Goal: Transaction & Acquisition: Book appointment/travel/reservation

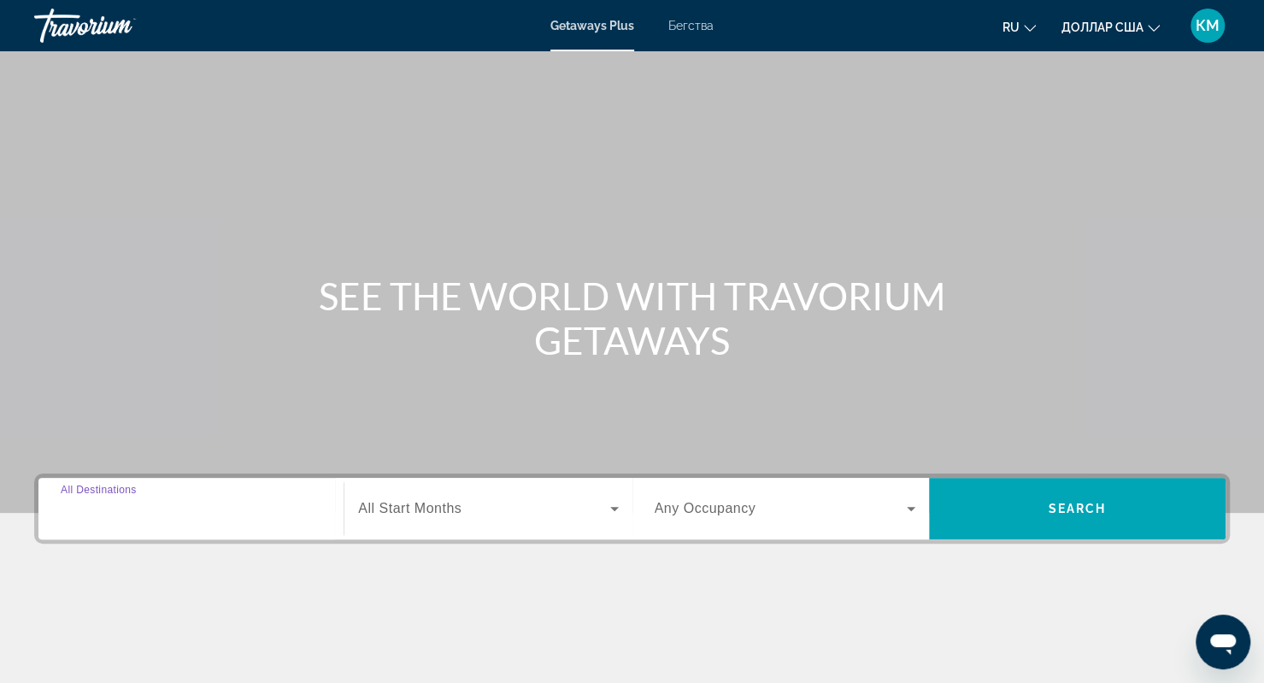
click at [221, 516] on input "Destination All Destinations" at bounding box center [191, 509] width 261 height 21
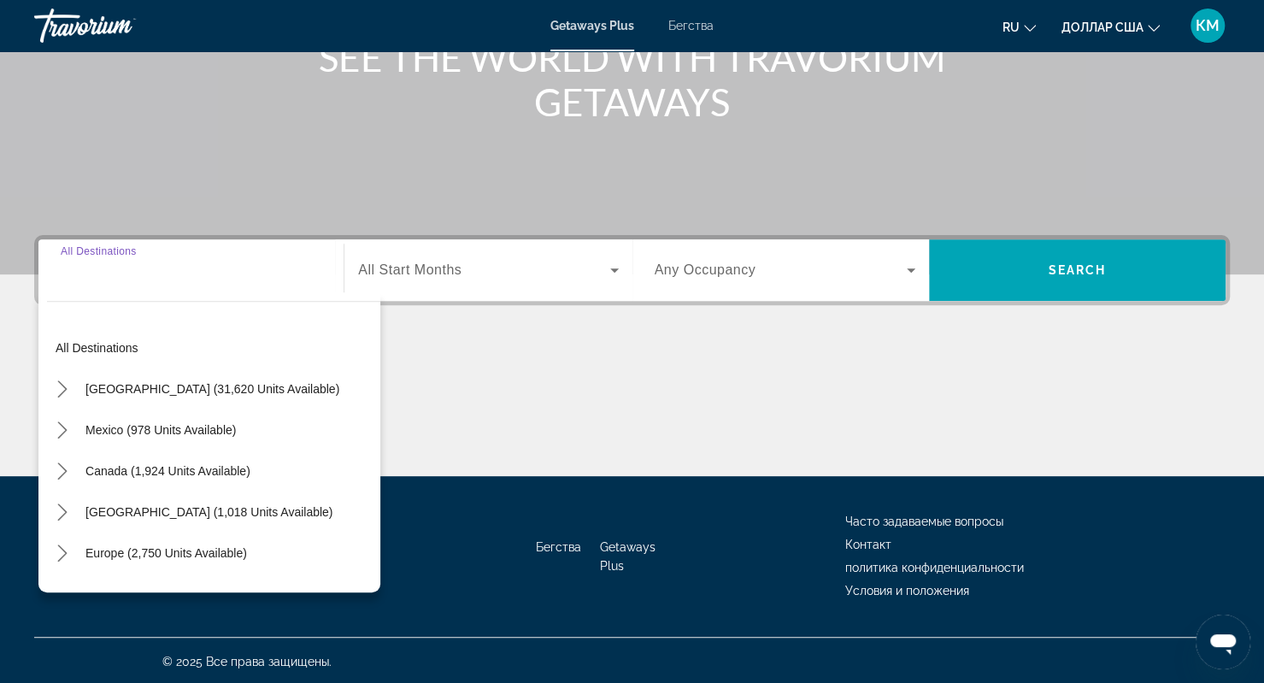
scroll to position [239, 0]
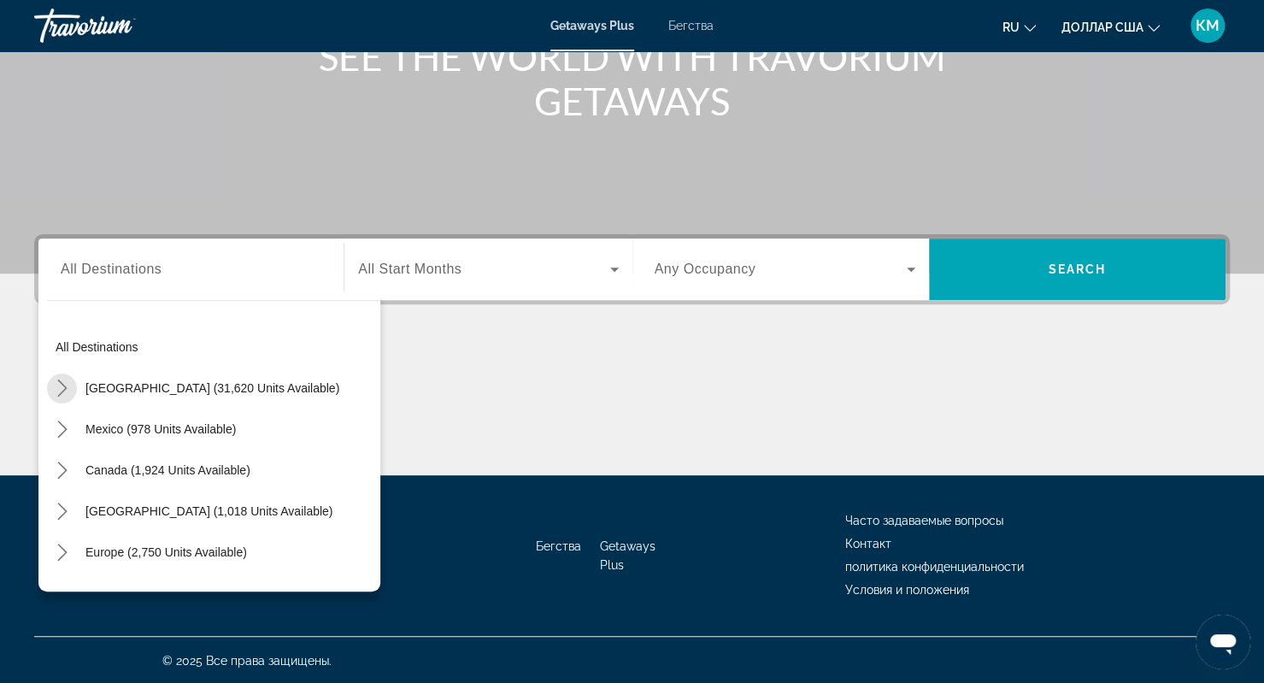
click at [66, 385] on icon "Toggle United States (31,620 units available) submenu" at bounding box center [62, 387] width 17 height 17
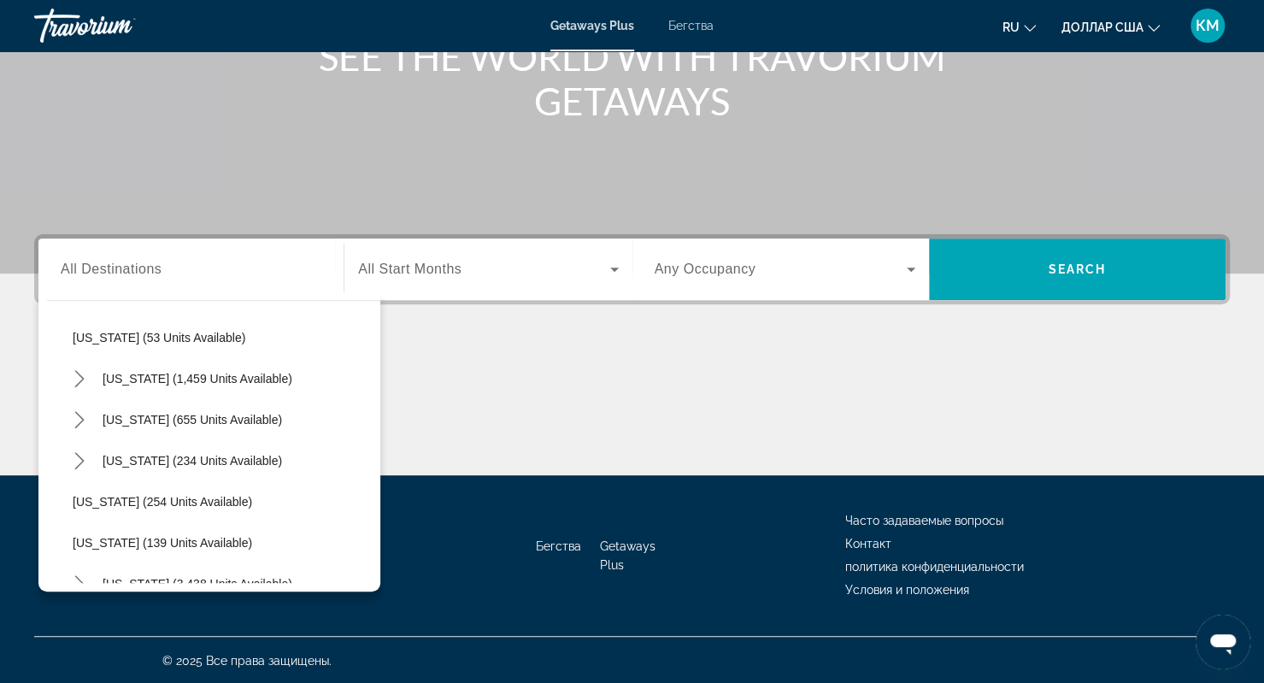
scroll to position [1244, 0]
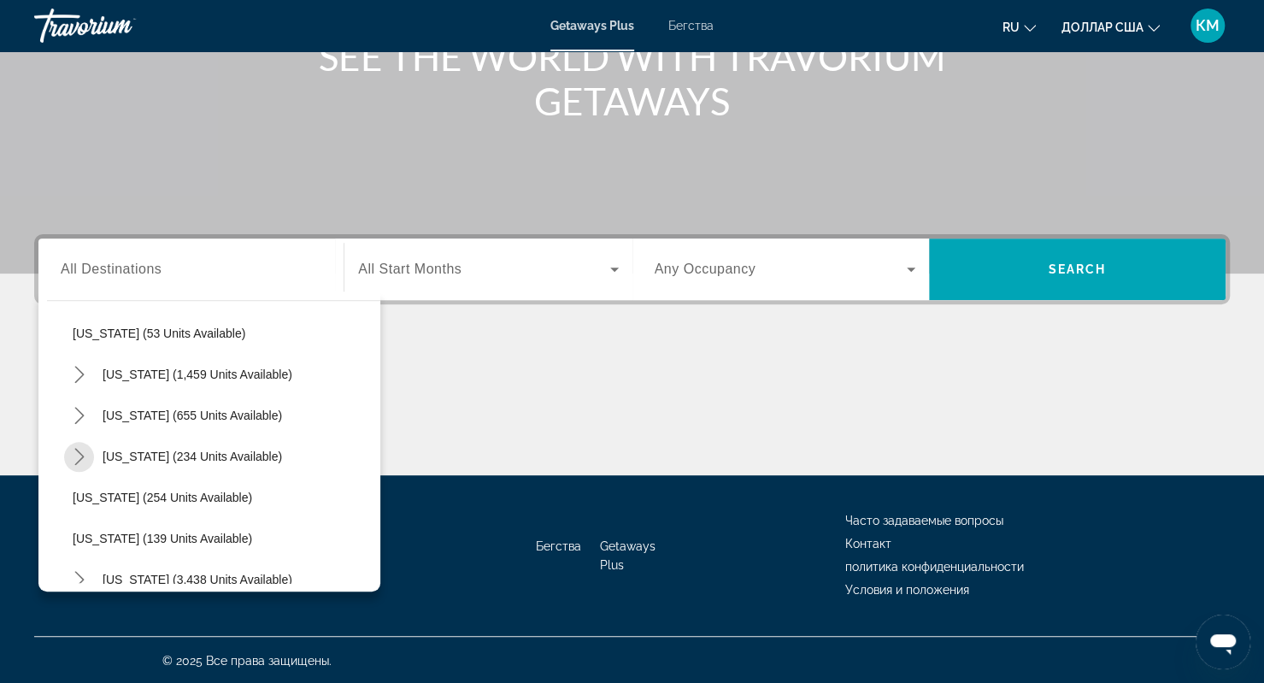
click at [71, 455] on icon "Toggle Texas (234 units available) submenu" at bounding box center [79, 456] width 17 height 17
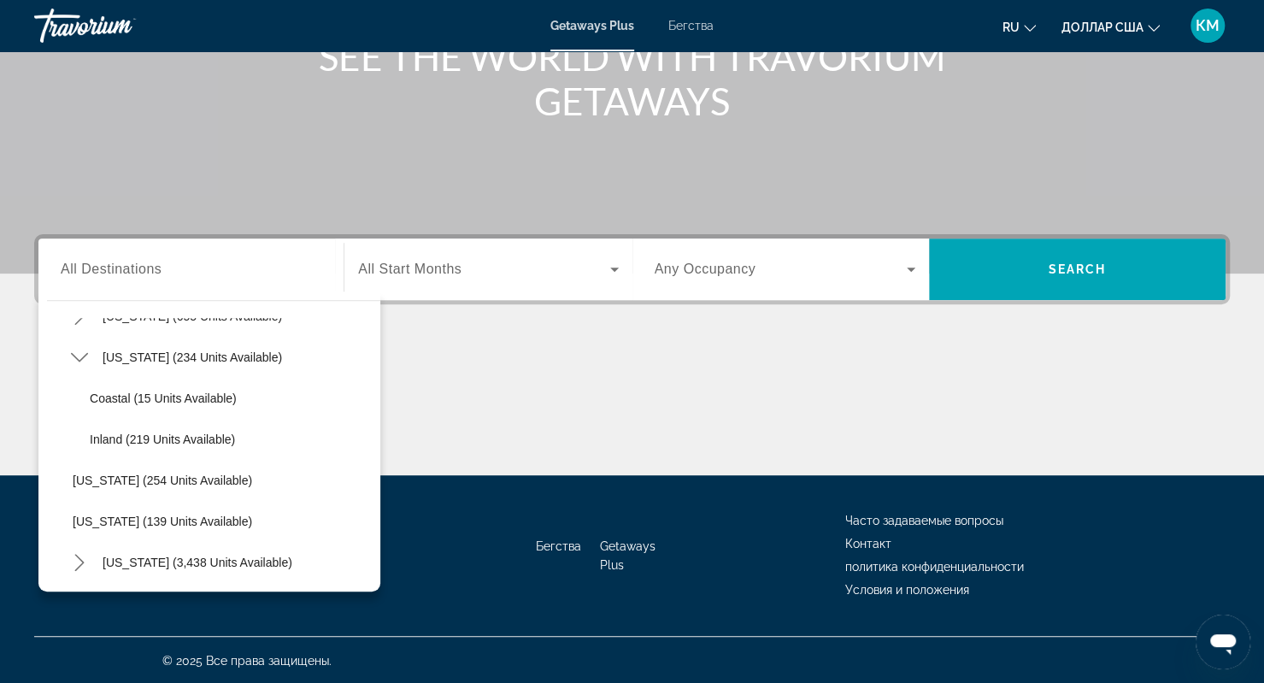
scroll to position [1345, 0]
click at [111, 355] on span "[US_STATE] (234 units available)" at bounding box center [192, 356] width 179 height 14
type input "**********"
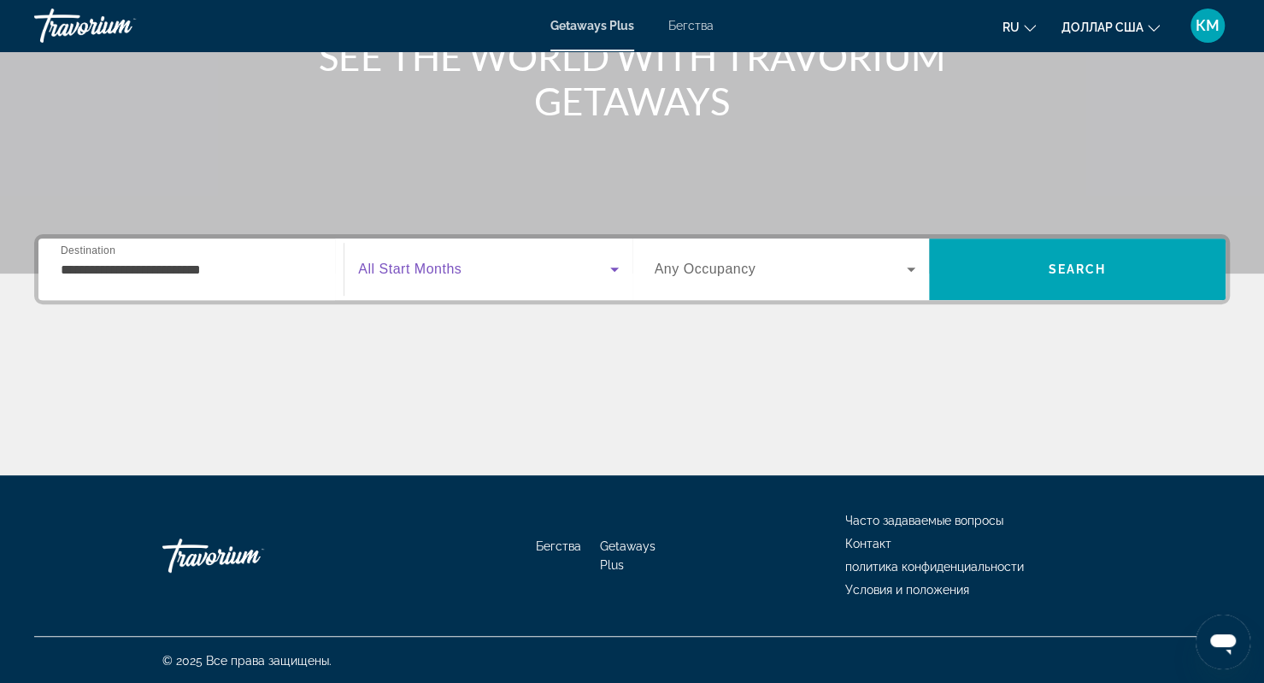
click at [480, 276] on span "Виджет поиска" at bounding box center [483, 269] width 251 height 21
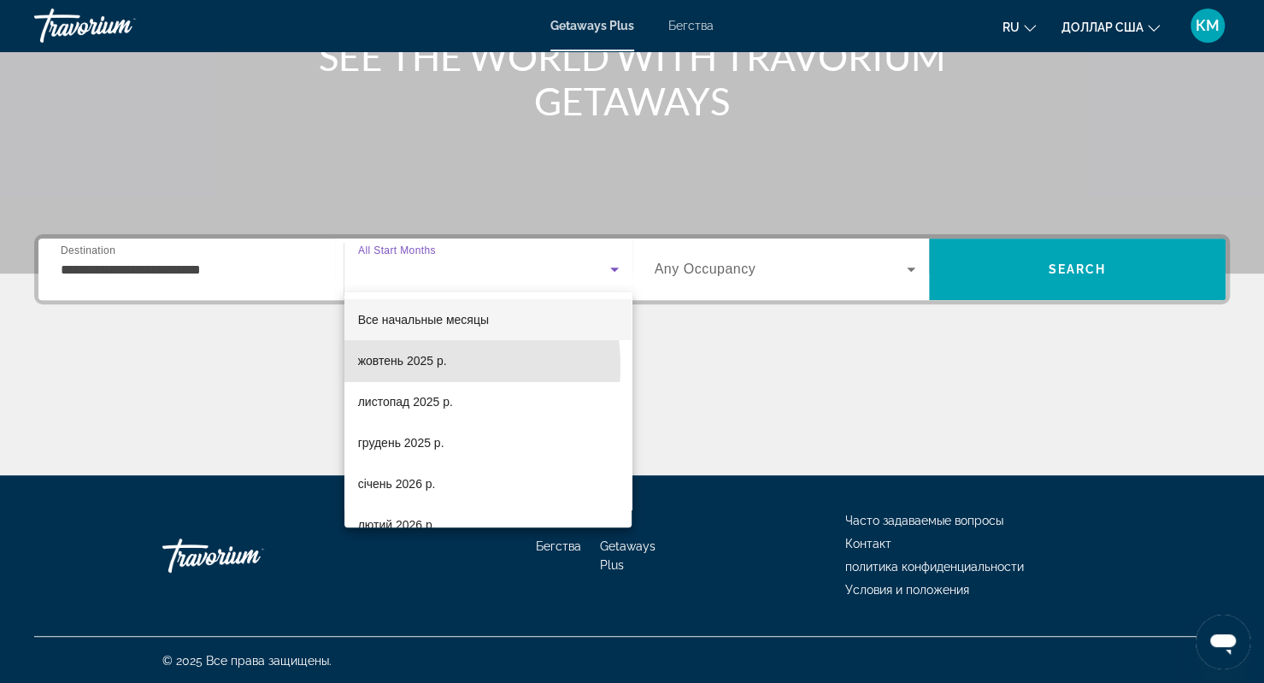
click at [401, 367] on span "жовтень 2025 р." at bounding box center [402, 360] width 89 height 21
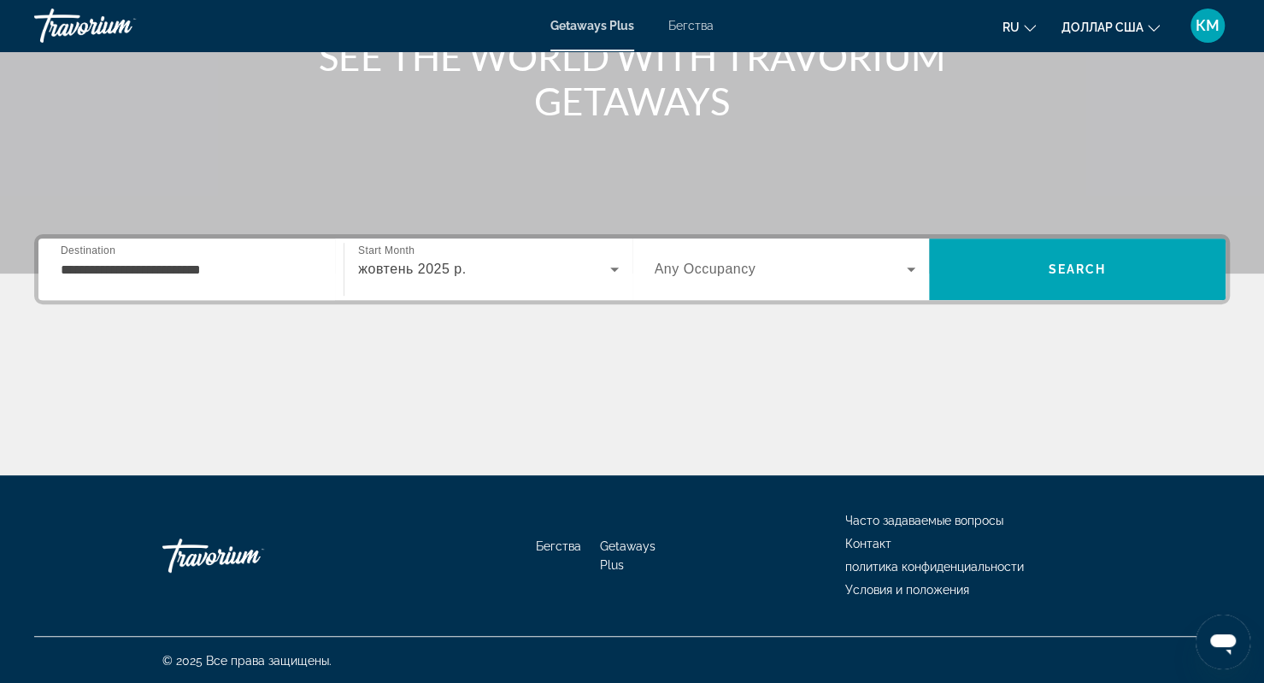
click at [754, 252] on div "Виджет поиска" at bounding box center [785, 269] width 261 height 48
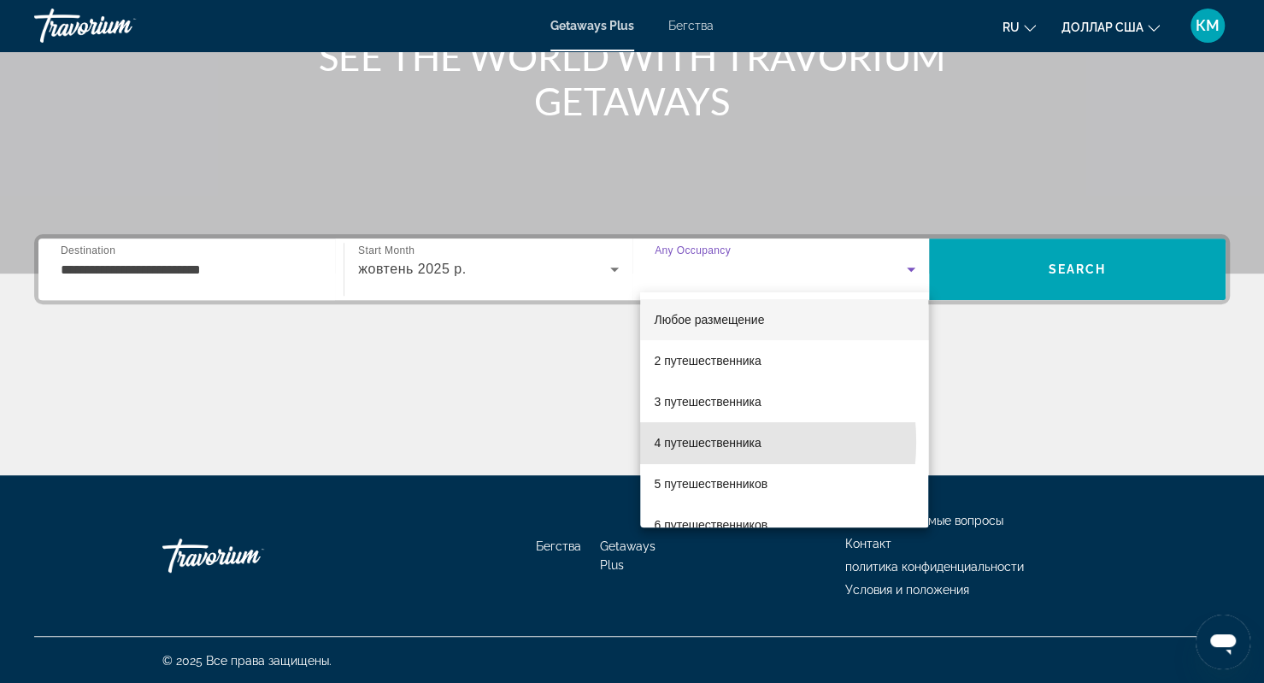
click at [678, 442] on font "4 путешественника" at bounding box center [707, 443] width 107 height 14
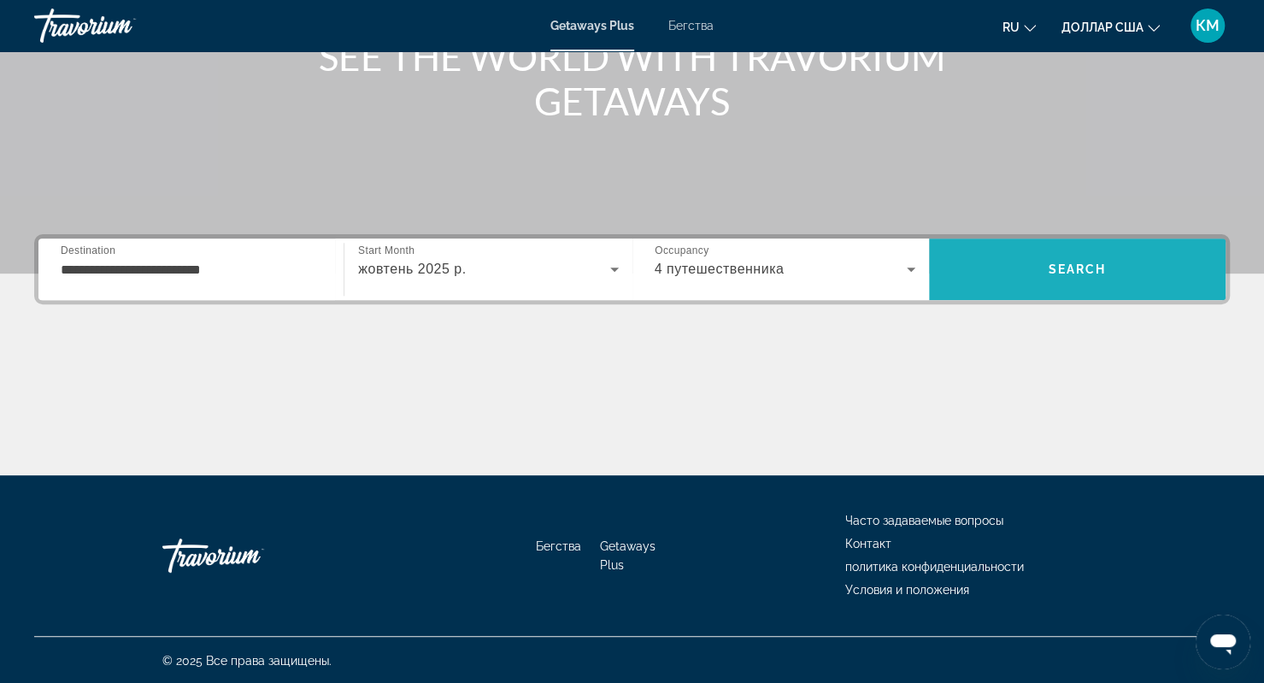
click at [1056, 243] on span "Поиск" at bounding box center [1077, 269] width 297 height 62
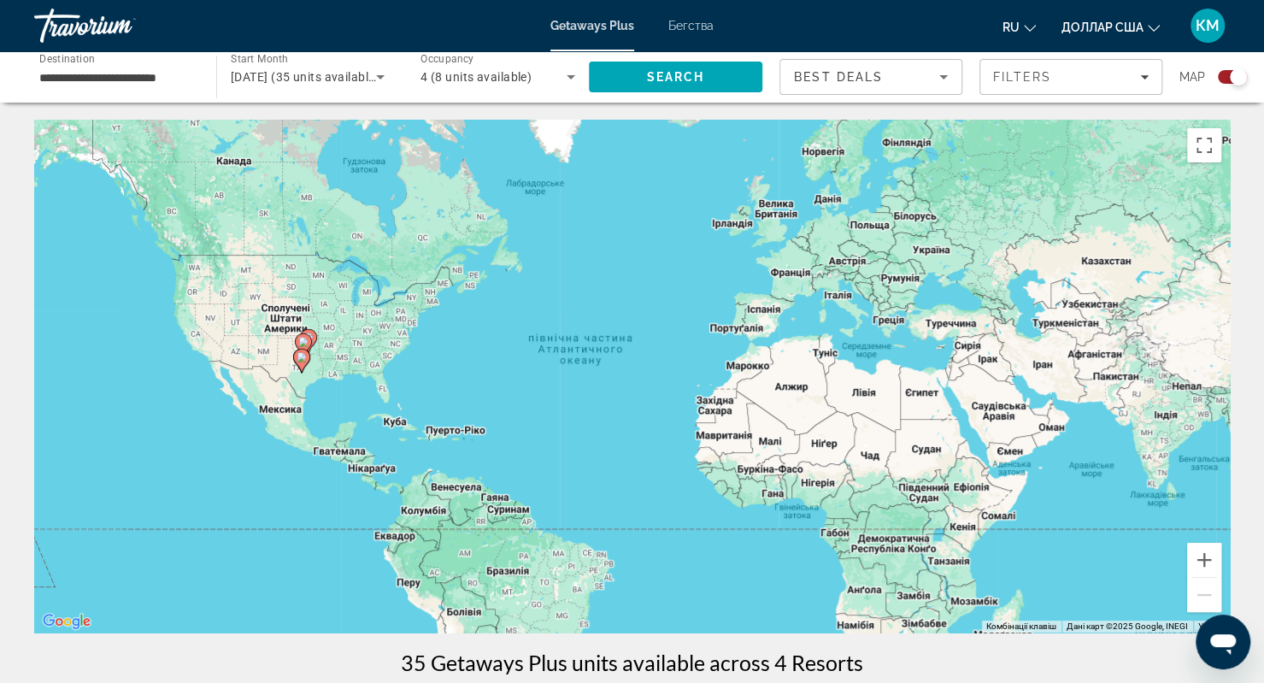
click at [702, 25] on font "Бегства" at bounding box center [690, 26] width 45 height 14
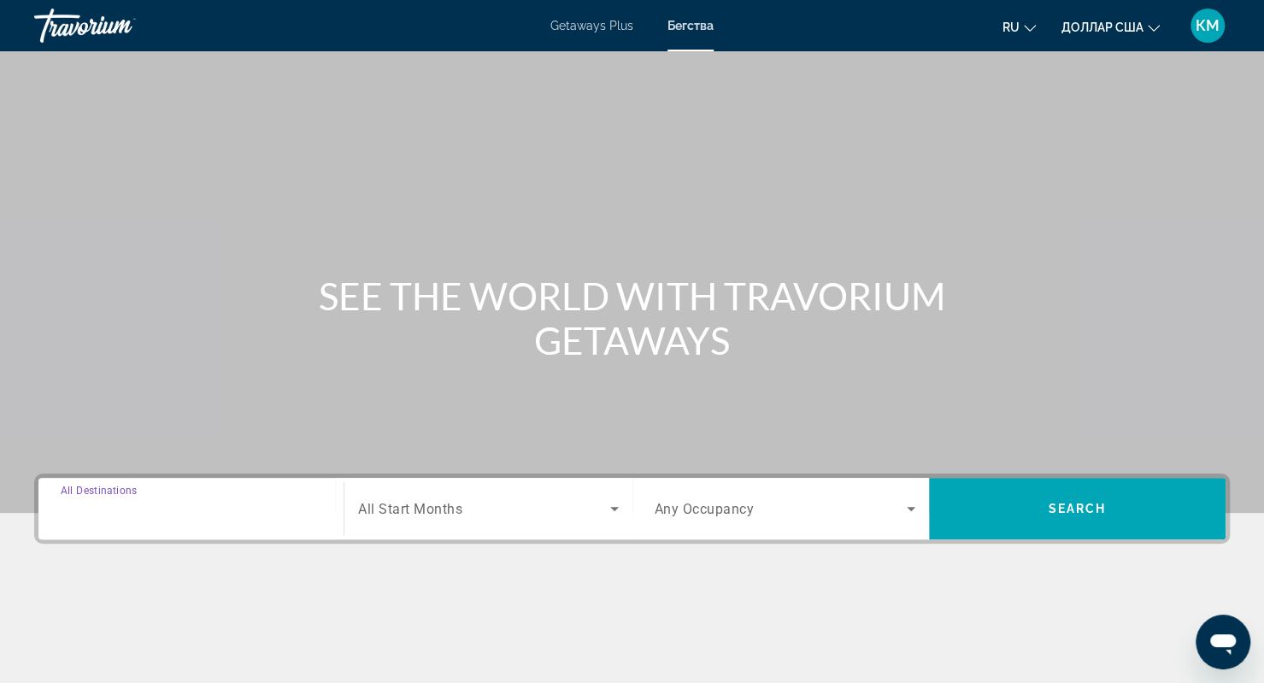
click at [177, 508] on input "Destination All Destinations" at bounding box center [191, 509] width 261 height 21
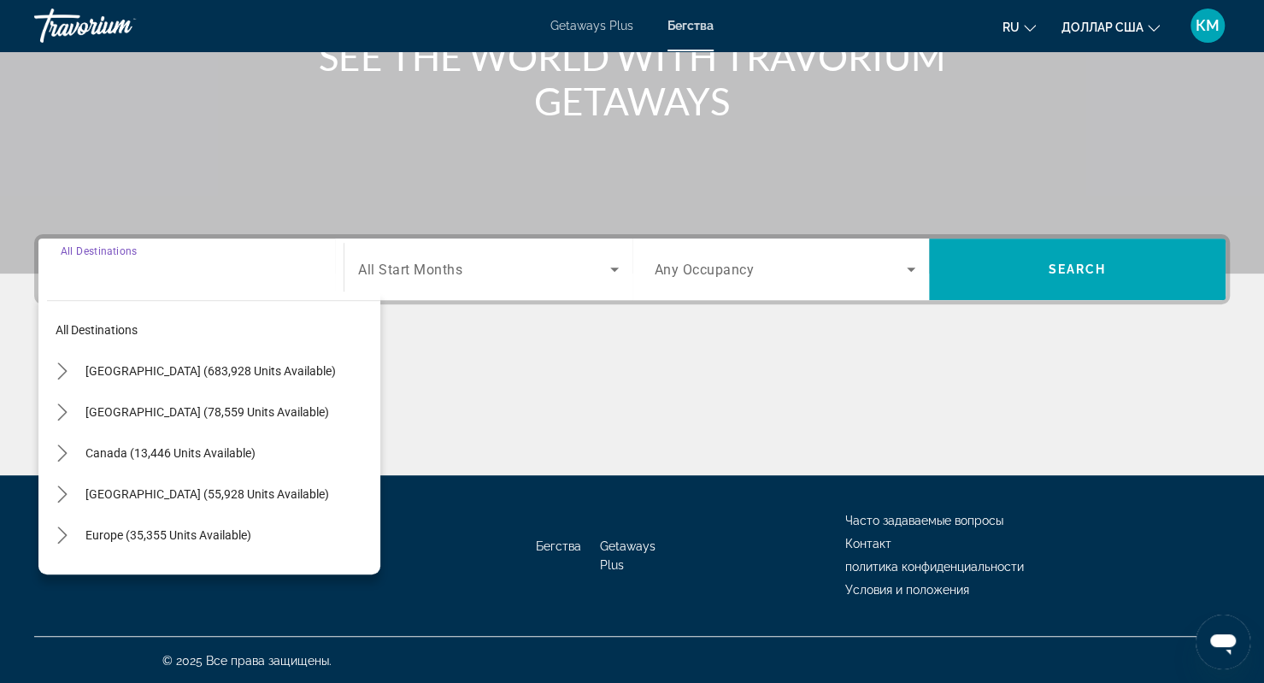
scroll to position [239, 0]
click at [65, 372] on icon "Toggle United States (683,928 units available) submenu" at bounding box center [62, 370] width 17 height 17
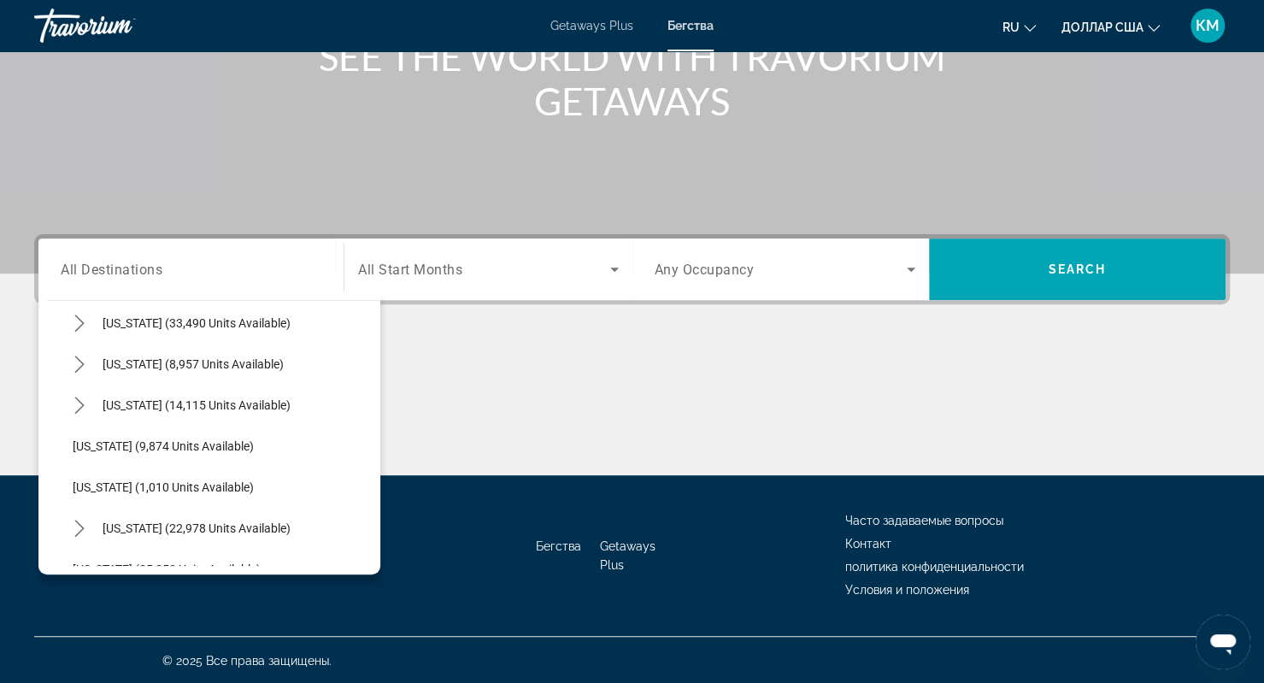
scroll to position [1442, 0]
click at [82, 403] on icon "Toggle Texas (14,115 units available) submenu" at bounding box center [78, 405] width 9 height 17
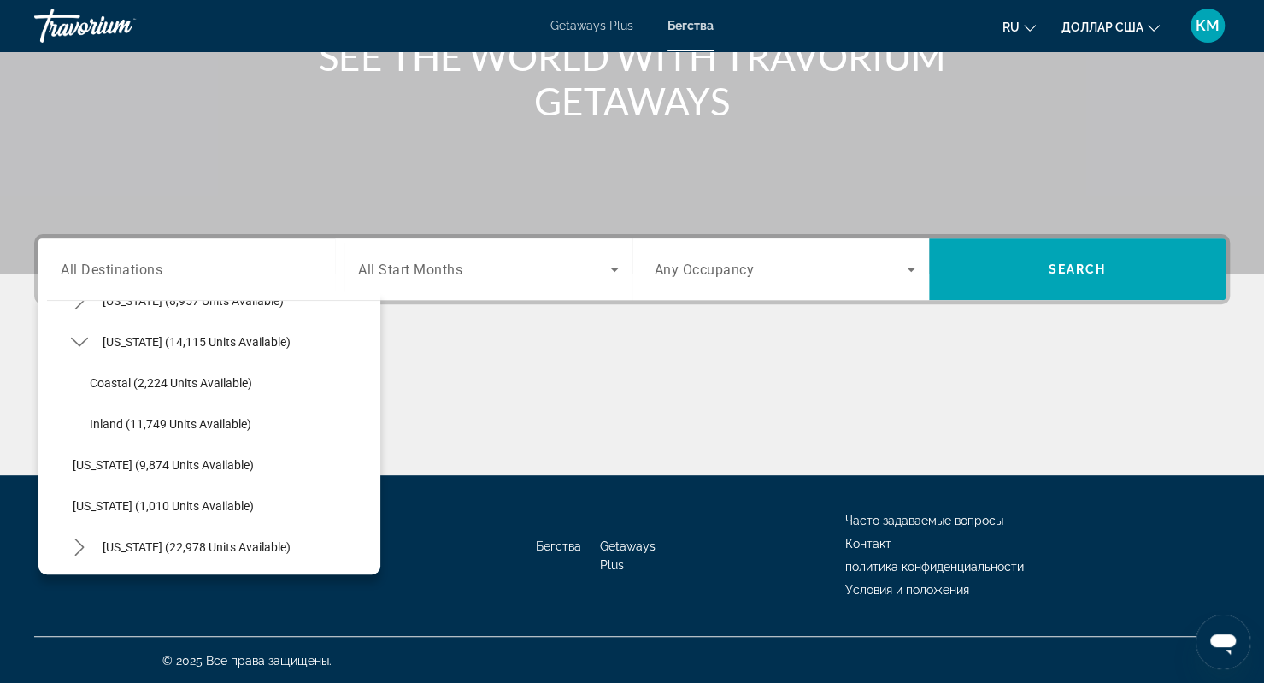
scroll to position [1505, 0]
click at [115, 384] on span "Coastal (2,224 units available)" at bounding box center [171, 384] width 162 height 14
type input "**********"
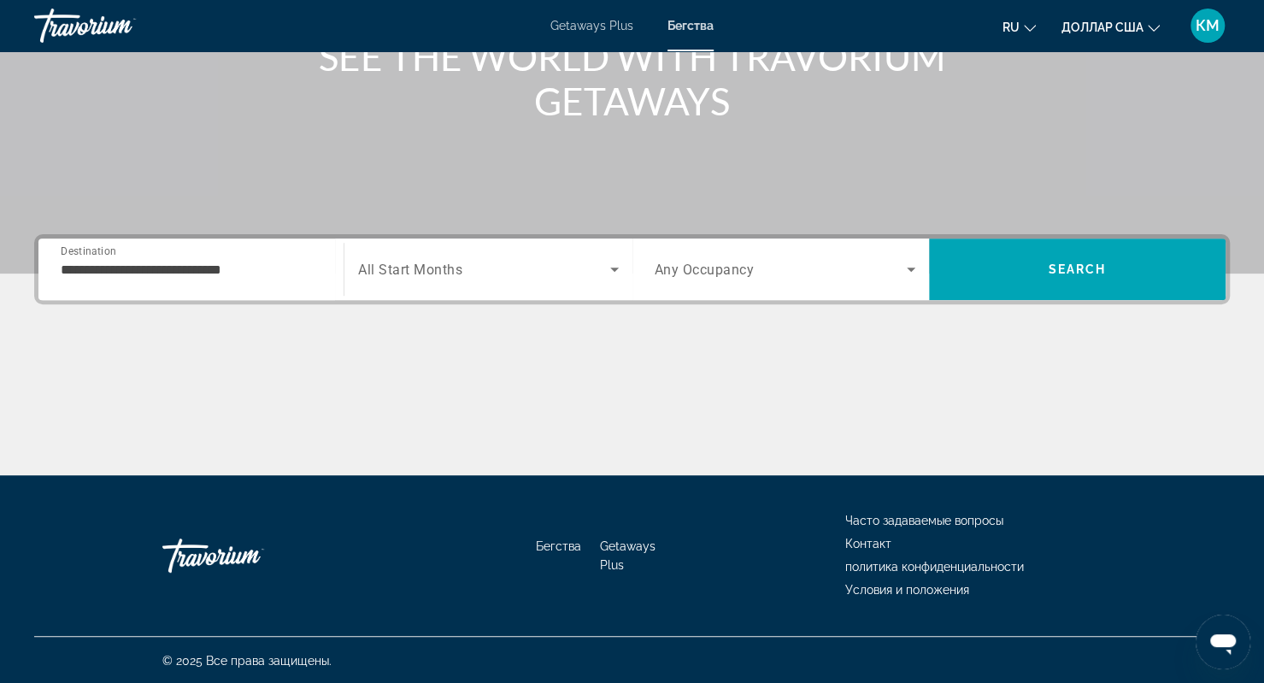
click at [461, 268] on span "All Start Months" at bounding box center [410, 269] width 104 height 16
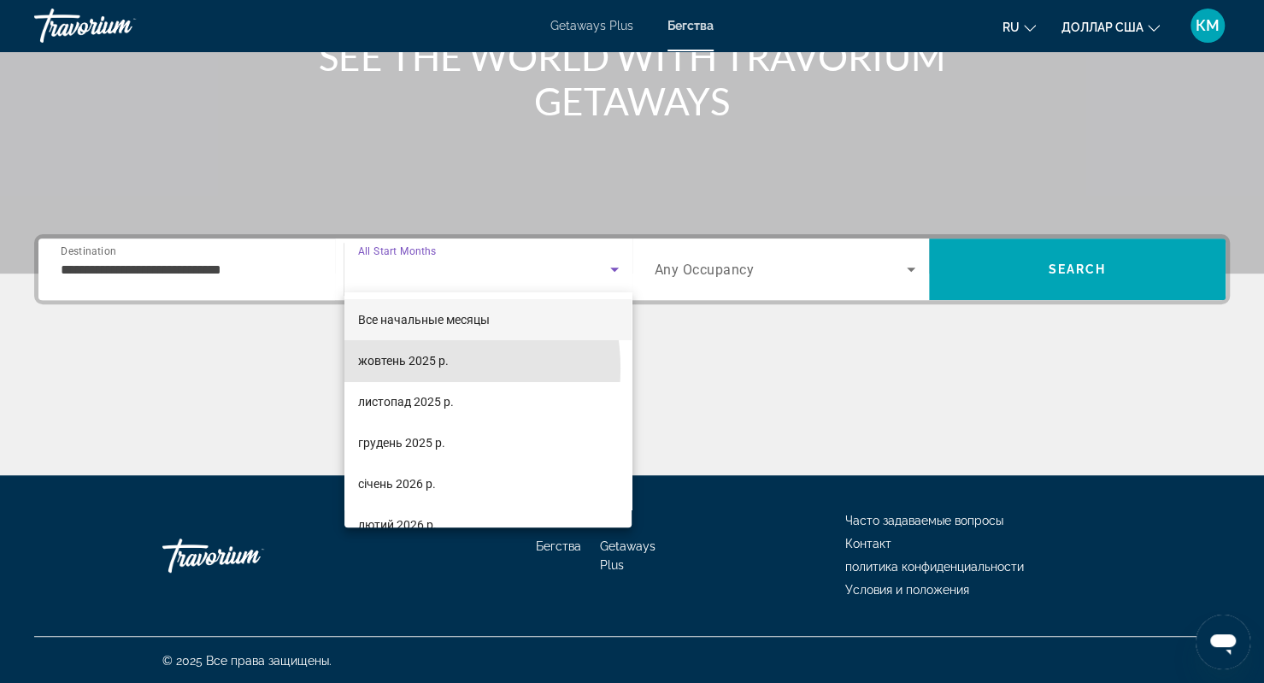
click at [404, 368] on span "жовтень 2025 р." at bounding box center [403, 360] width 91 height 21
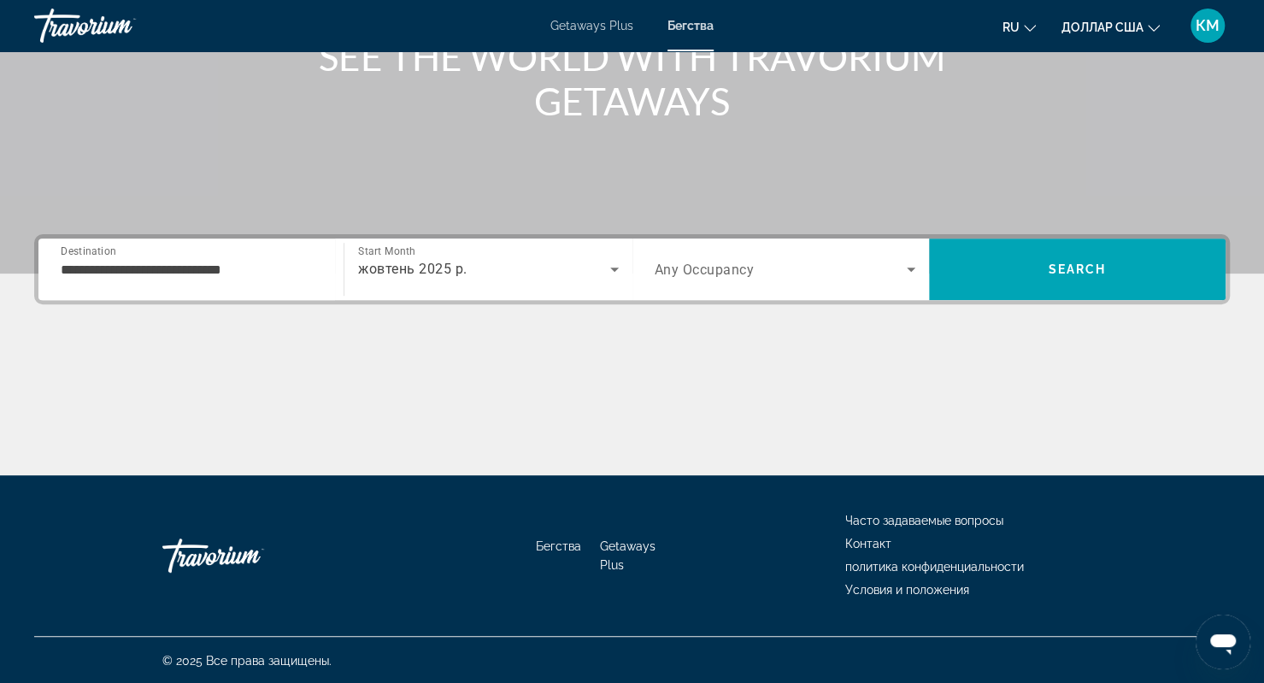
click at [839, 255] on div "Search widget" at bounding box center [785, 269] width 261 height 48
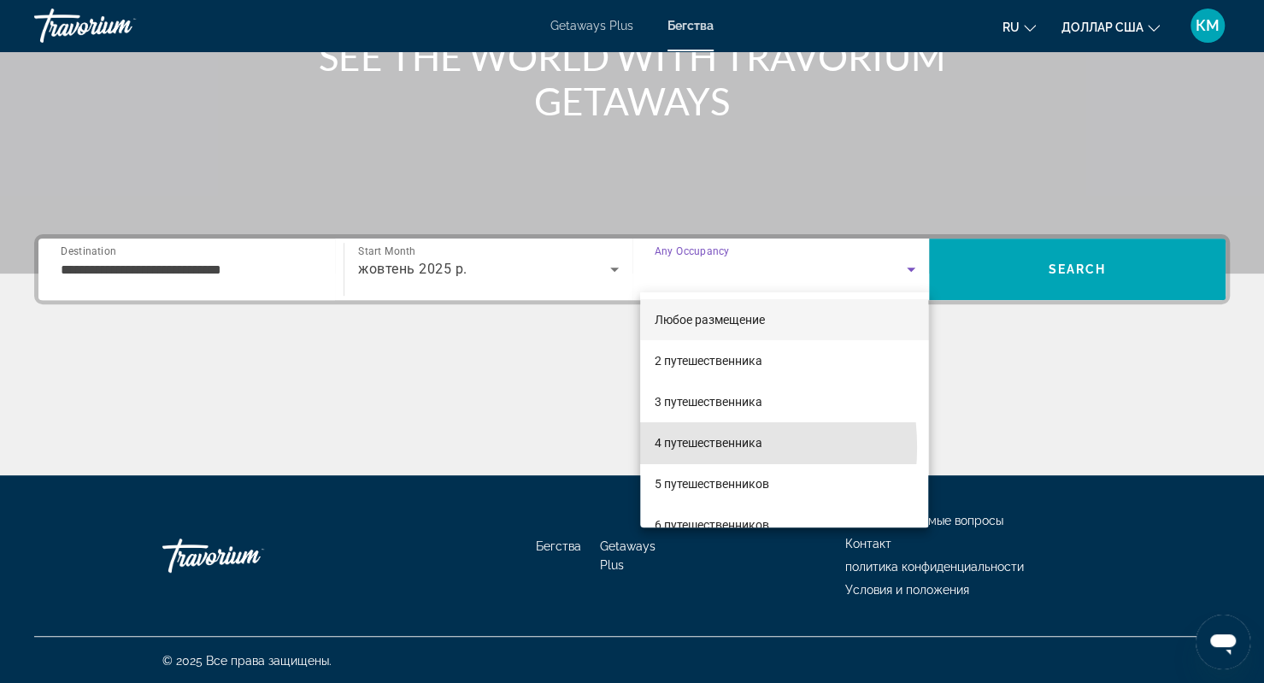
click at [673, 447] on font "4 путешественника" at bounding box center [708, 443] width 108 height 14
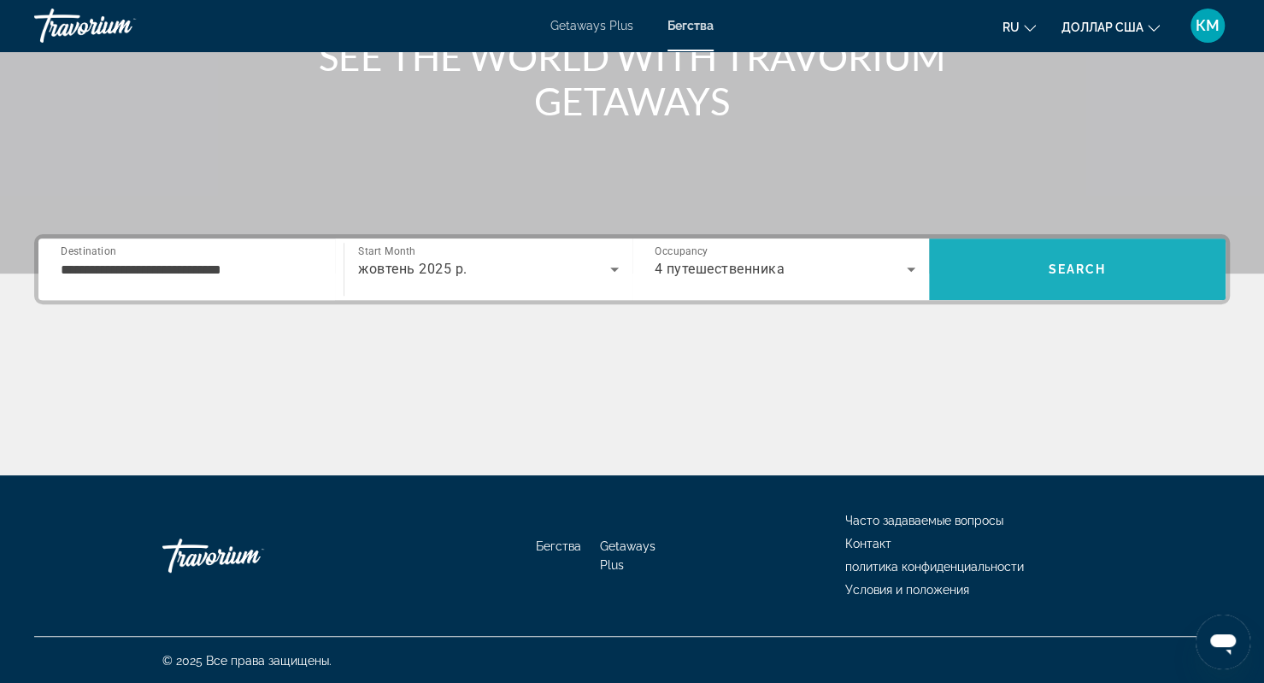
click at [1013, 259] on span "Search" at bounding box center [1077, 269] width 297 height 41
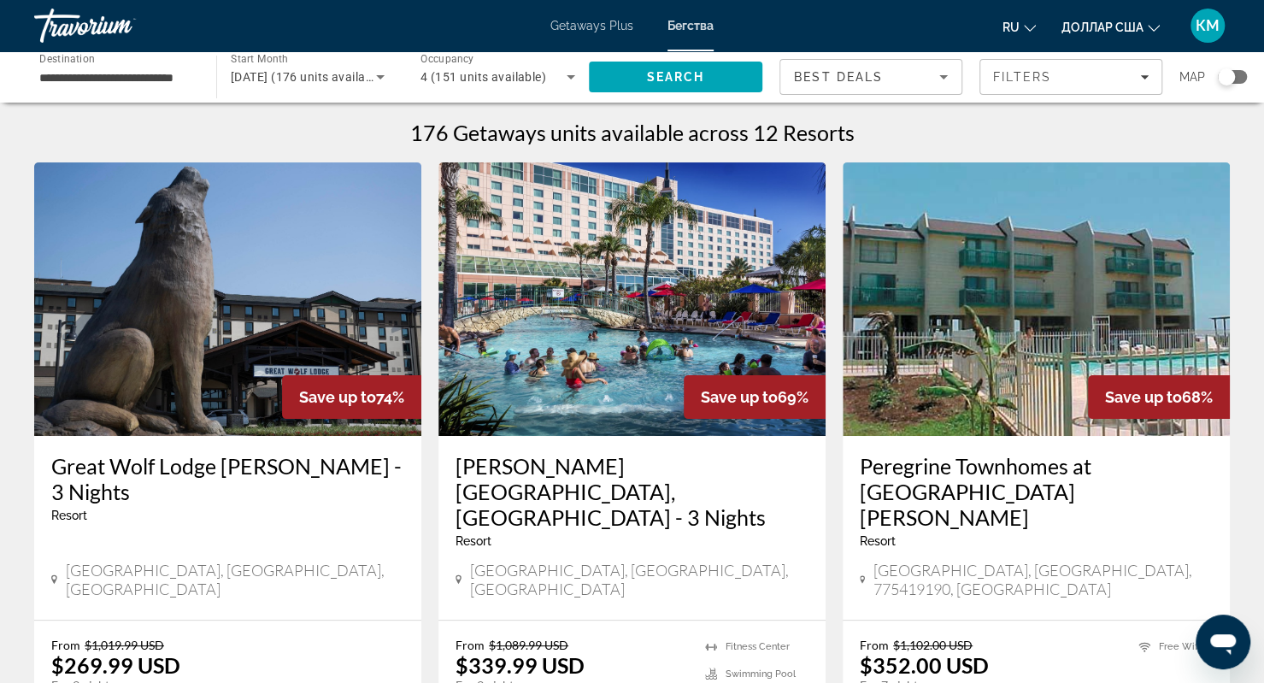
click at [252, 348] on img "Основное содержание" at bounding box center [227, 298] width 387 height 273
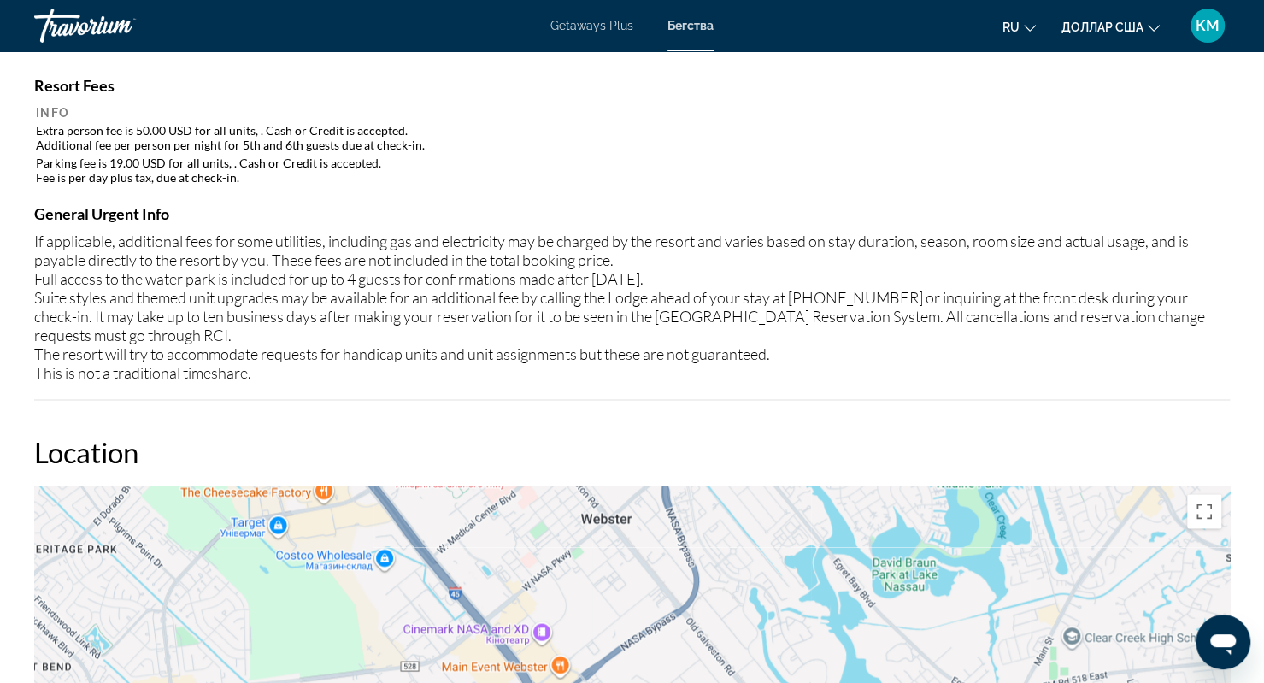
scroll to position [1412, 0]
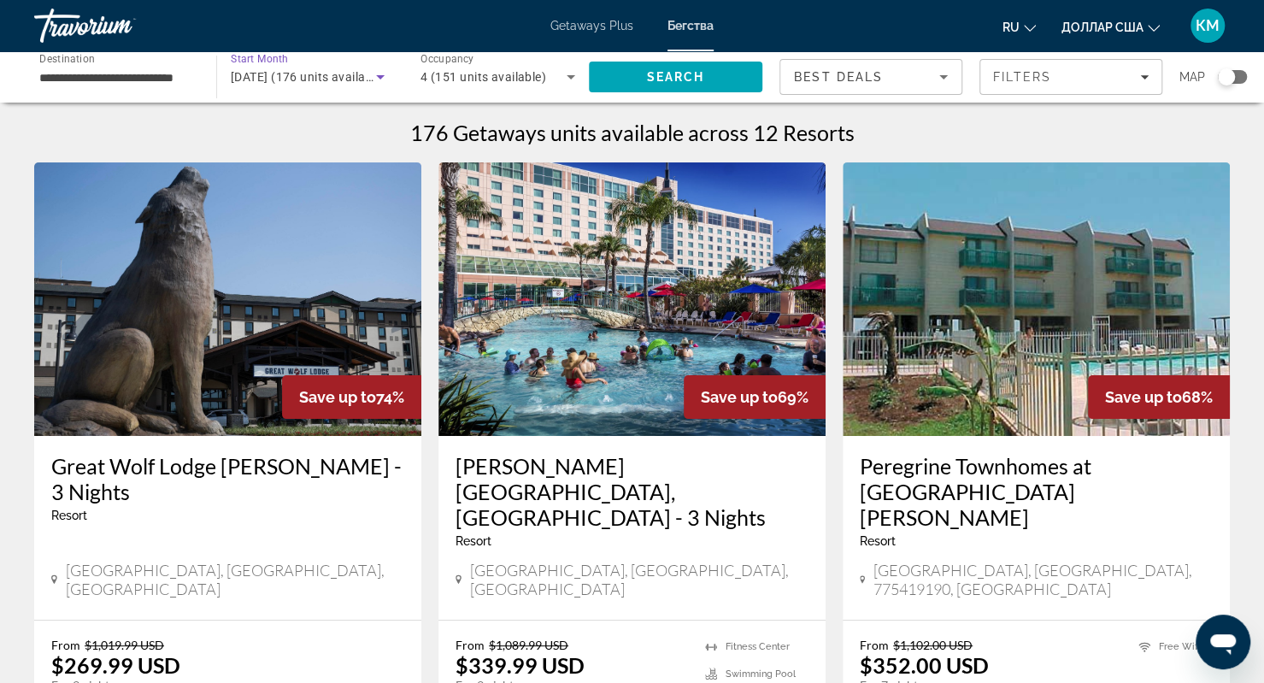
click at [377, 79] on icon "Search widget" at bounding box center [380, 77] width 21 height 21
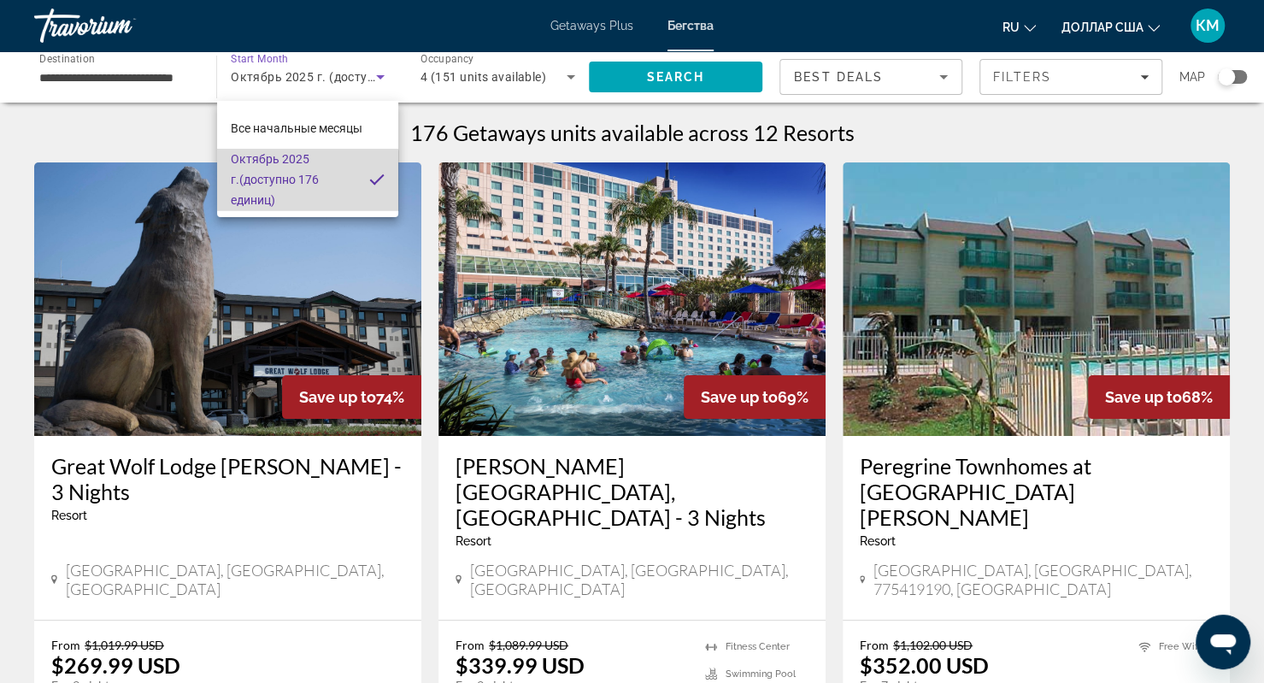
click at [291, 187] on span "Октябрь 2025 г. (доступно 176 единиц)" at bounding box center [293, 180] width 125 height 62
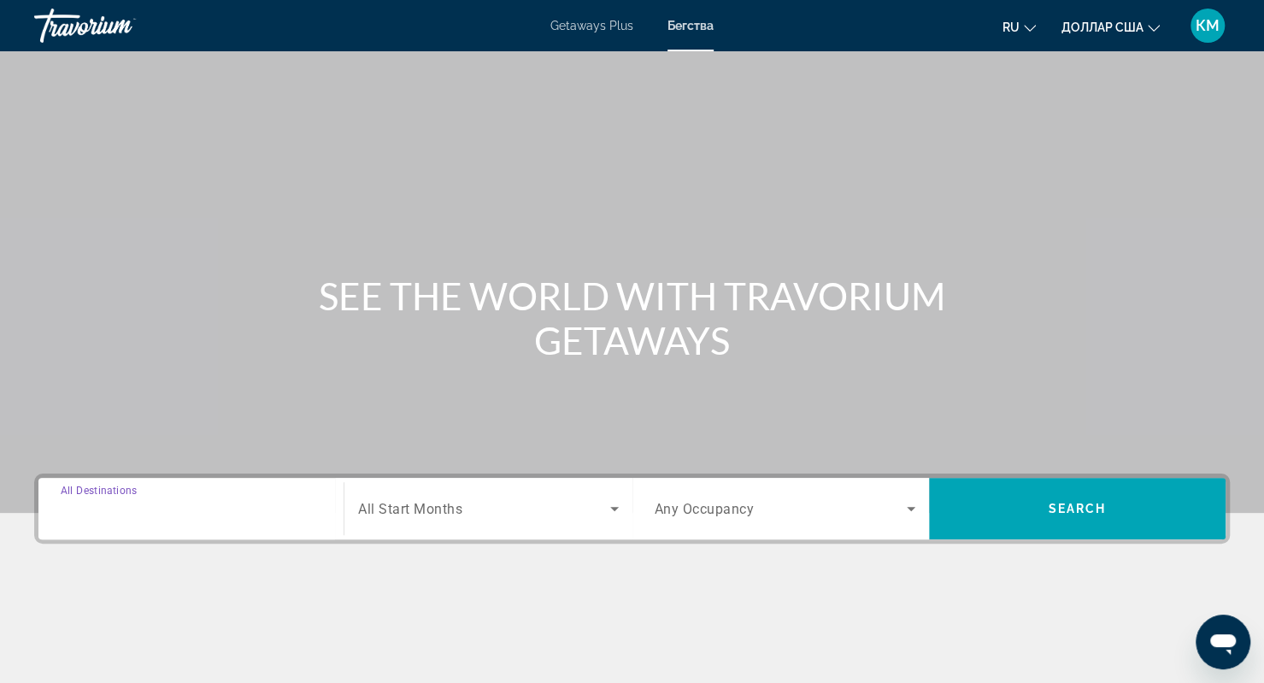
click at [202, 508] on input "Destination All Destinations" at bounding box center [191, 509] width 261 height 21
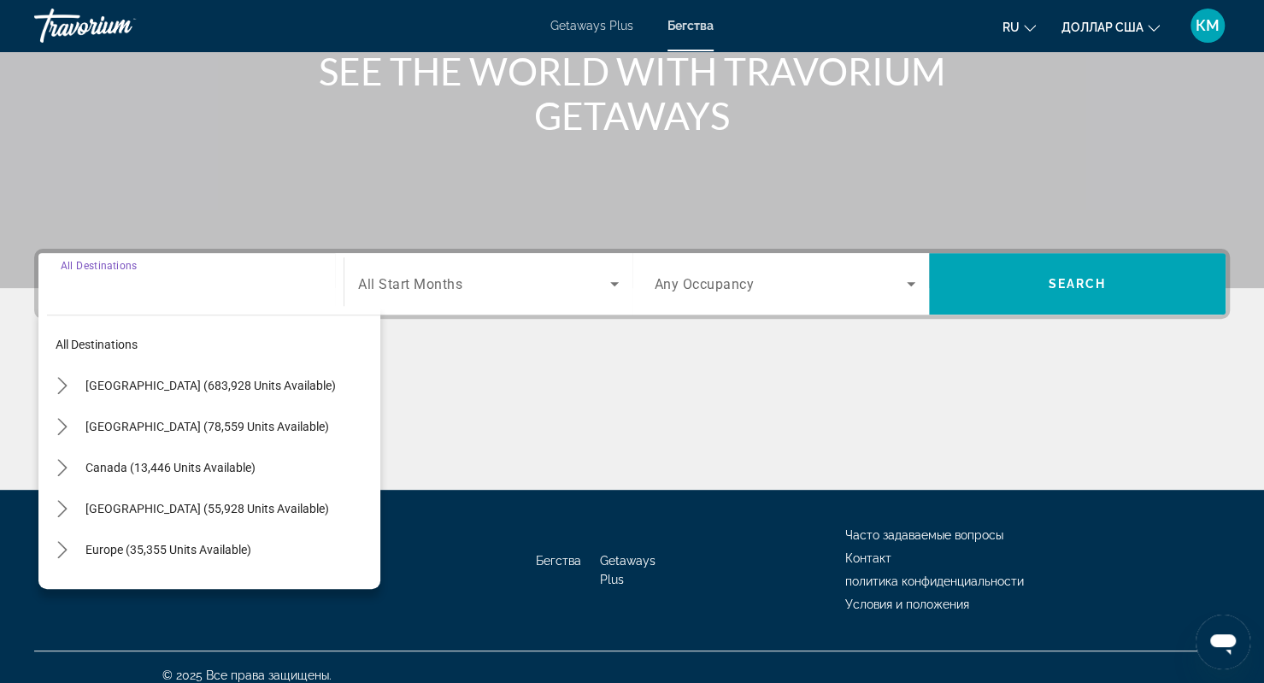
scroll to position [239, 0]
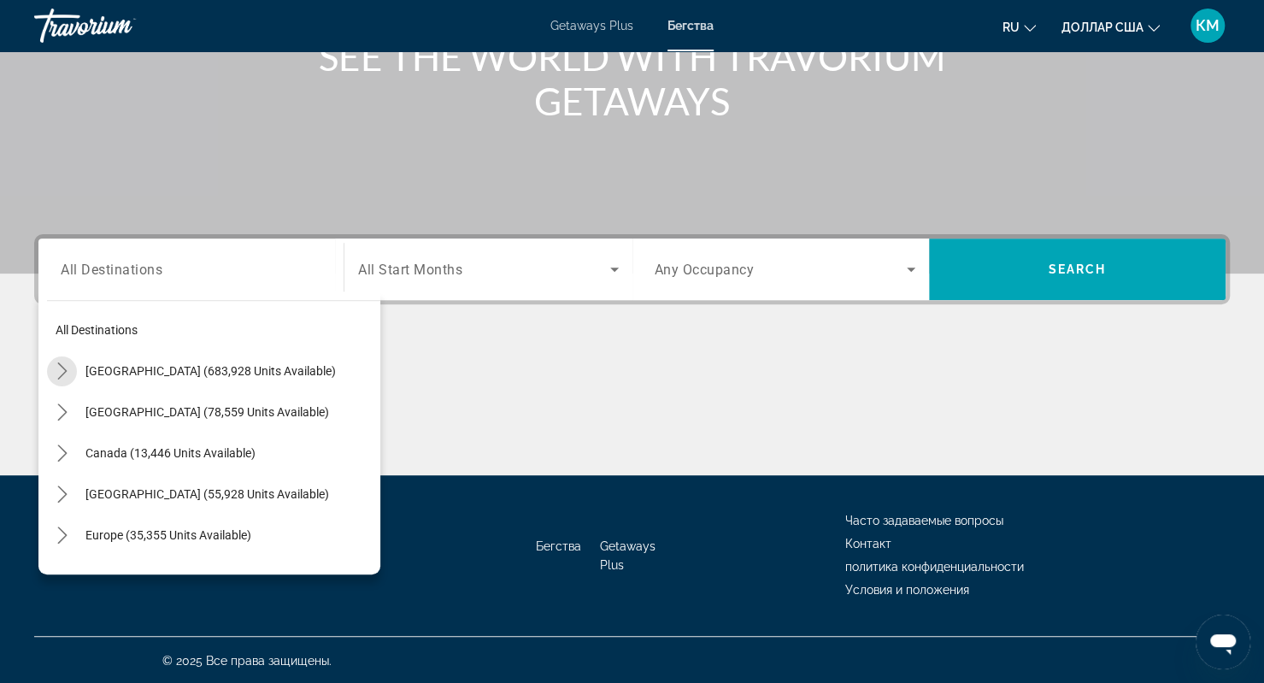
click at [63, 364] on icon "Toggle United States (683,928 units available) submenu" at bounding box center [62, 370] width 17 height 17
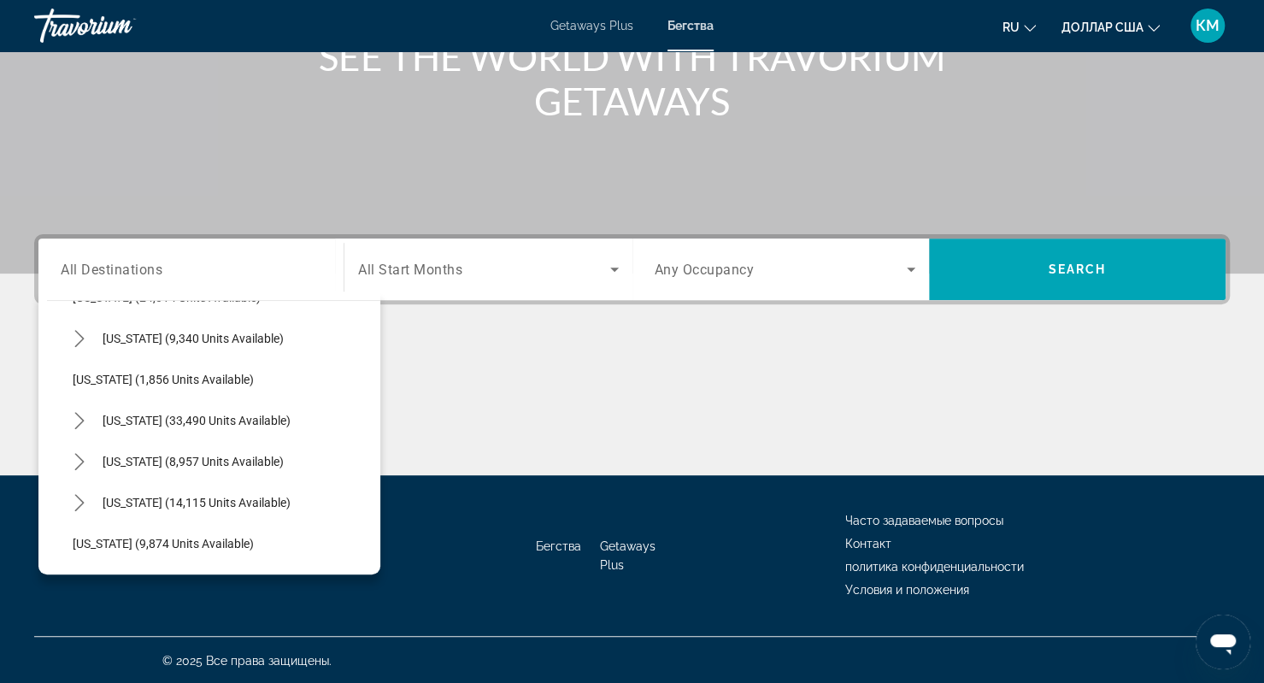
scroll to position [1370, 0]
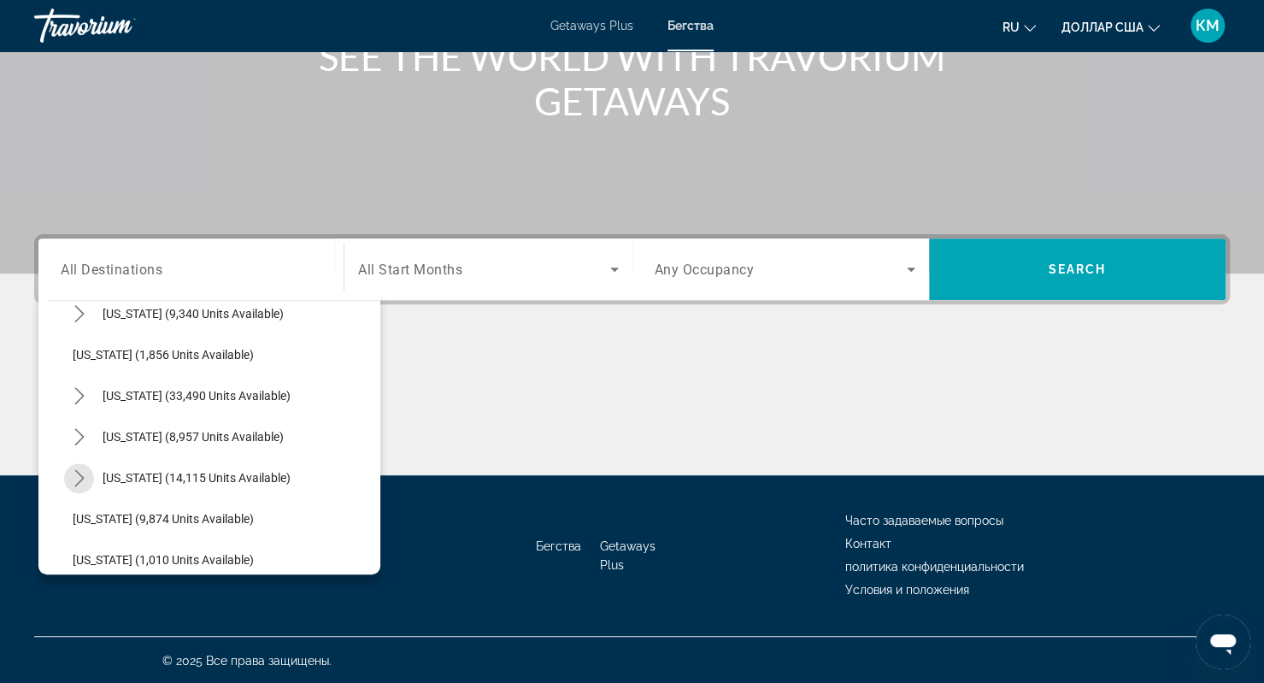
click at [73, 474] on icon "Toggle Texas (14,115 units available) submenu" at bounding box center [79, 477] width 17 height 17
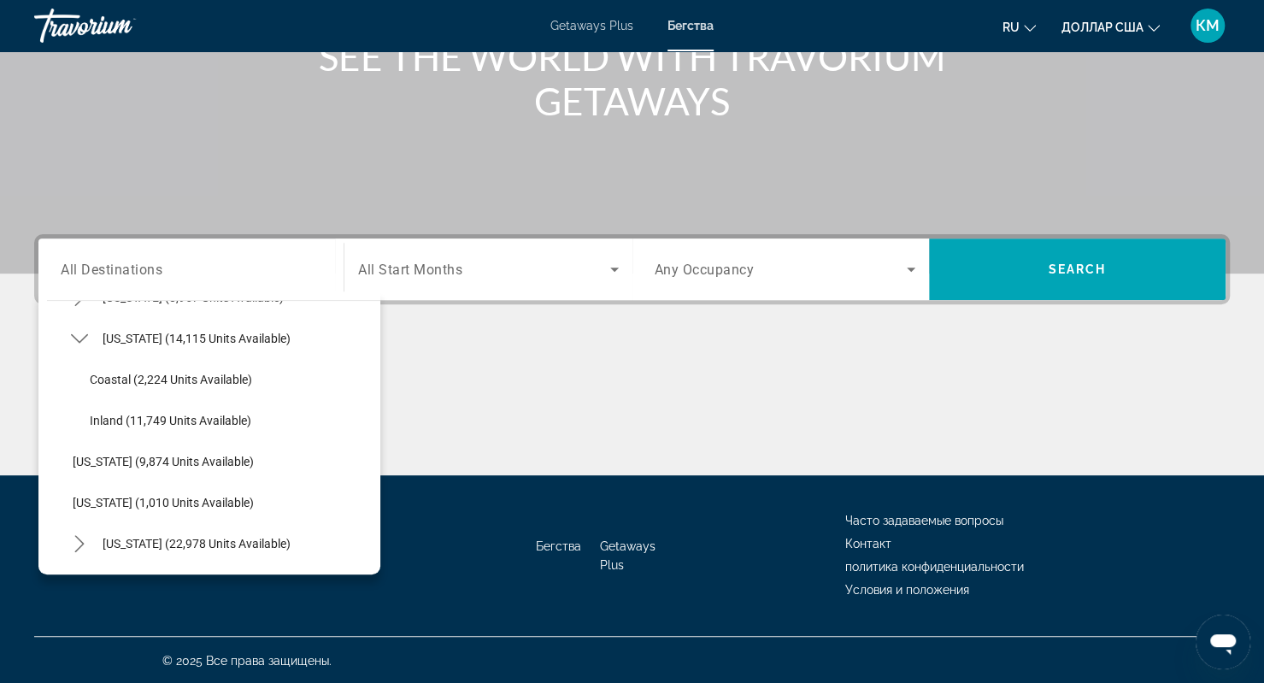
scroll to position [1510, 0]
click at [112, 380] on span "Coastal (2,224 units available)" at bounding box center [171, 379] width 162 height 14
type input "**********"
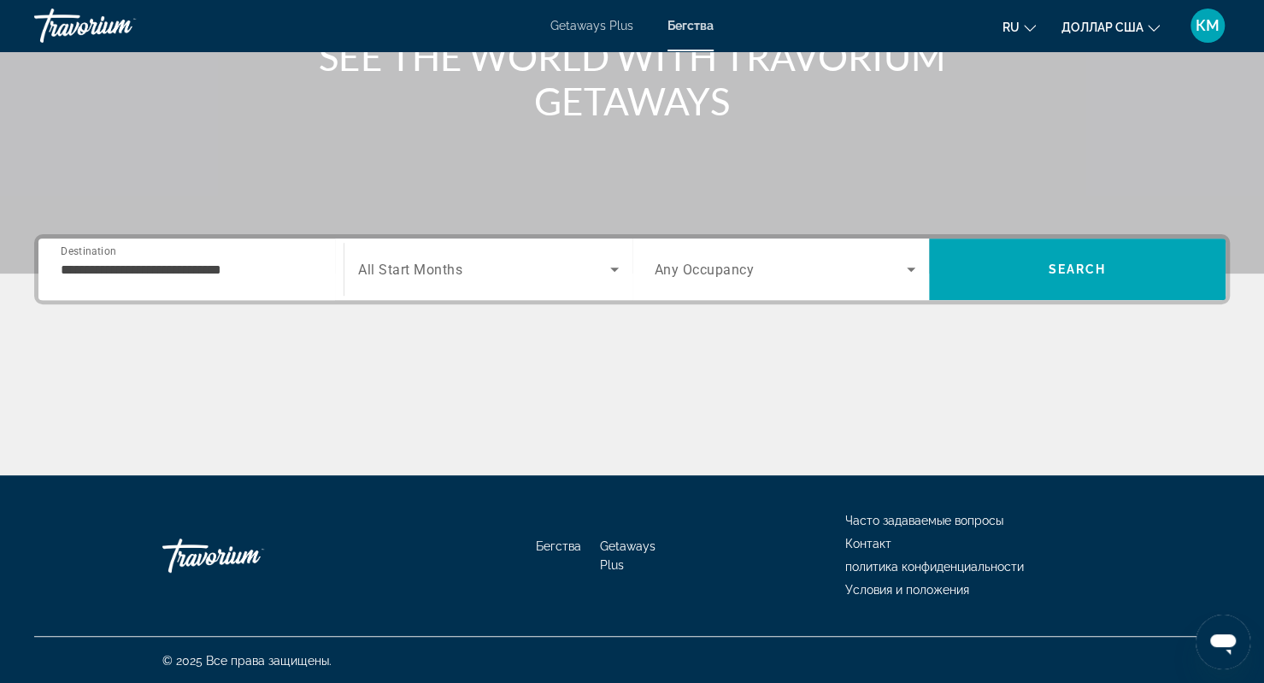
click at [414, 285] on div "Search widget" at bounding box center [488, 269] width 260 height 48
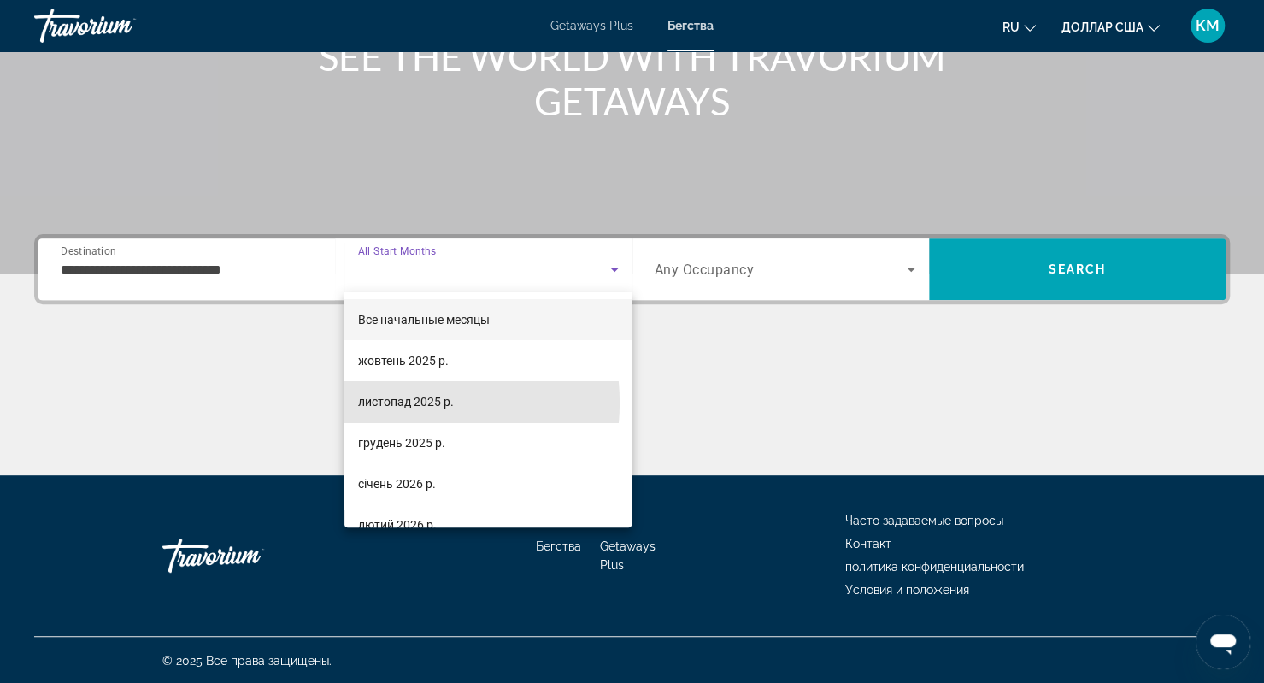
click at [401, 402] on font "листопад 2025 р." at bounding box center [406, 402] width 96 height 14
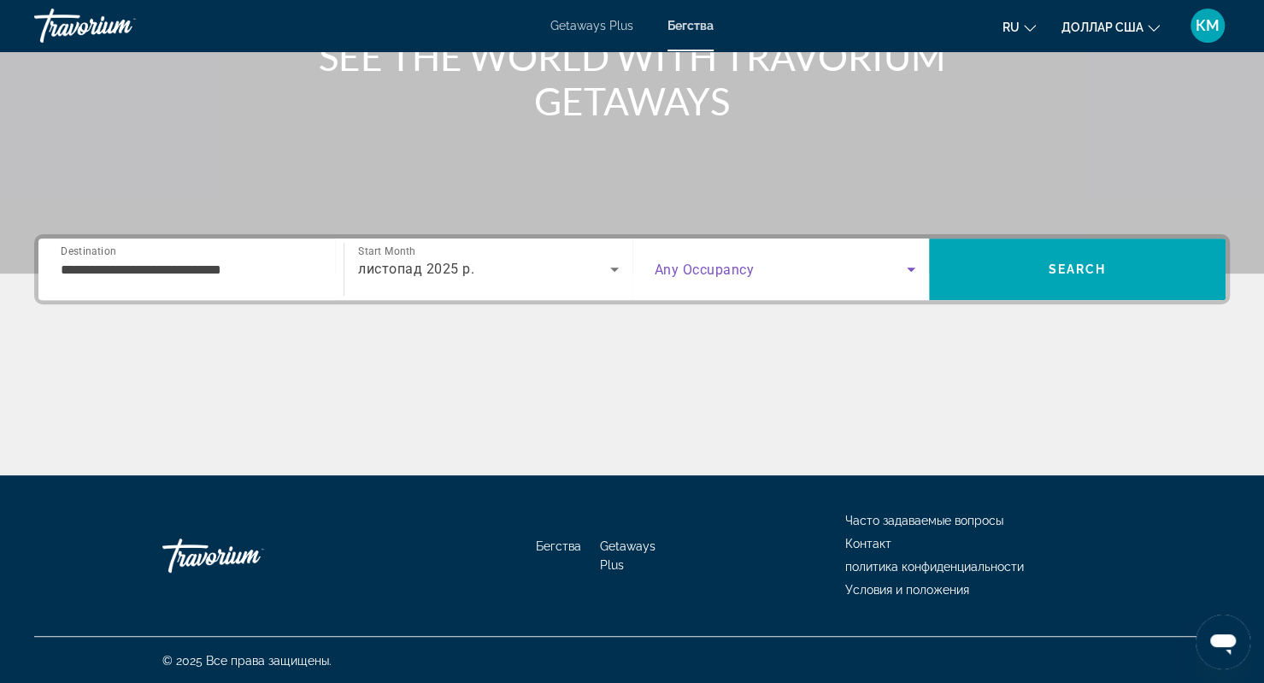
click at [721, 278] on span "Search widget" at bounding box center [781, 269] width 252 height 21
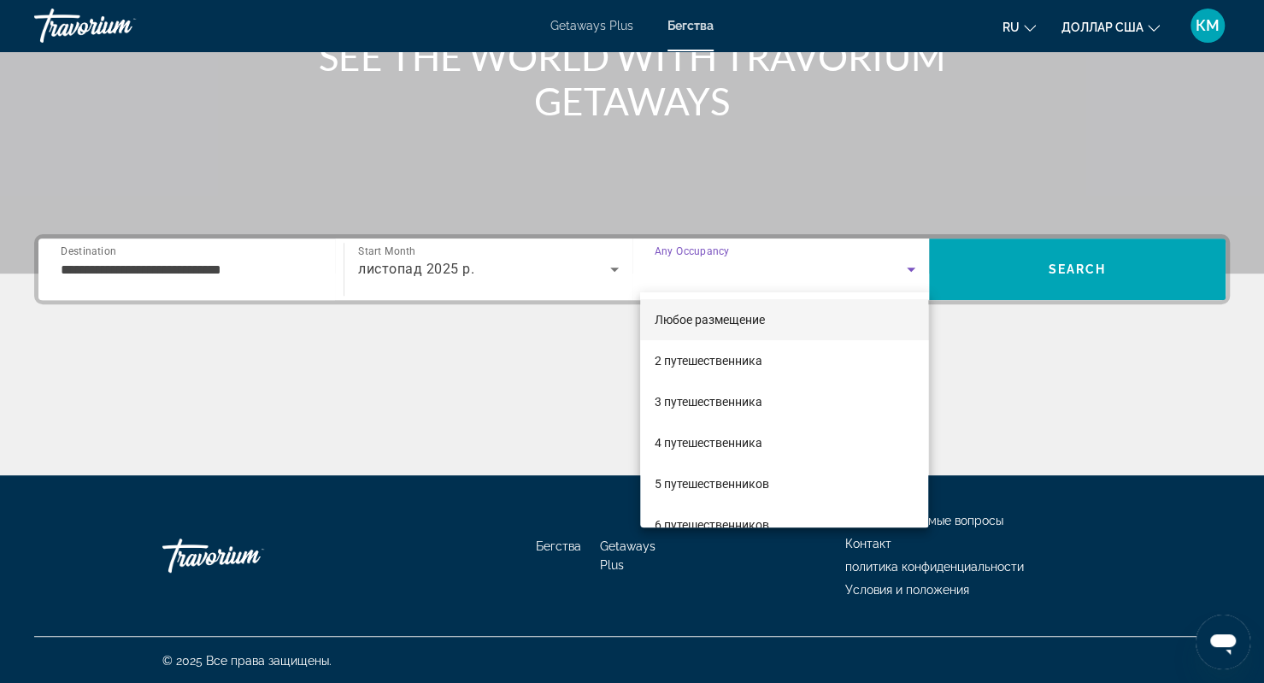
click at [677, 455] on mat-option "4 путешественника" at bounding box center [784, 442] width 288 height 41
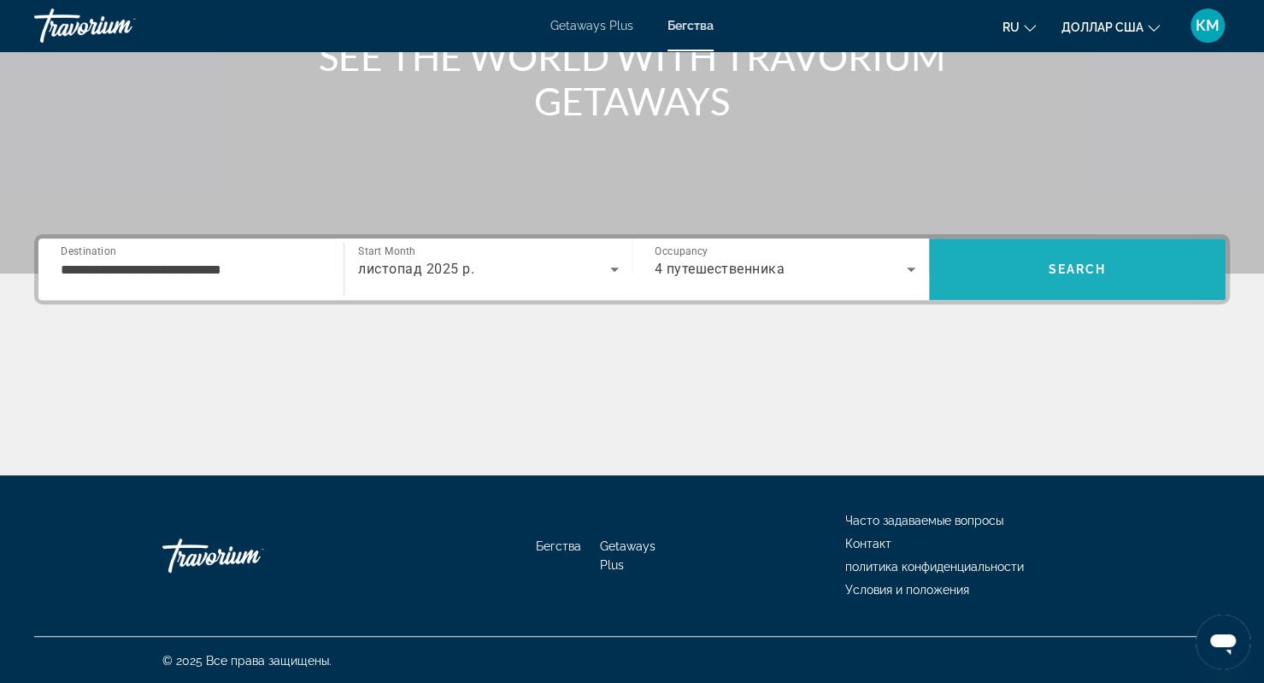
click at [995, 267] on span "Search" at bounding box center [1077, 269] width 297 height 41
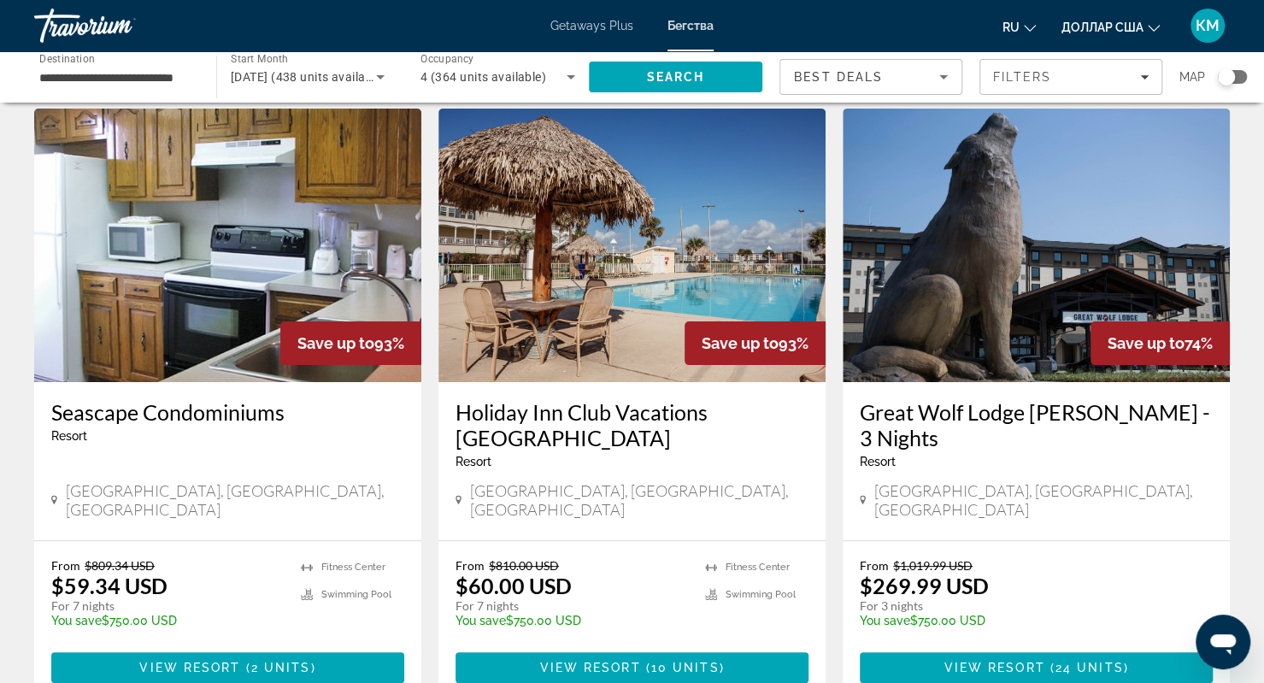
scroll to position [55, 0]
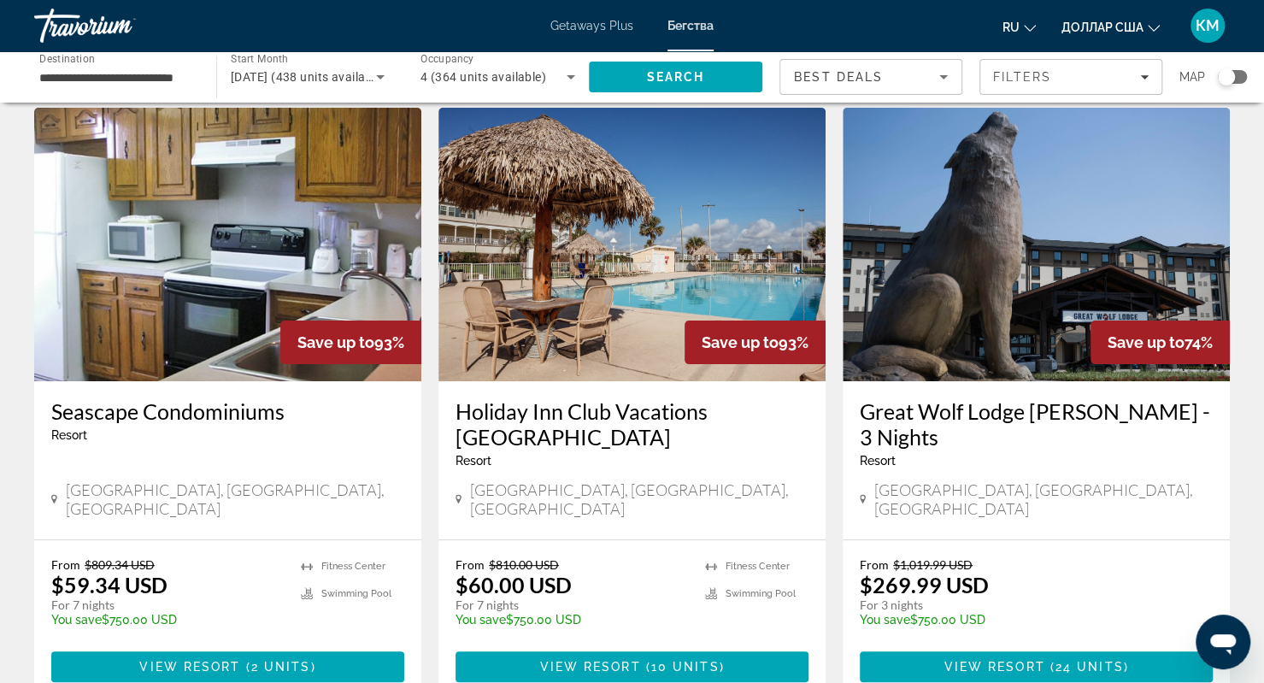
click at [561, 272] on img "Основное содержание" at bounding box center [631, 244] width 387 height 273
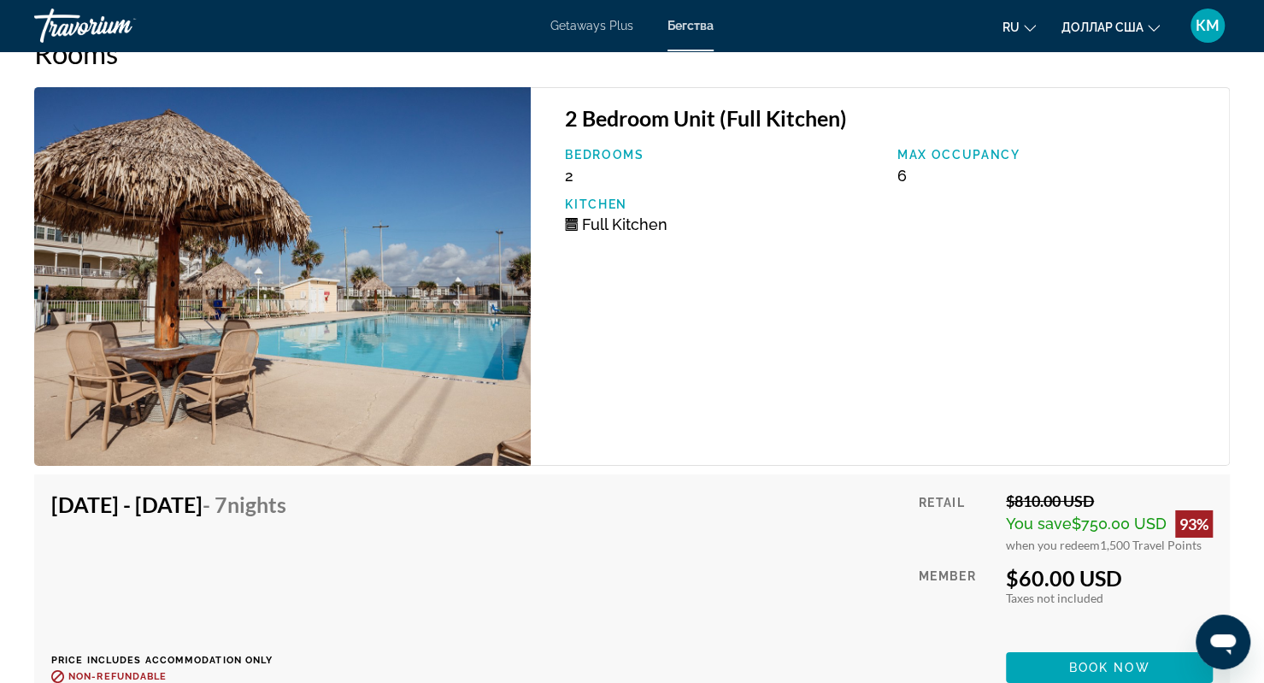
scroll to position [3331, 0]
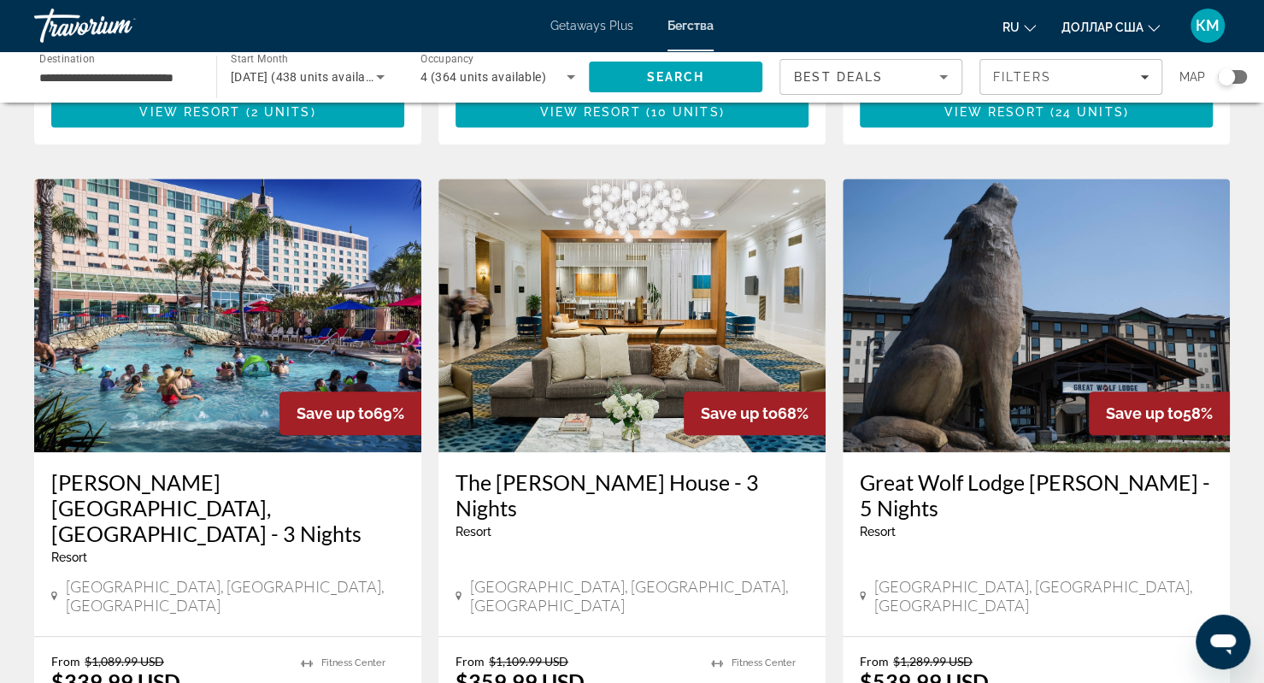
scroll to position [661, 0]
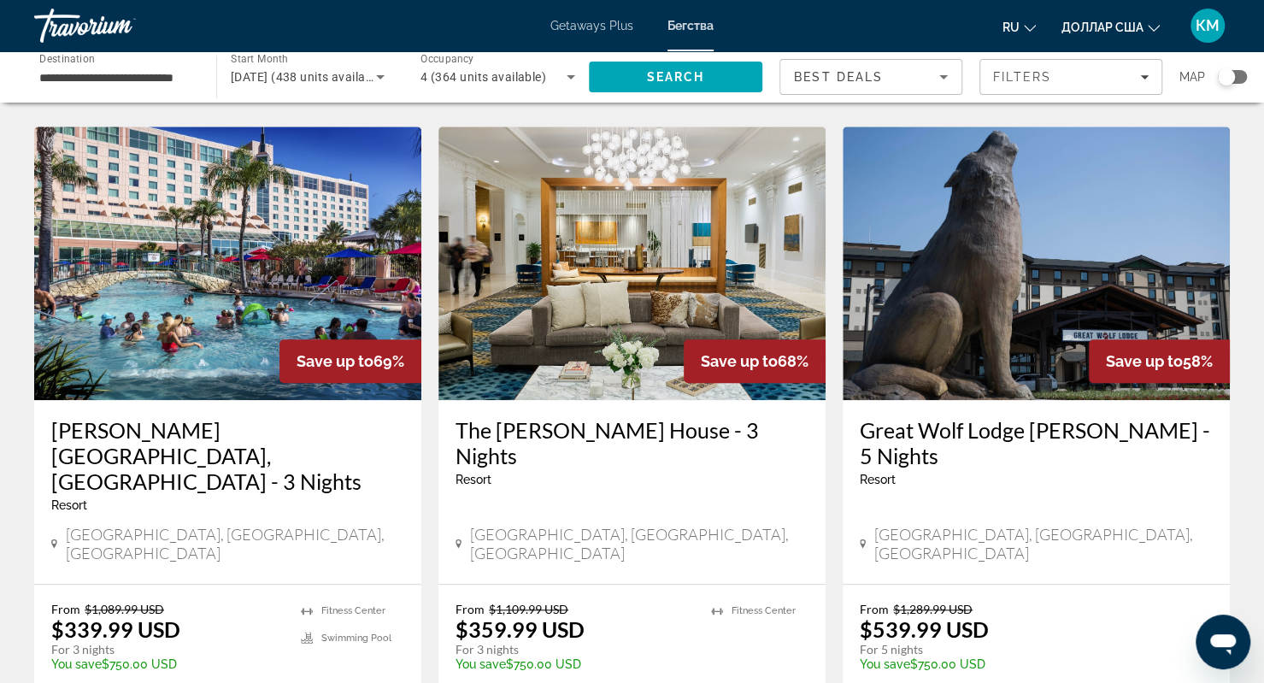
click at [597, 250] on img "Основное содержание" at bounding box center [631, 262] width 387 height 273
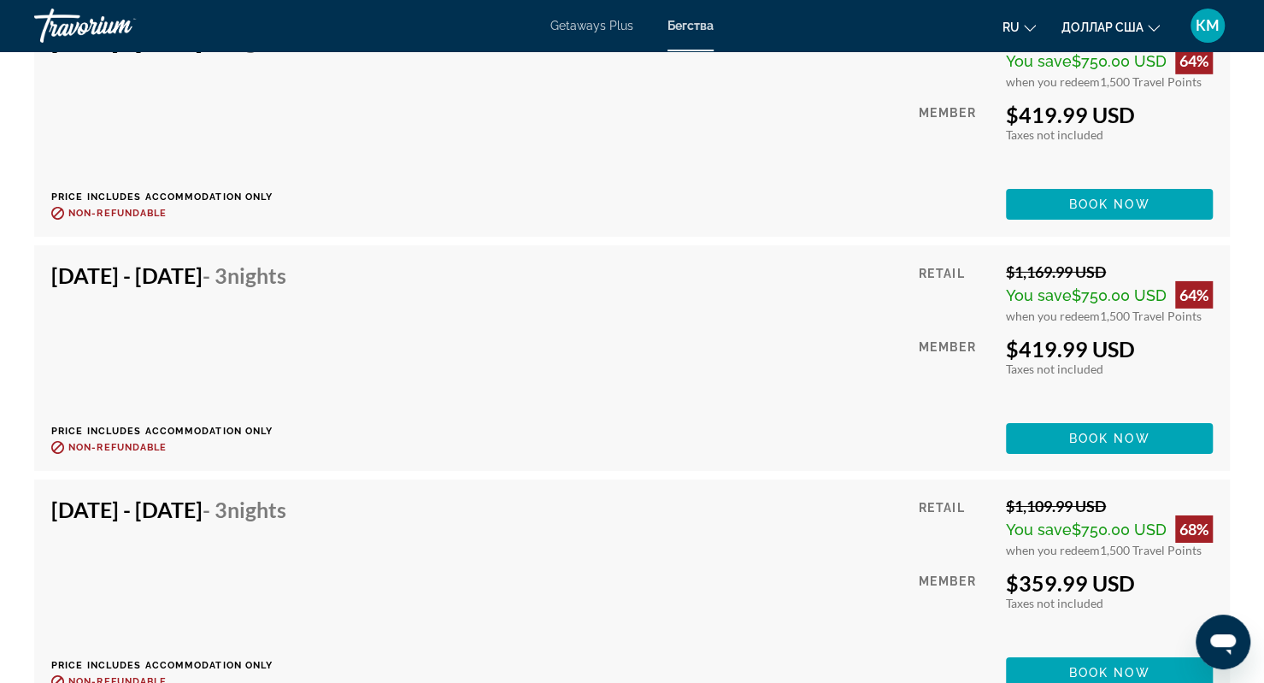
scroll to position [3133, 0]
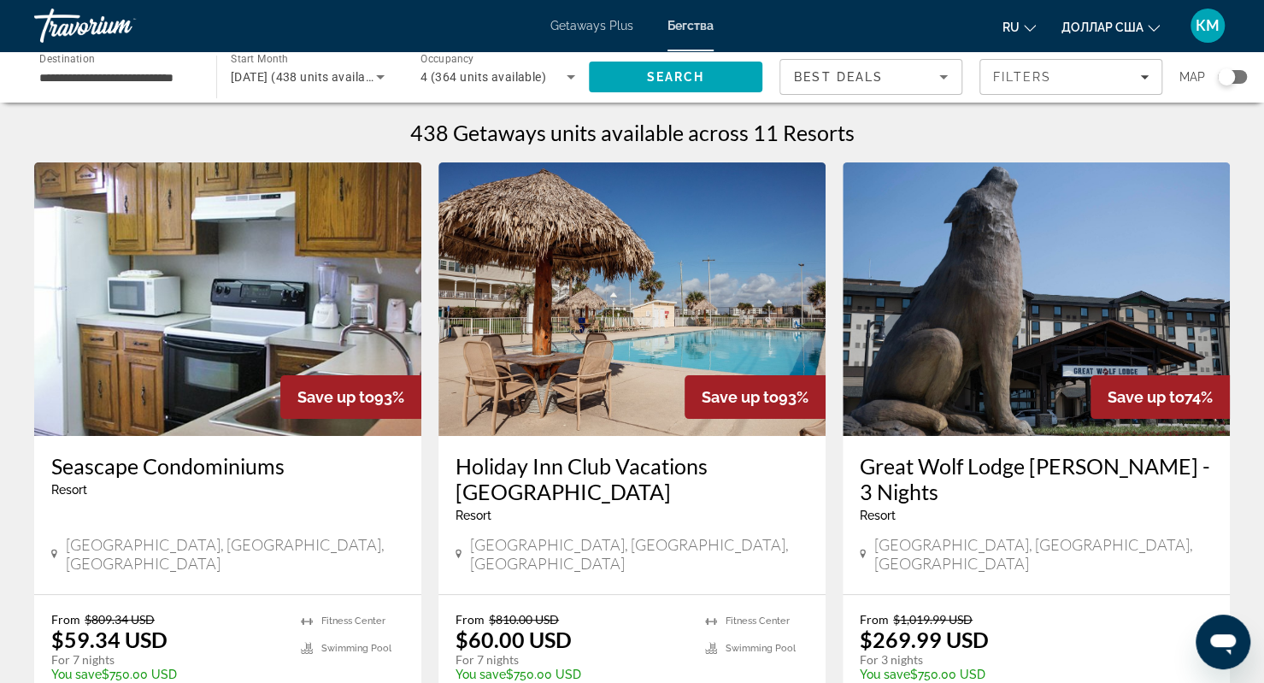
click at [611, 28] on font "Getaways Plus" at bounding box center [591, 26] width 83 height 14
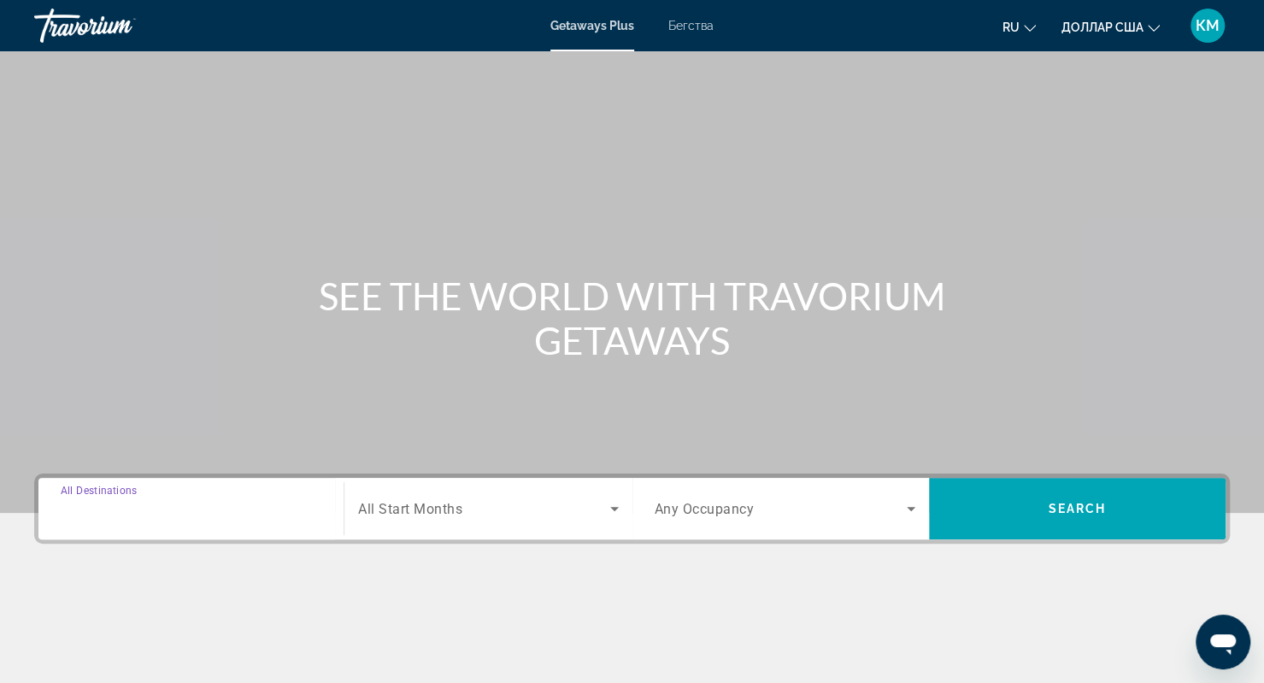
click at [157, 499] on input "Destination All Destinations" at bounding box center [191, 509] width 261 height 21
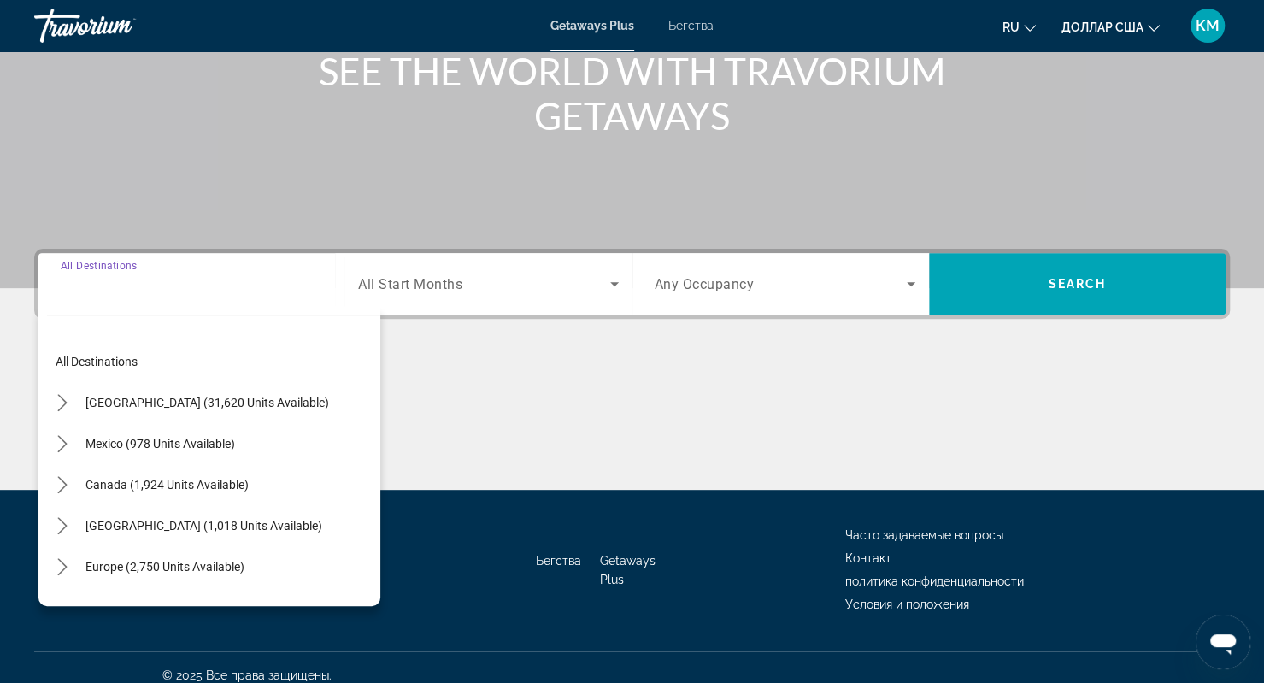
scroll to position [239, 0]
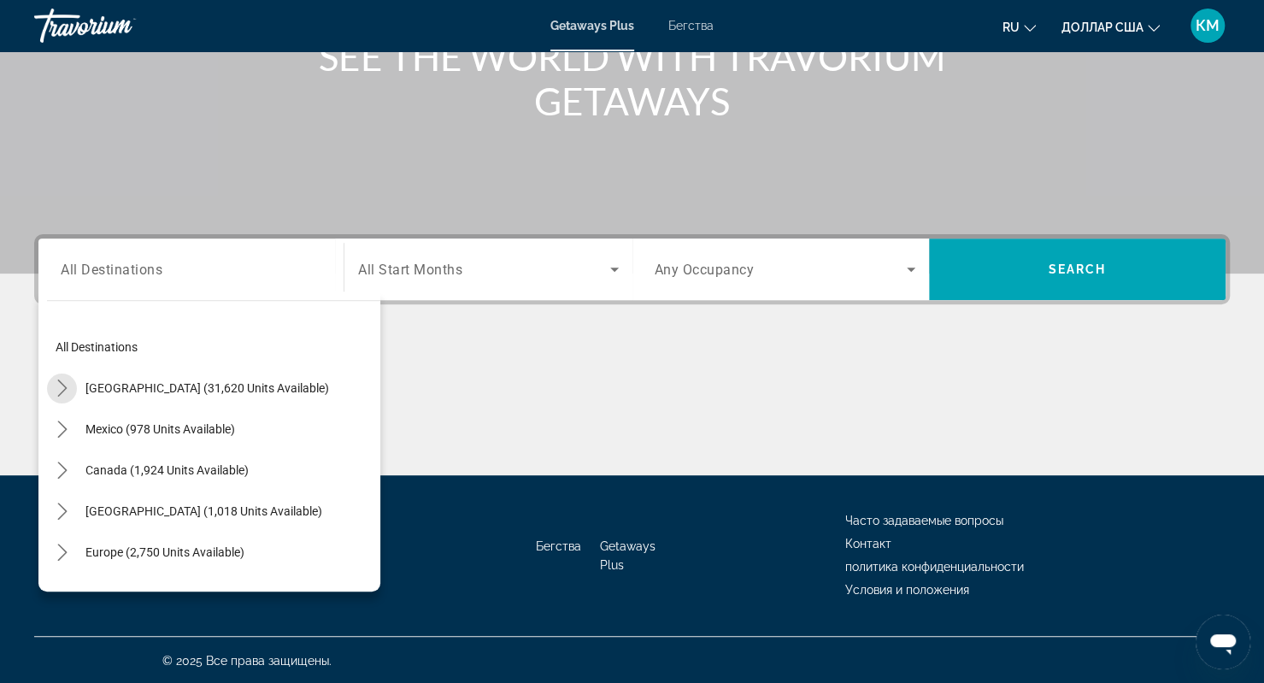
click at [56, 386] on icon "Toggle United States (31,620 units available) submenu" at bounding box center [62, 387] width 17 height 17
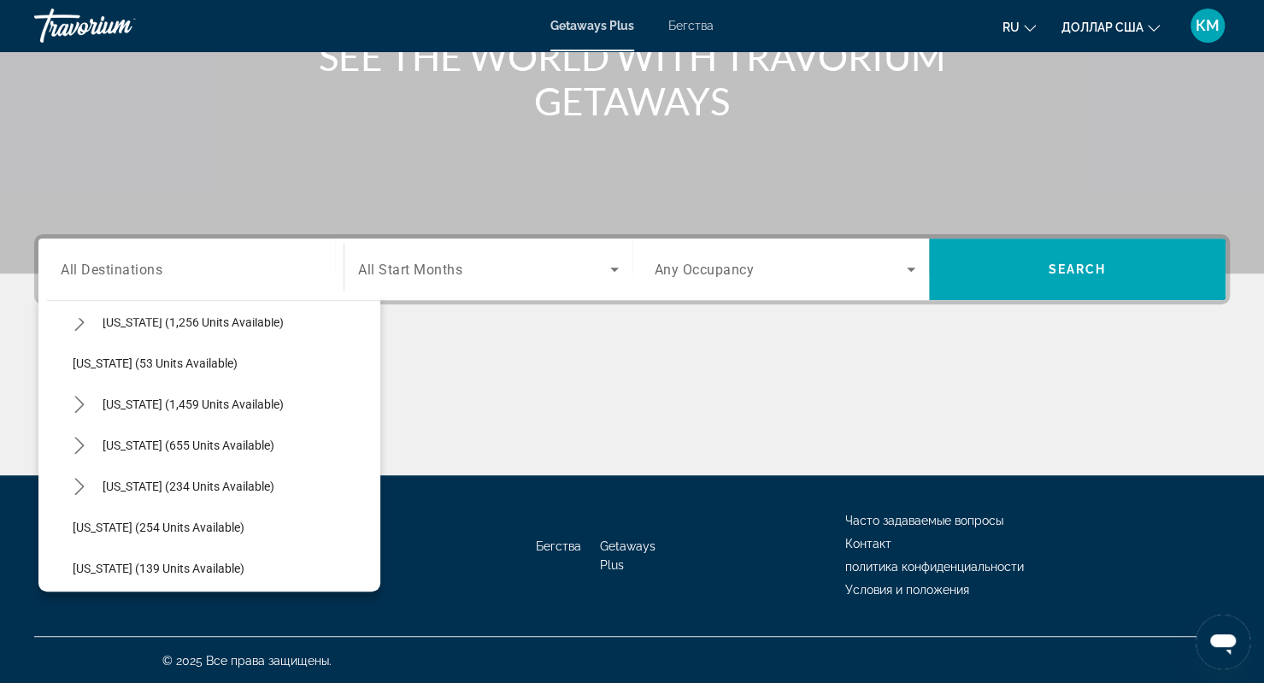
scroll to position [1220, 0]
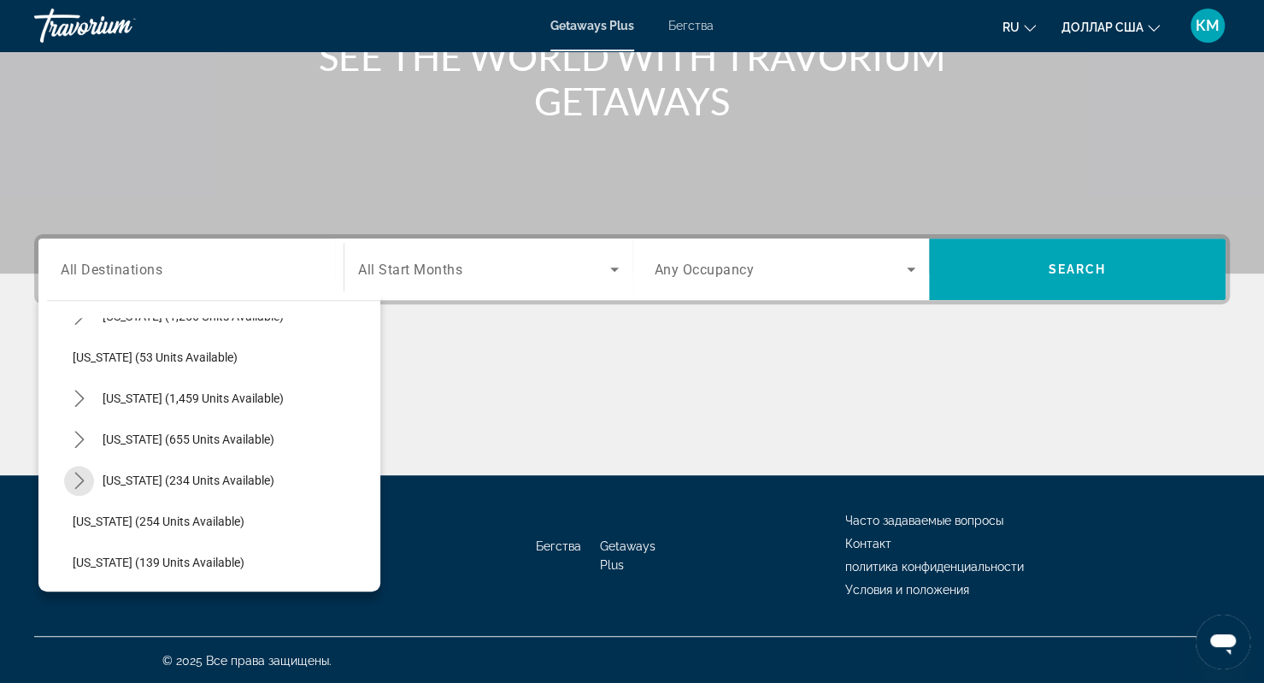
click at [74, 478] on icon "Toggle Texas (234 units available) submenu" at bounding box center [79, 480] width 17 height 17
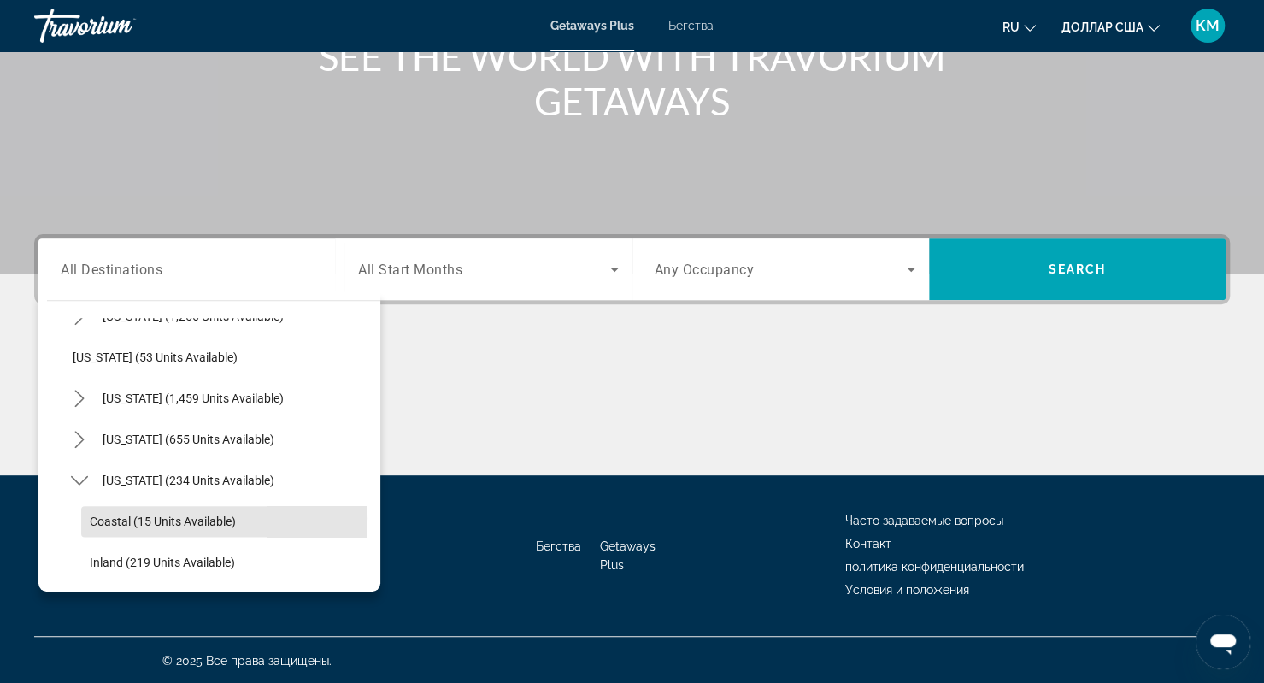
click at [100, 517] on span "Coastal (15 units available)" at bounding box center [163, 521] width 146 height 14
type input "**********"
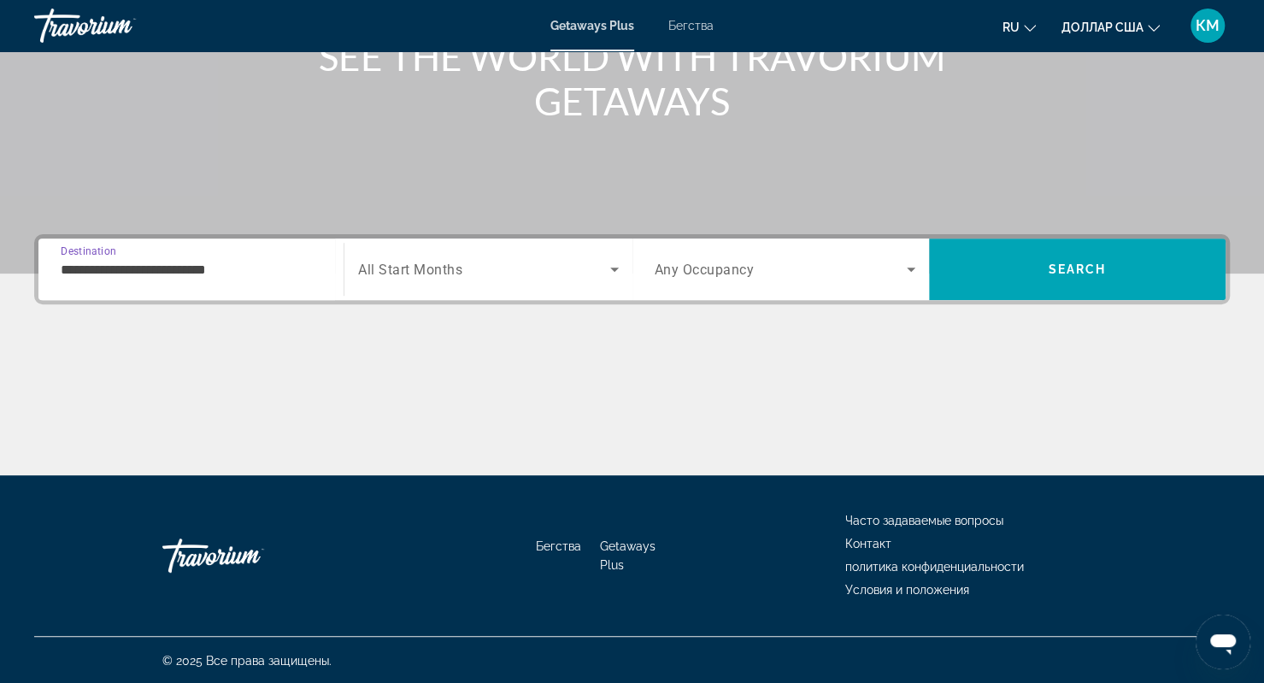
click at [467, 261] on span "Search widget" at bounding box center [483, 269] width 251 height 21
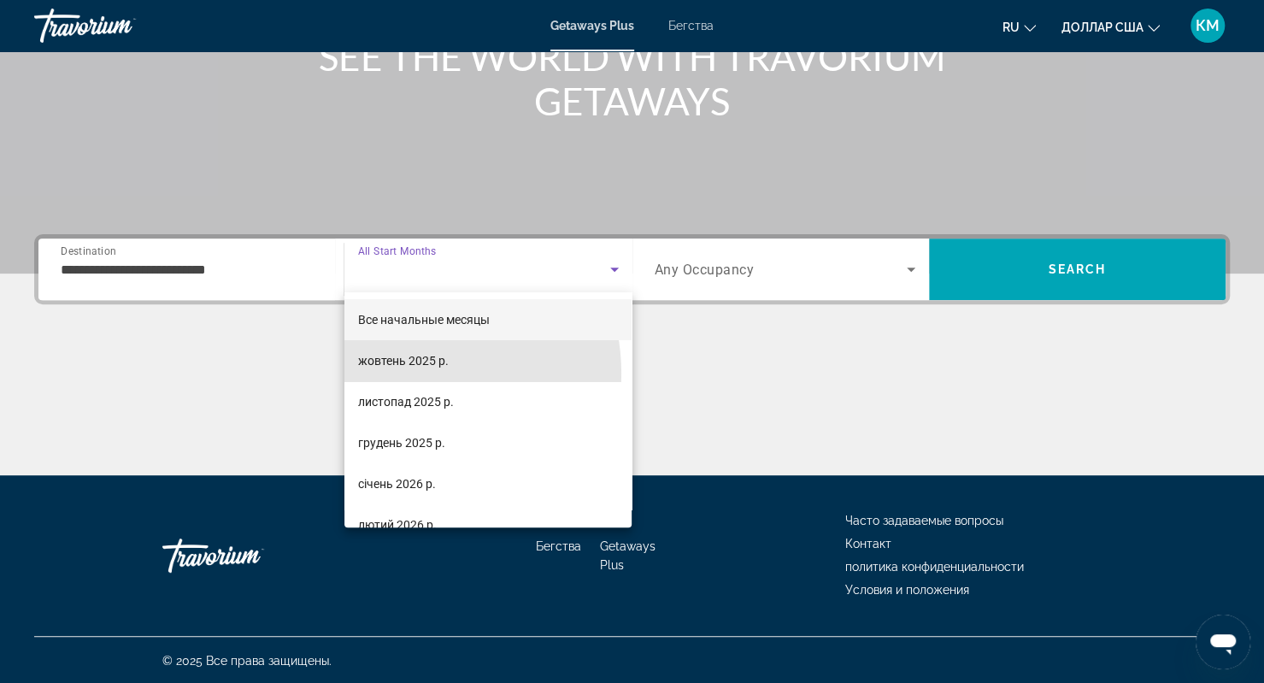
click at [405, 373] on mat-option "жовтень 2025 р." at bounding box center [488, 360] width 288 height 41
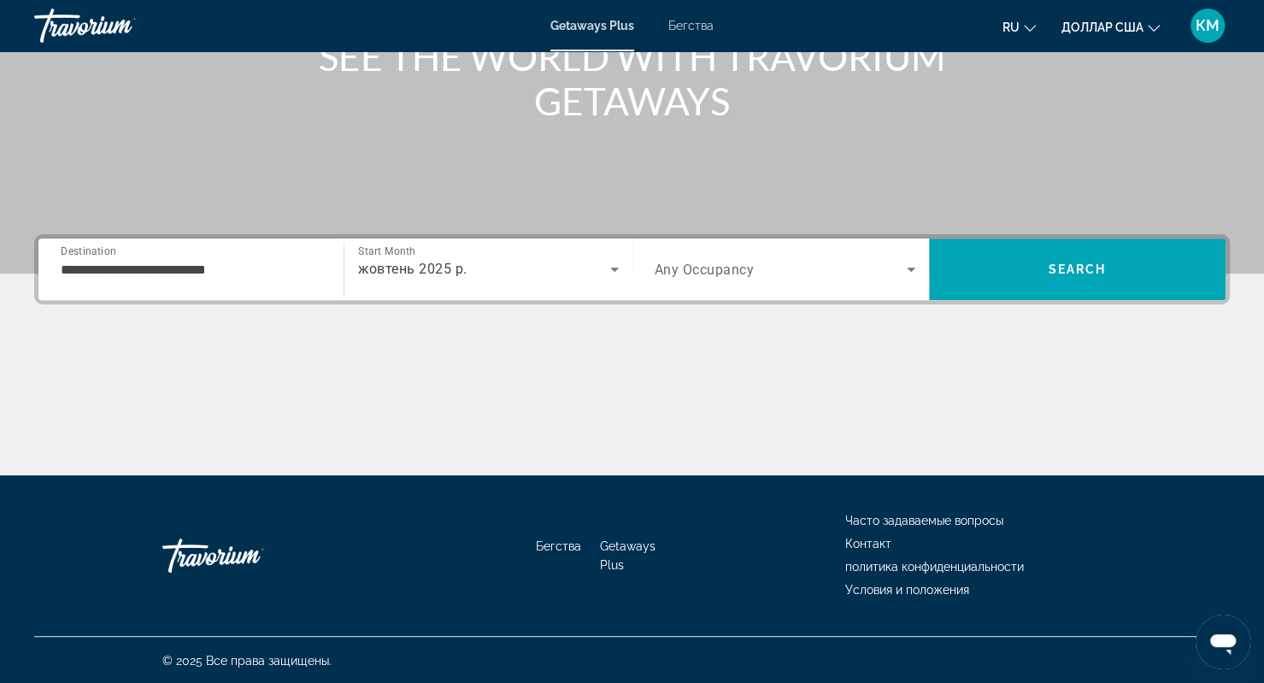
click at [717, 274] on span "Any Occupancy" at bounding box center [705, 269] width 100 height 16
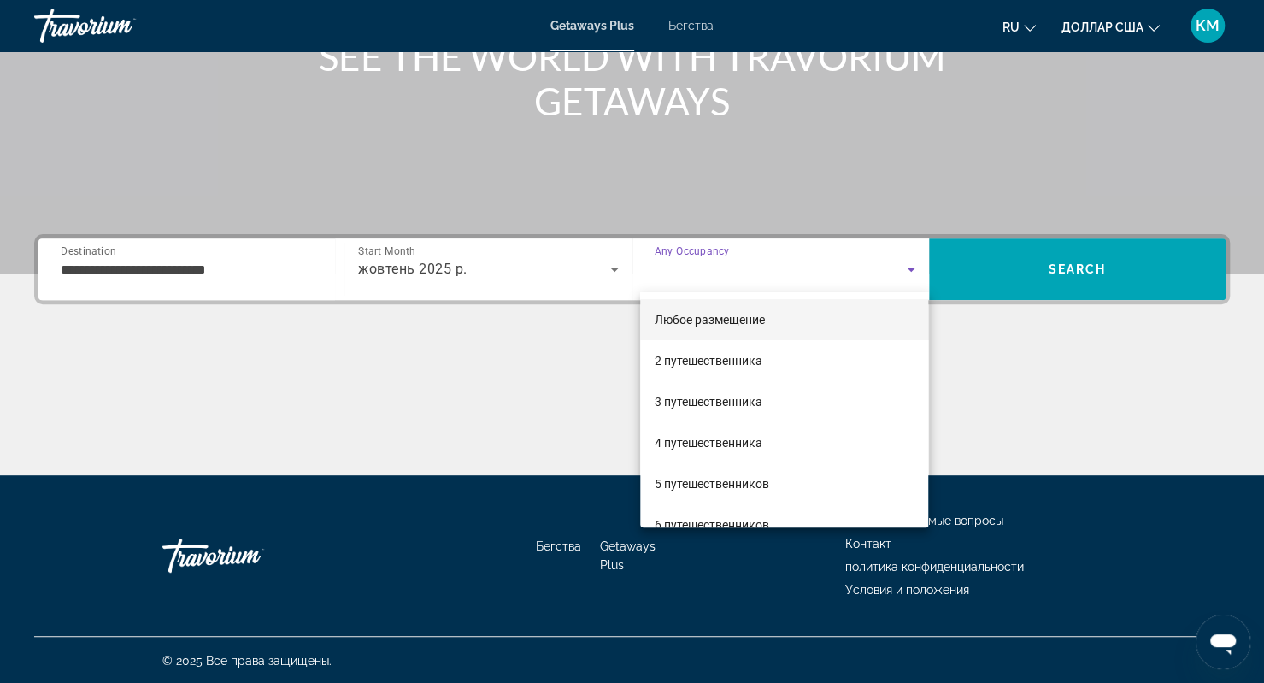
click at [724, 449] on font "4 путешественника" at bounding box center [708, 443] width 108 height 14
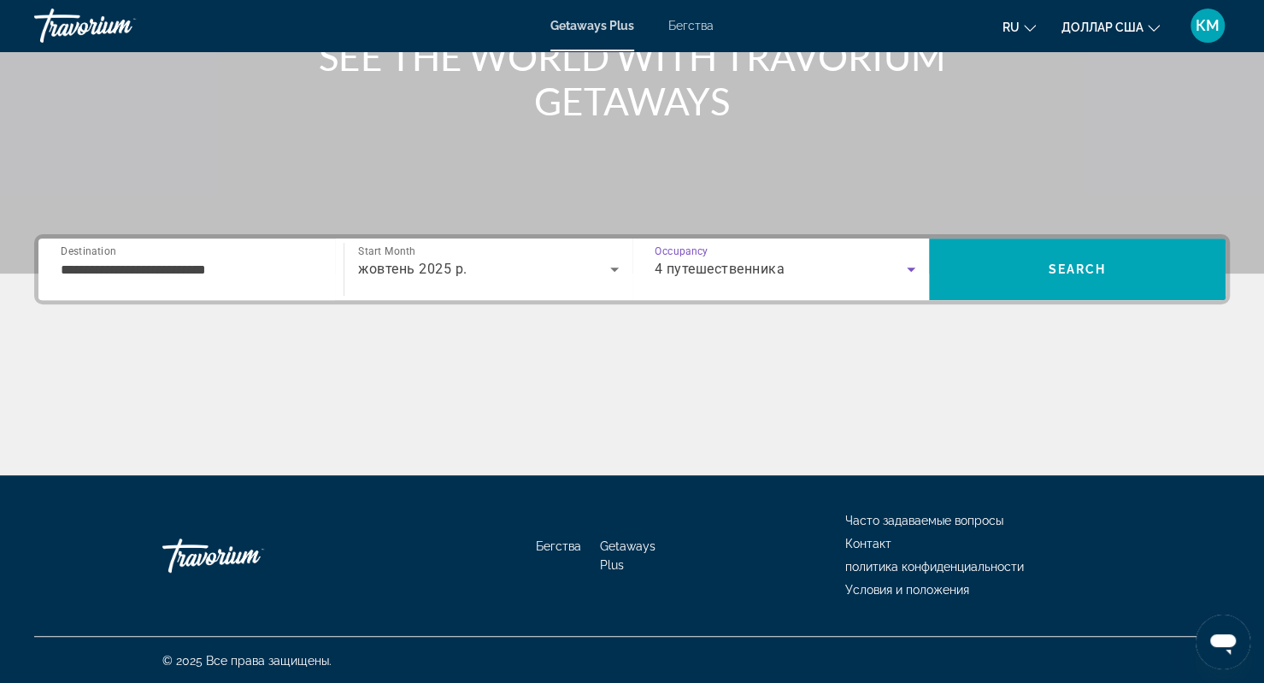
click at [1001, 257] on span "Search" at bounding box center [1077, 269] width 297 height 41
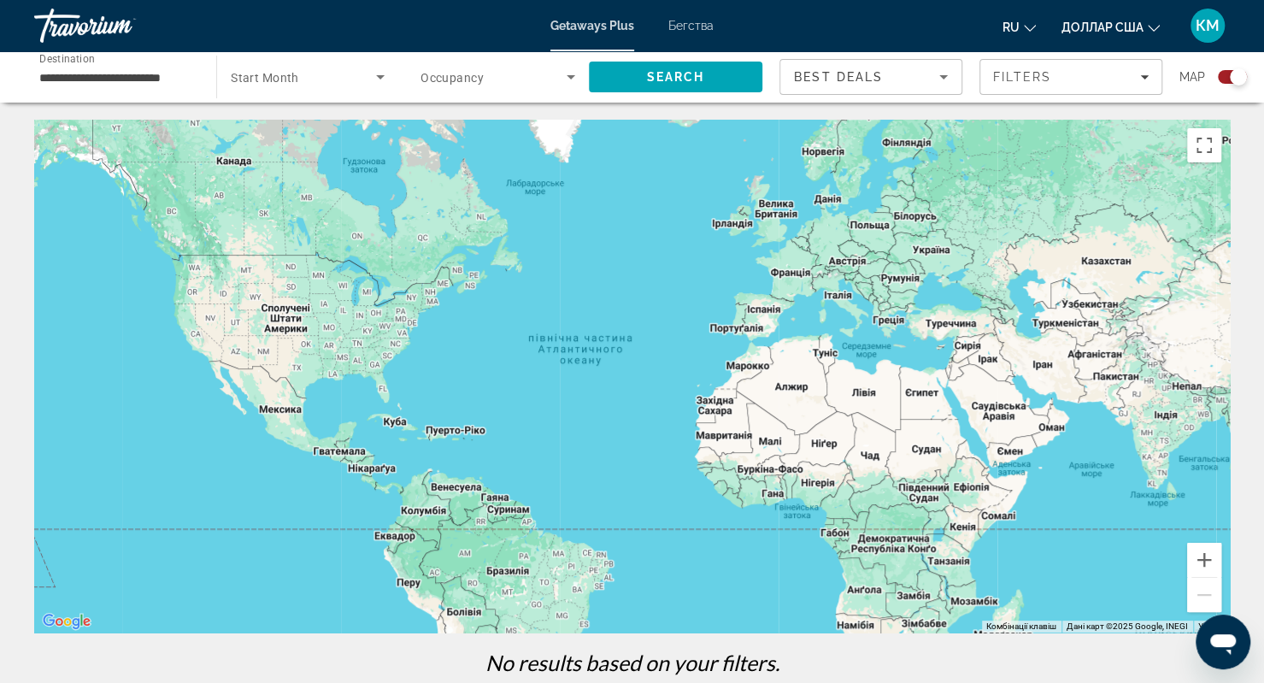
scroll to position [214, 0]
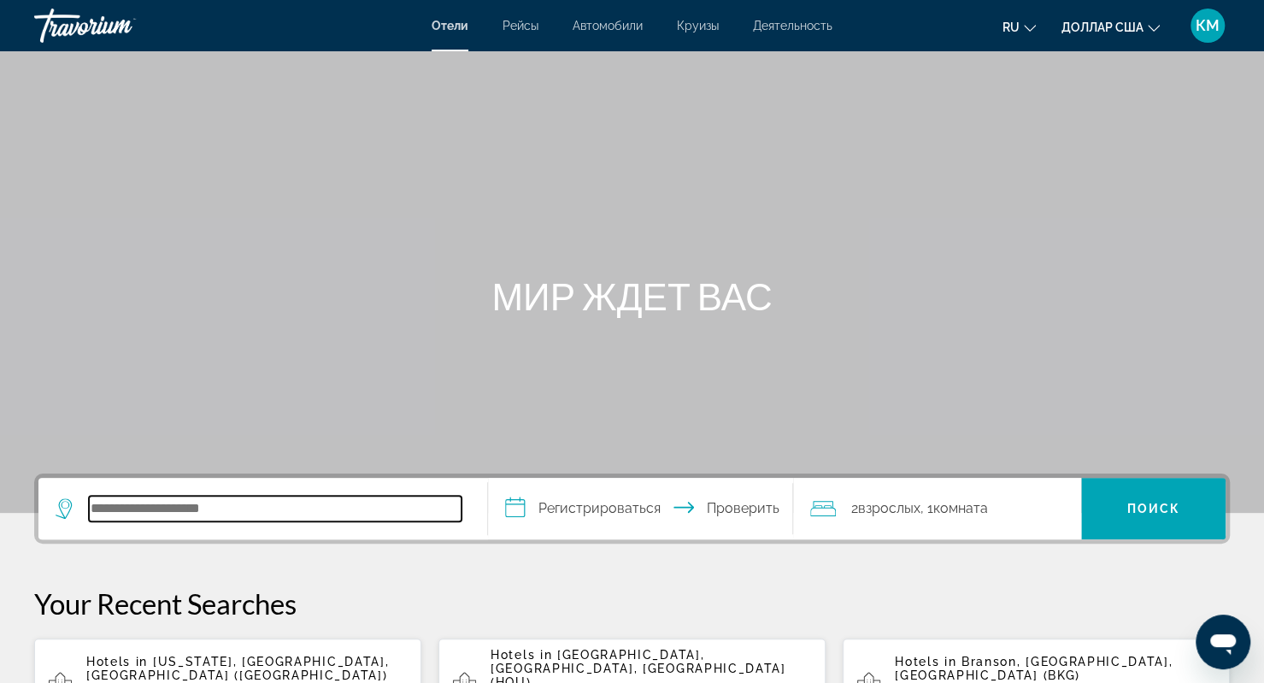
click at [273, 512] on input "Поиск отеля" at bounding box center [275, 509] width 373 height 26
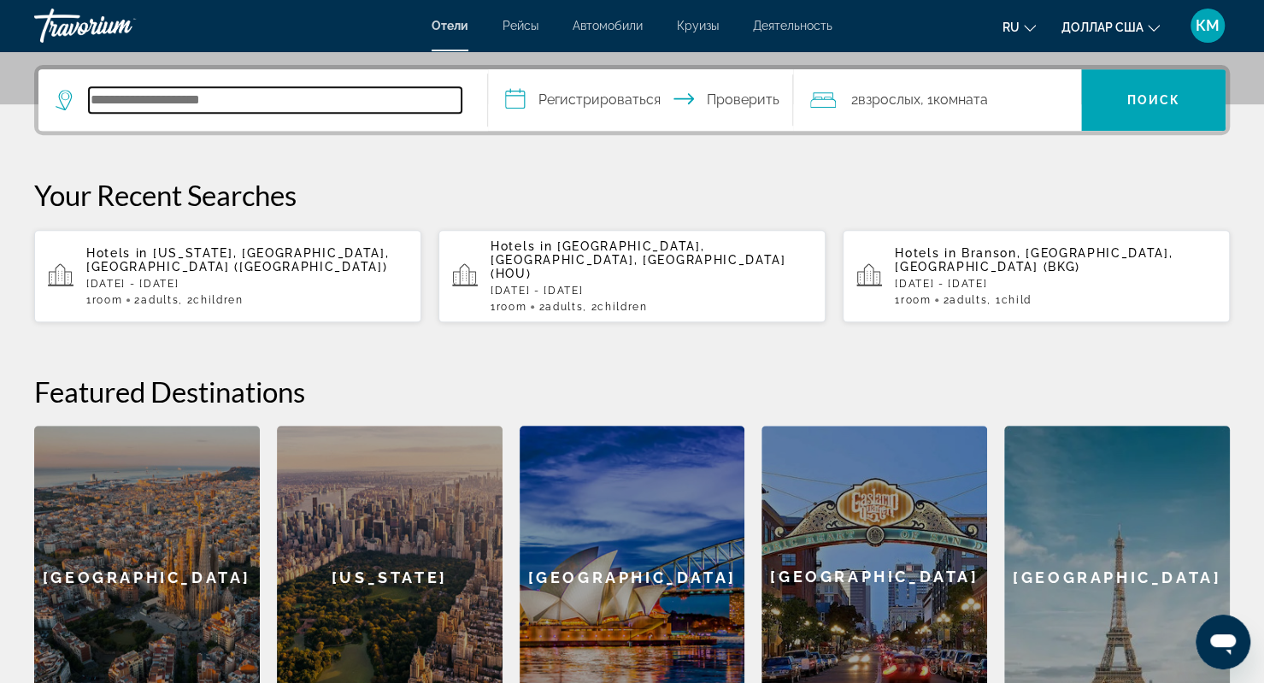
scroll to position [417, 0]
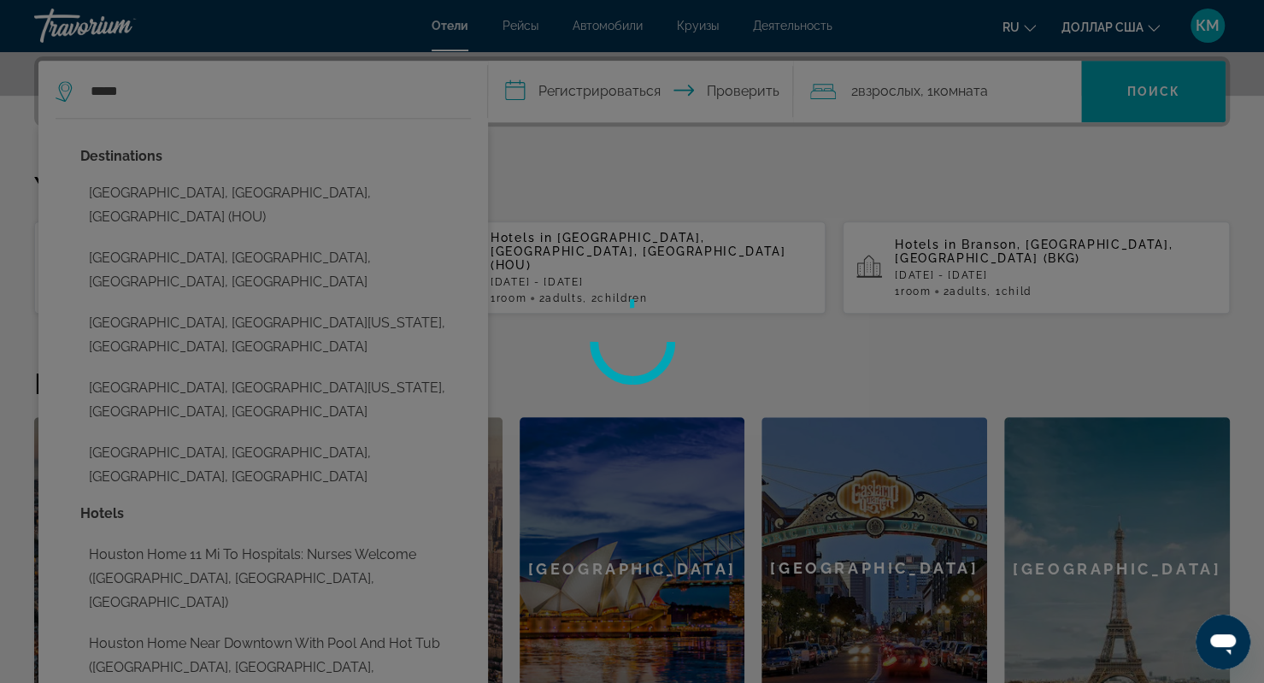
click at [179, 185] on div at bounding box center [632, 341] width 1264 height 683
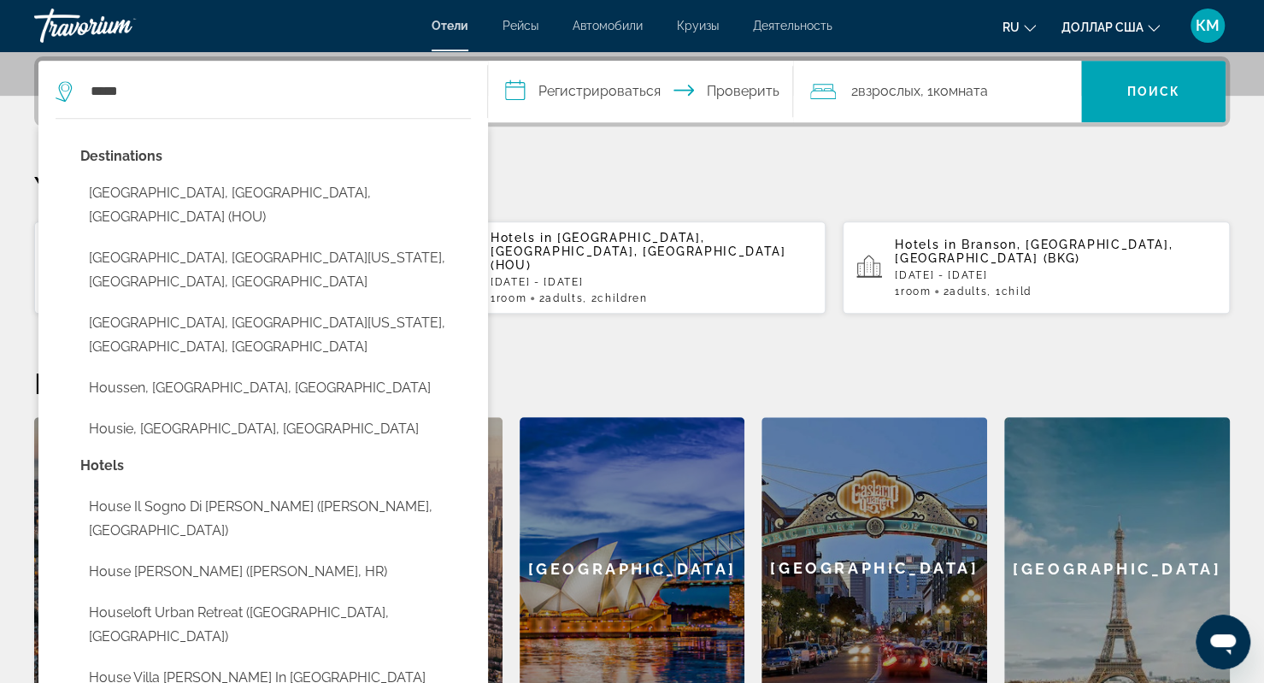
click at [205, 197] on button "Houston, TX, United States (HOU)" at bounding box center [275, 205] width 390 height 56
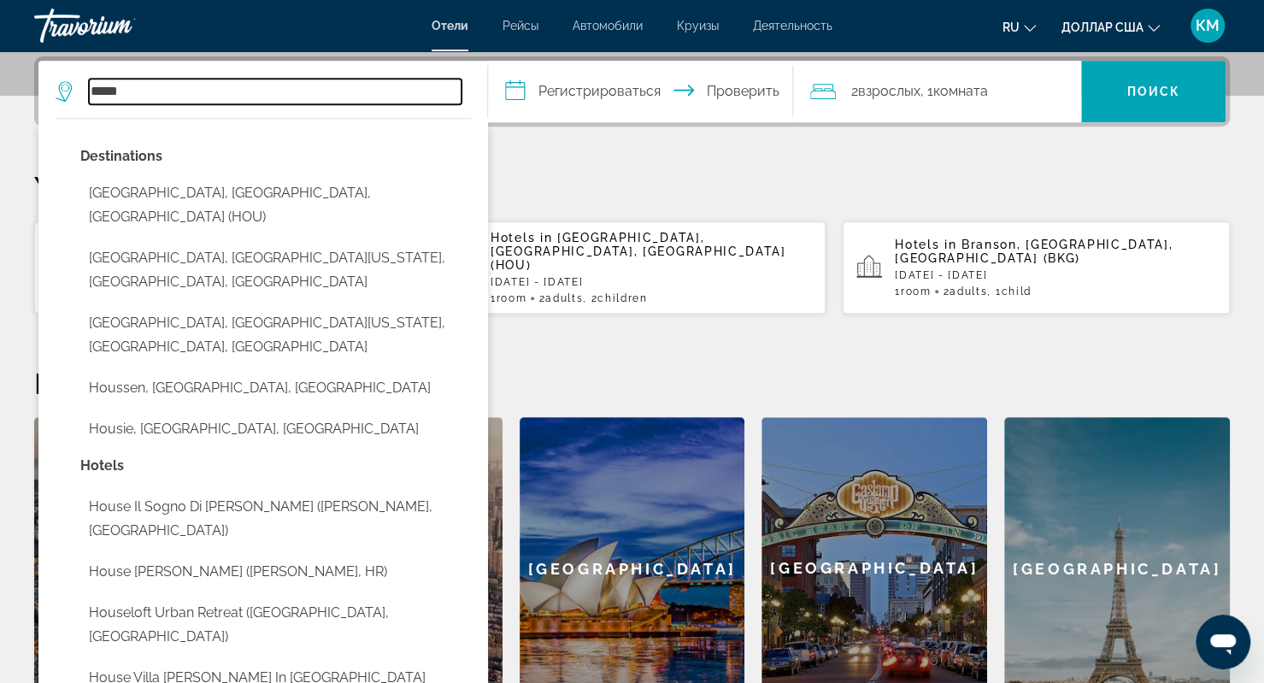
type input "**********"
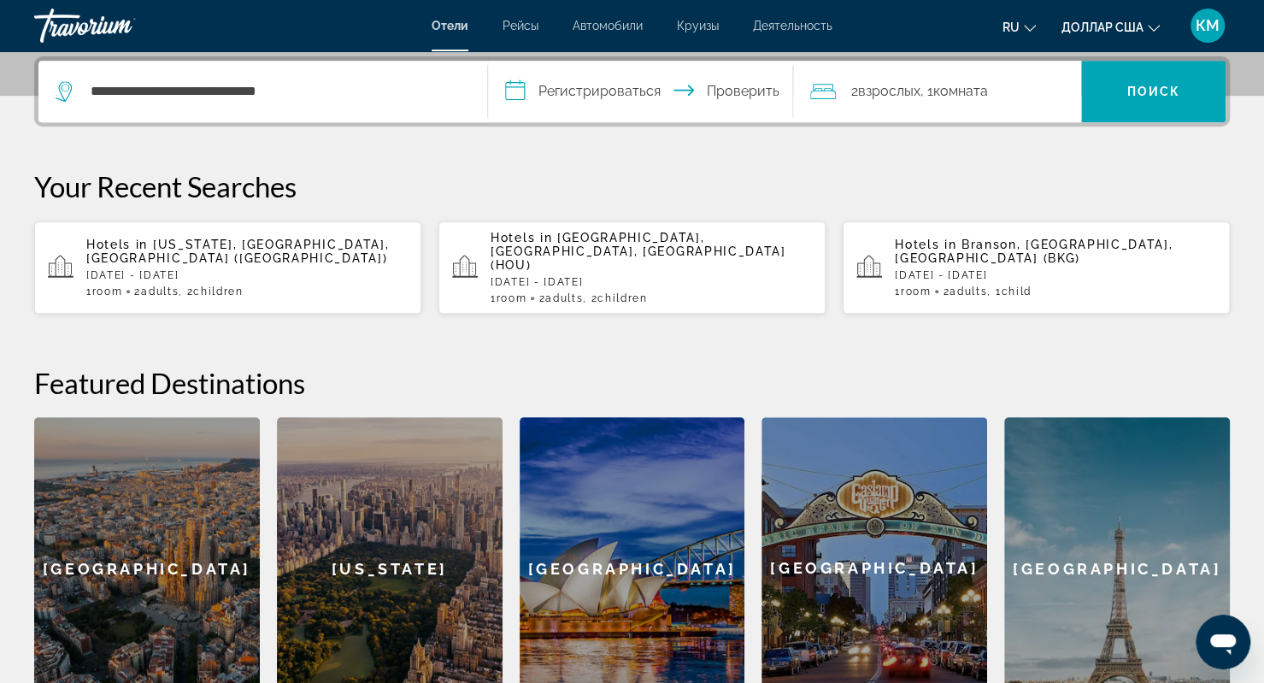
click at [657, 95] on input "**********" at bounding box center [644, 94] width 312 height 67
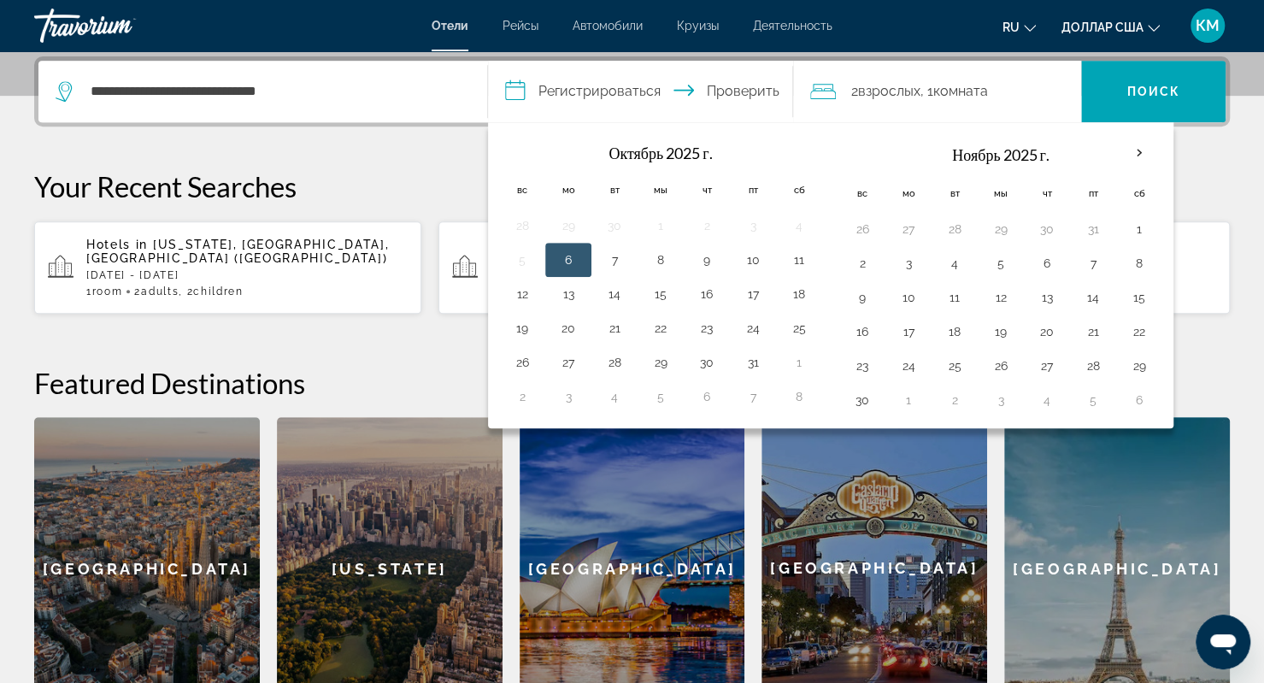
click at [739, 326] on button "24" at bounding box center [752, 328] width 27 height 24
click at [521, 360] on button "26" at bounding box center [521, 362] width 27 height 24
type input "**********"
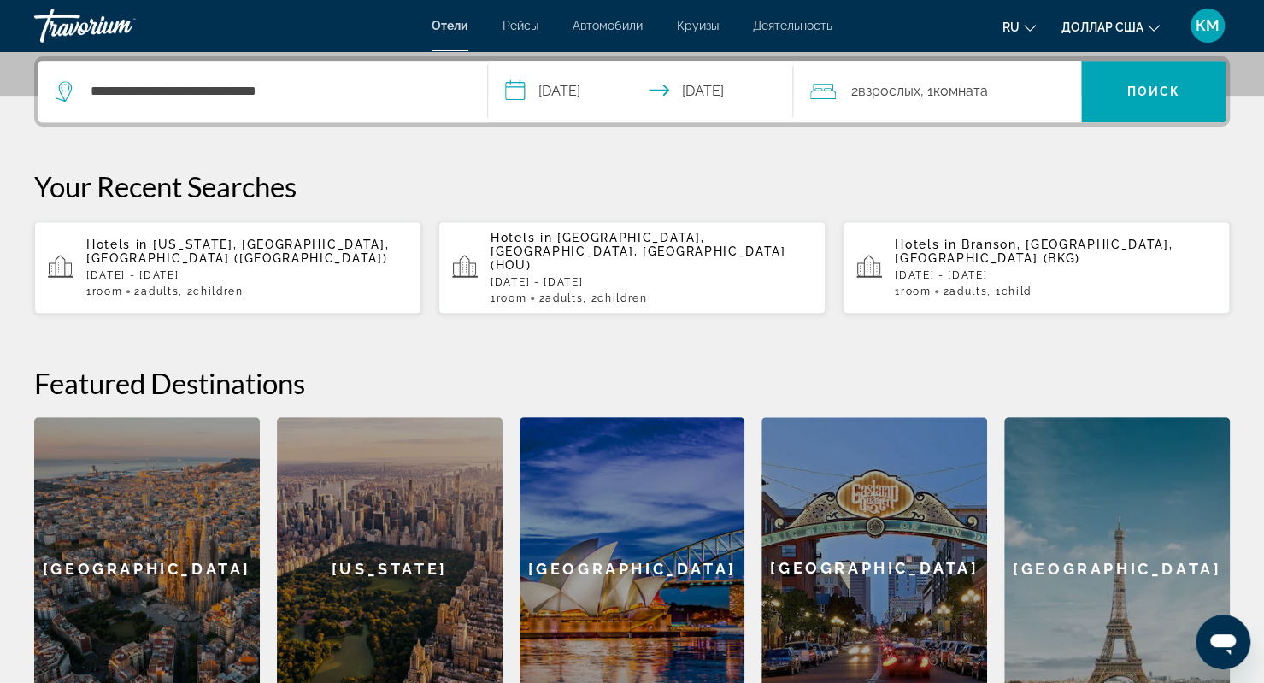
click at [943, 95] on font "комната" at bounding box center [960, 91] width 55 height 16
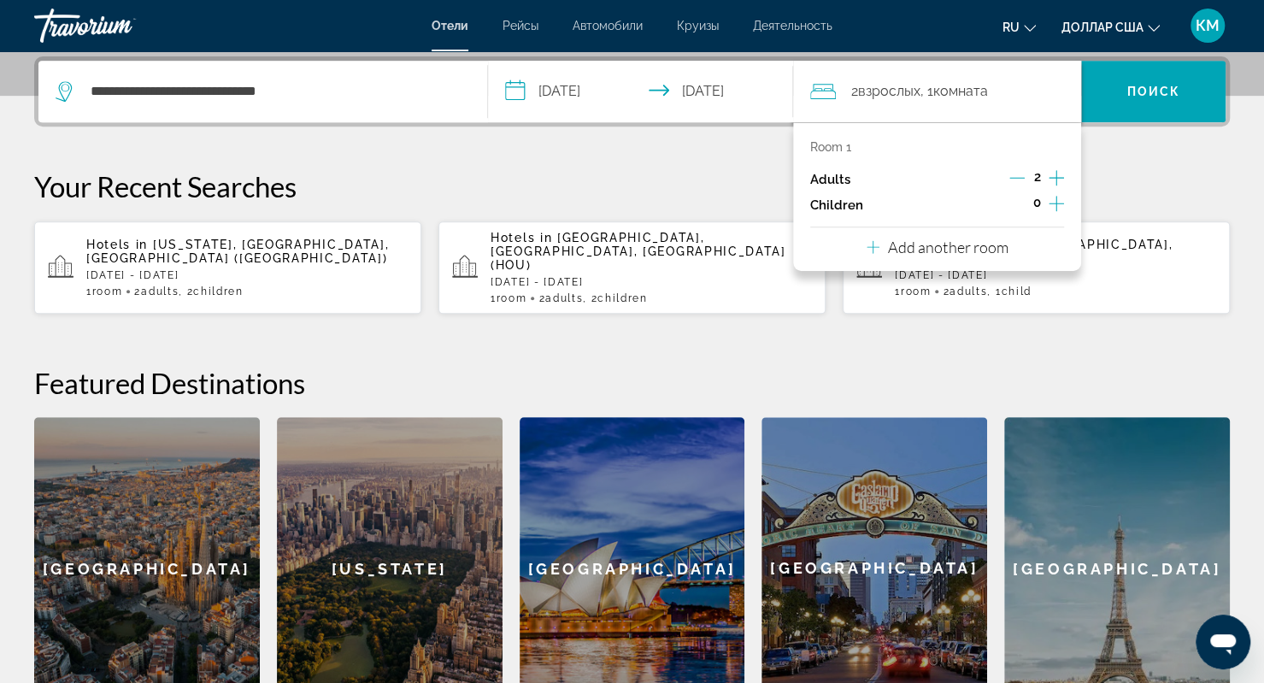
click at [1058, 204] on icon "Increment children" at bounding box center [1055, 203] width 15 height 21
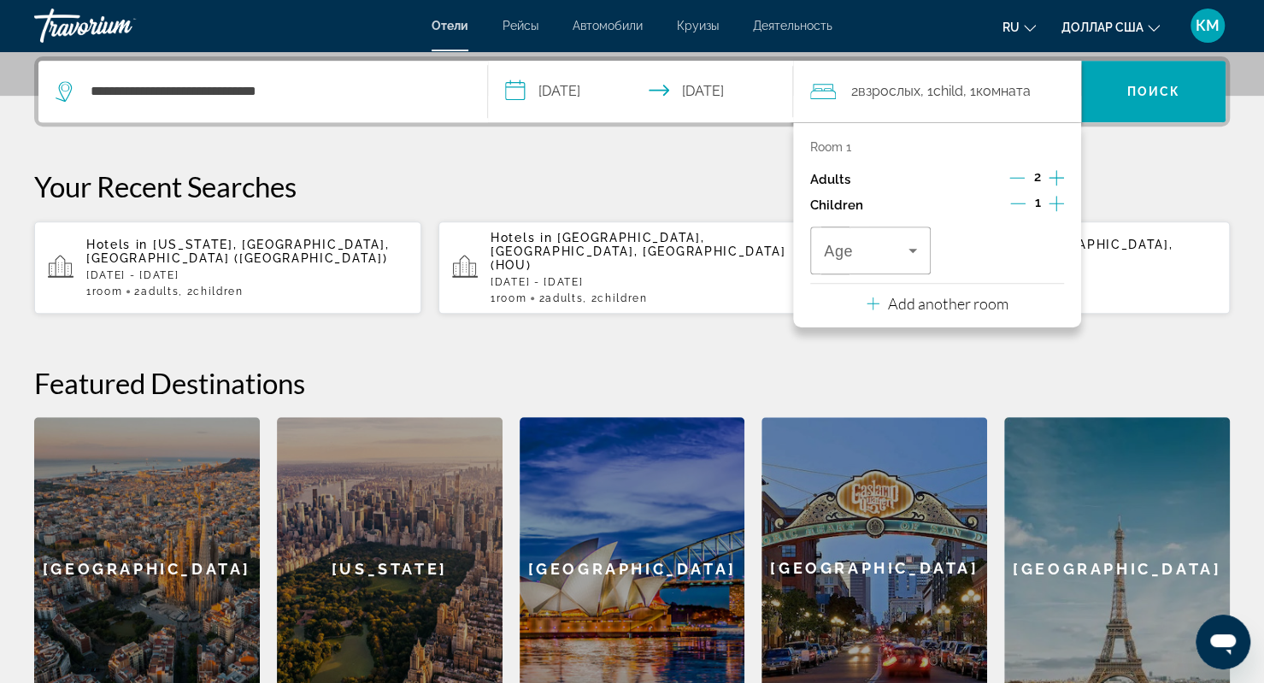
click at [1058, 204] on icon "Increment children" at bounding box center [1055, 203] width 15 height 21
click at [915, 266] on div "Travelers: 2 adults, 2 children" at bounding box center [870, 250] width 93 height 48
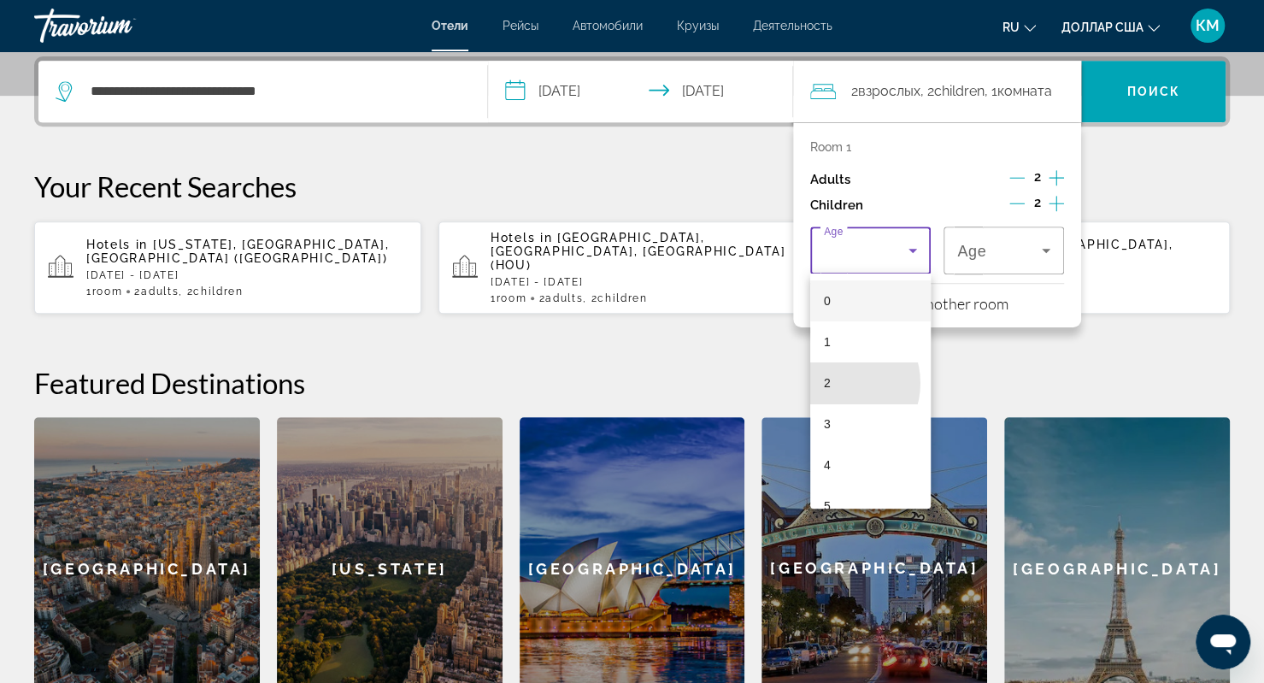
click at [836, 383] on mat-option "2" at bounding box center [870, 382] width 120 height 41
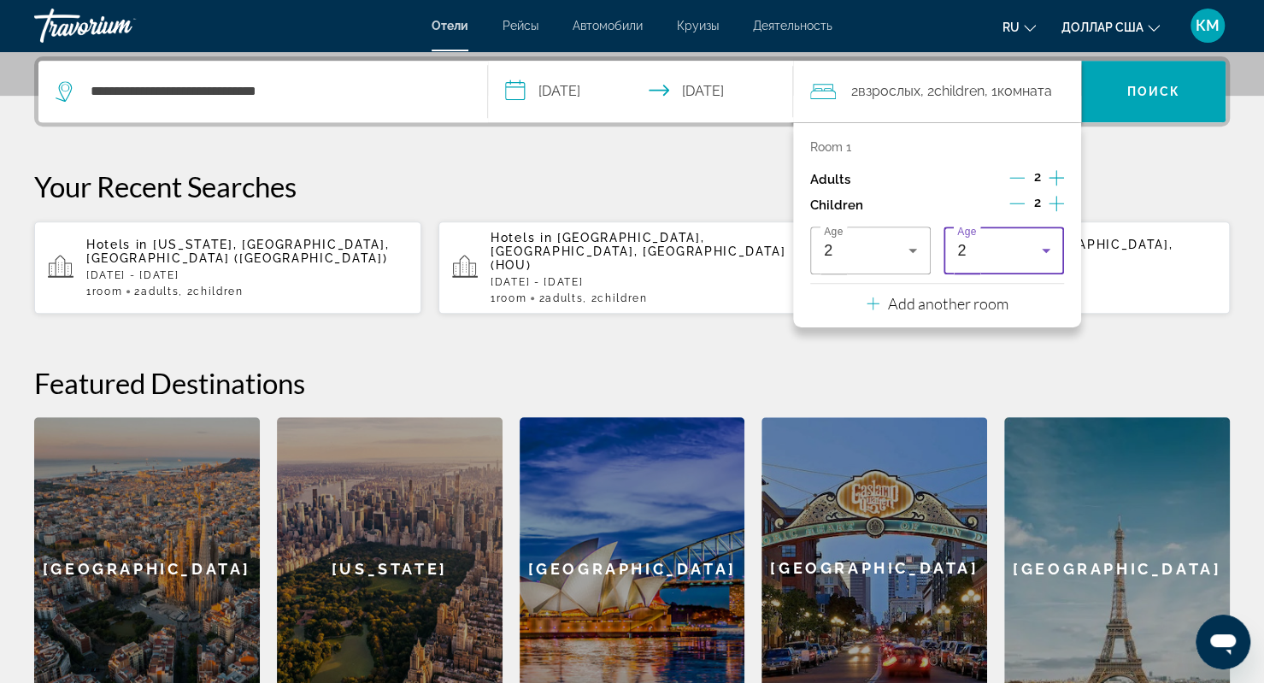
click at [1028, 259] on div "2" at bounding box center [999, 250] width 85 height 21
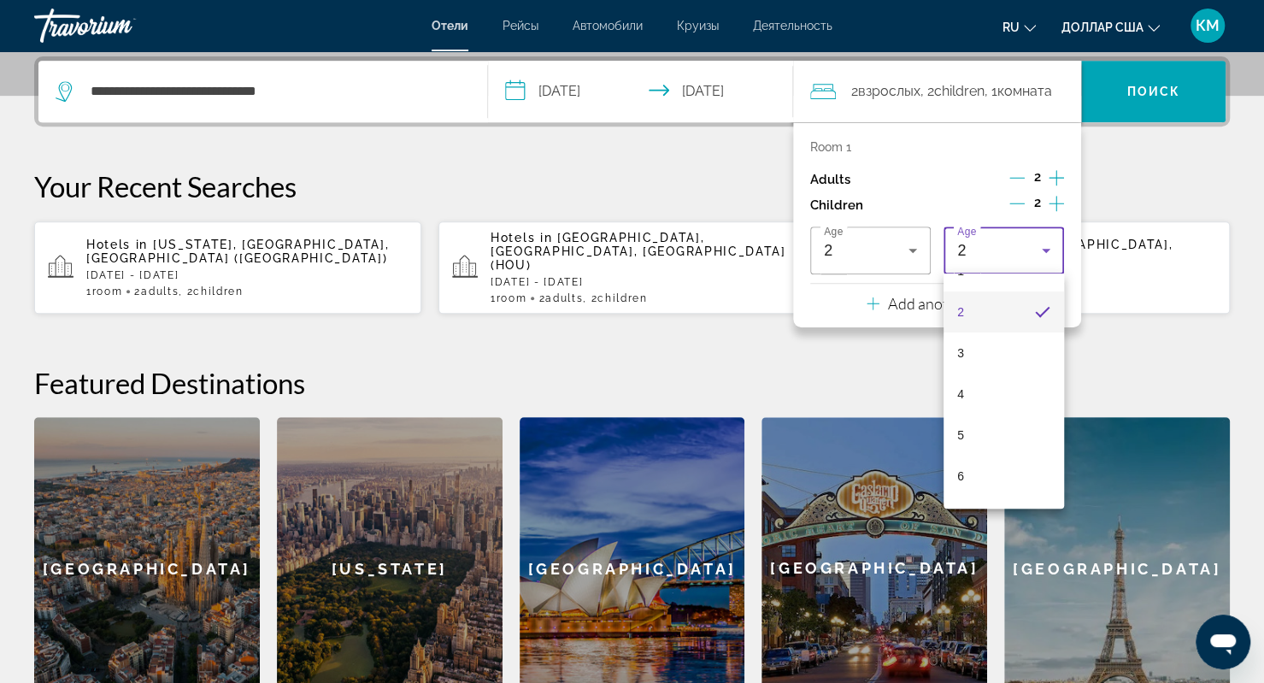
scroll to position [77, 0]
click at [969, 437] on mat-option "5" at bounding box center [1003, 428] width 120 height 41
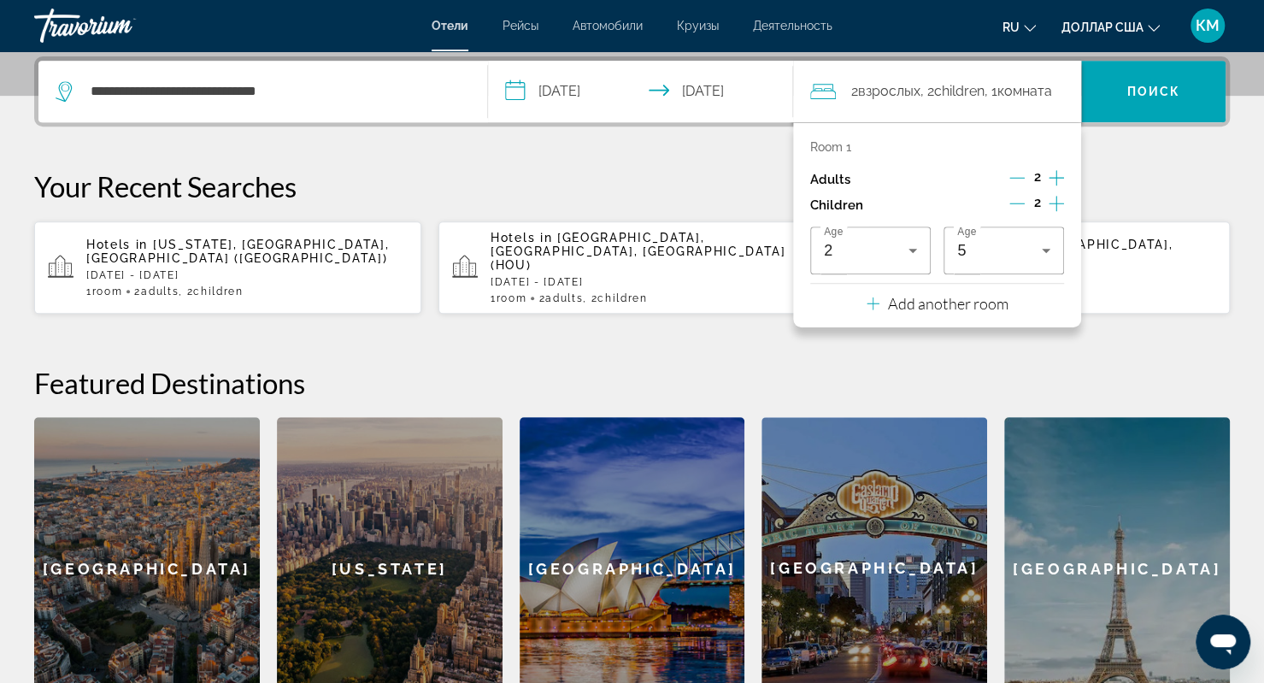
click at [1140, 107] on span "Поиск" at bounding box center [1153, 91] width 144 height 41
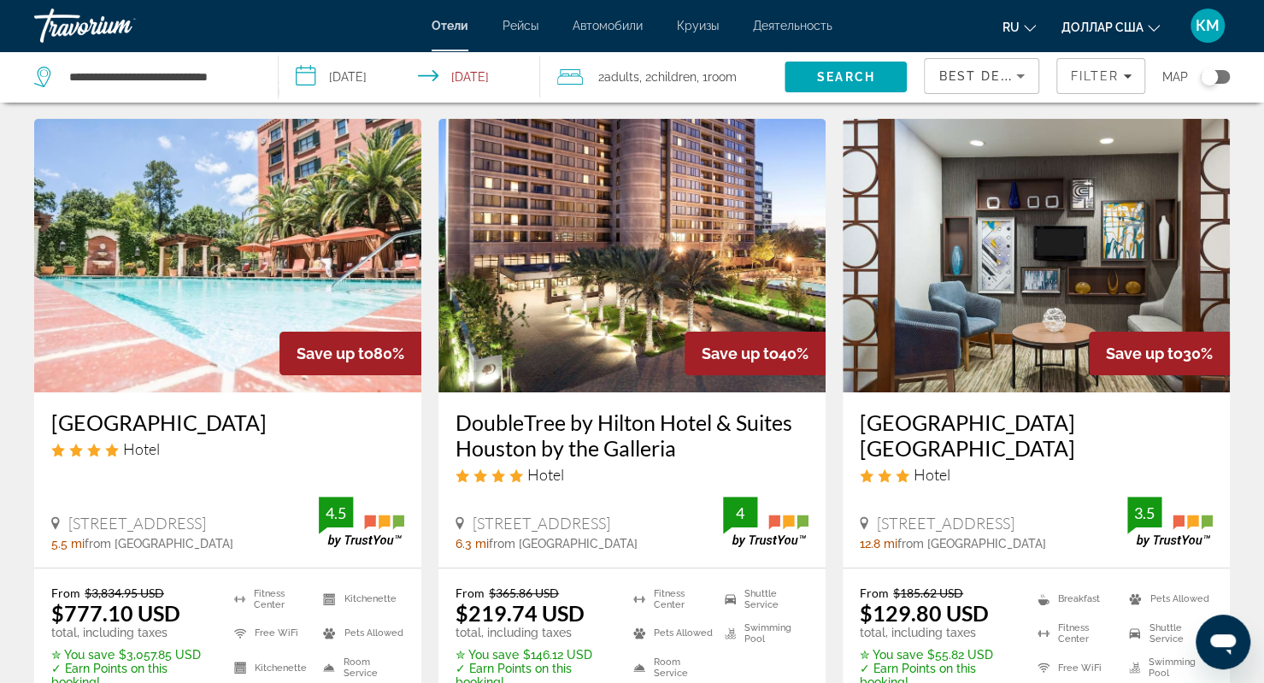
scroll to position [44, 0]
click at [601, 331] on img "Основное содержание" at bounding box center [631, 254] width 387 height 273
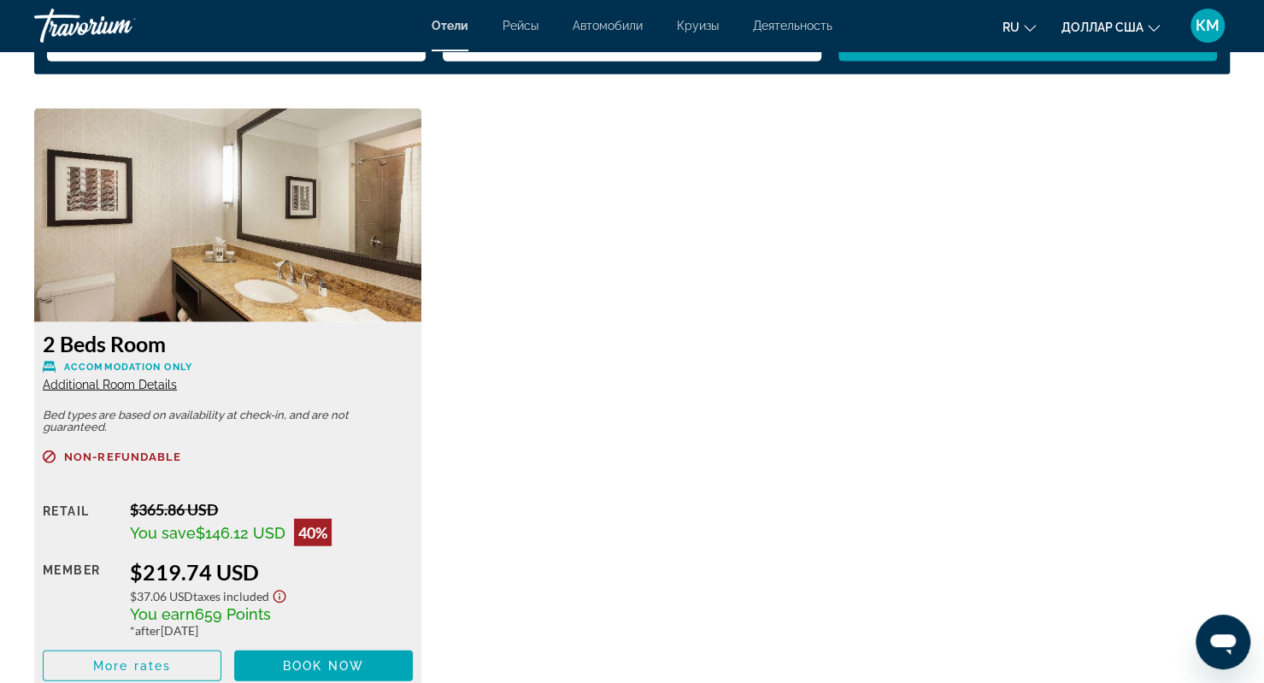
scroll to position [2311, 0]
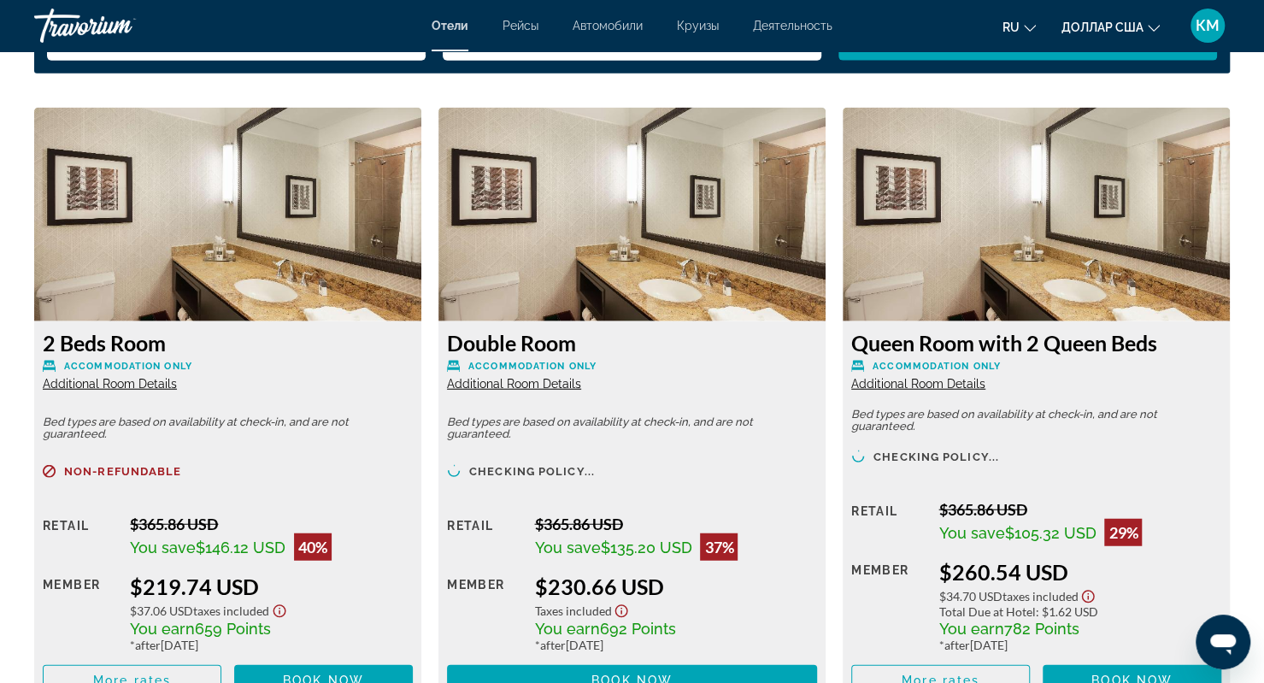
click at [112, 385] on span "Additional Room Details" at bounding box center [110, 384] width 134 height 14
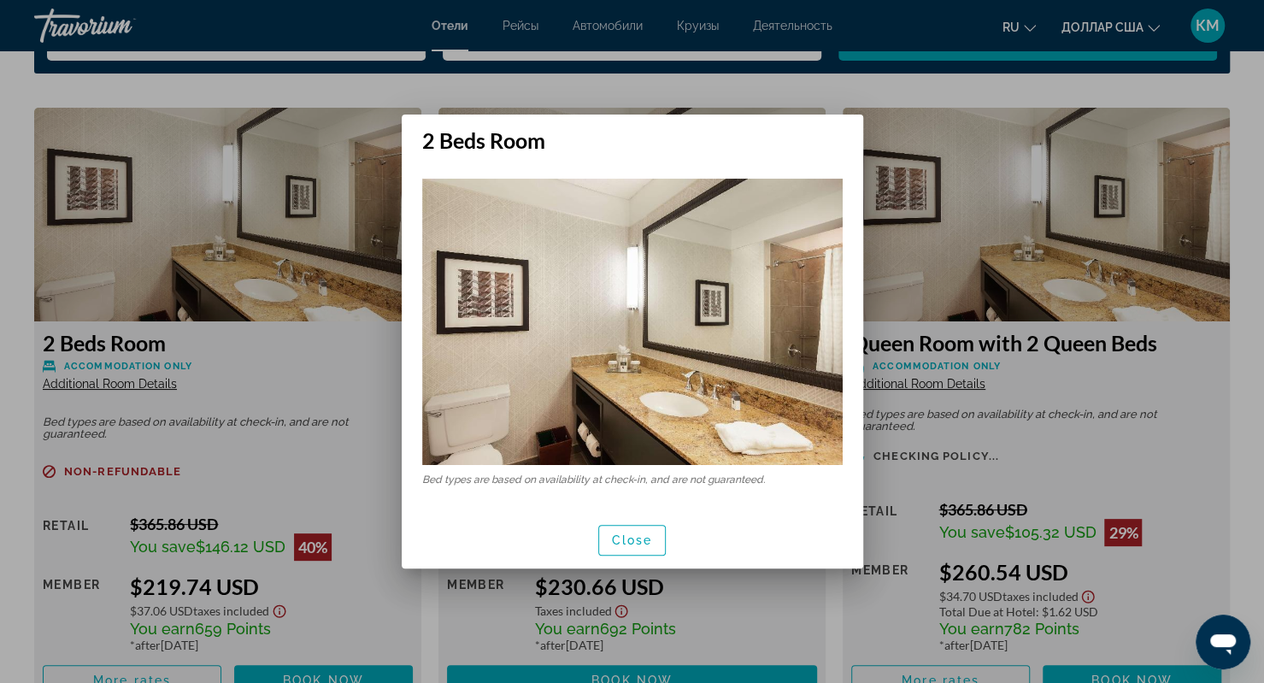
scroll to position [0, 0]
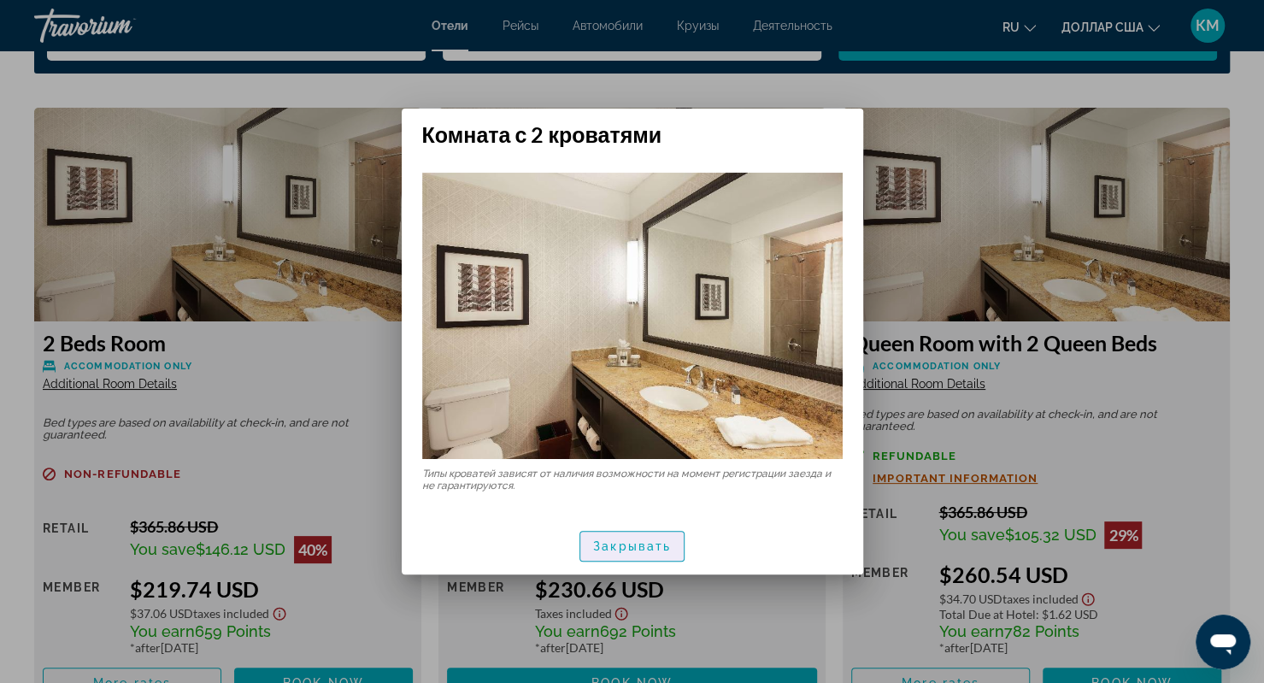
click at [634, 544] on font "Закрывать" at bounding box center [632, 546] width 78 height 14
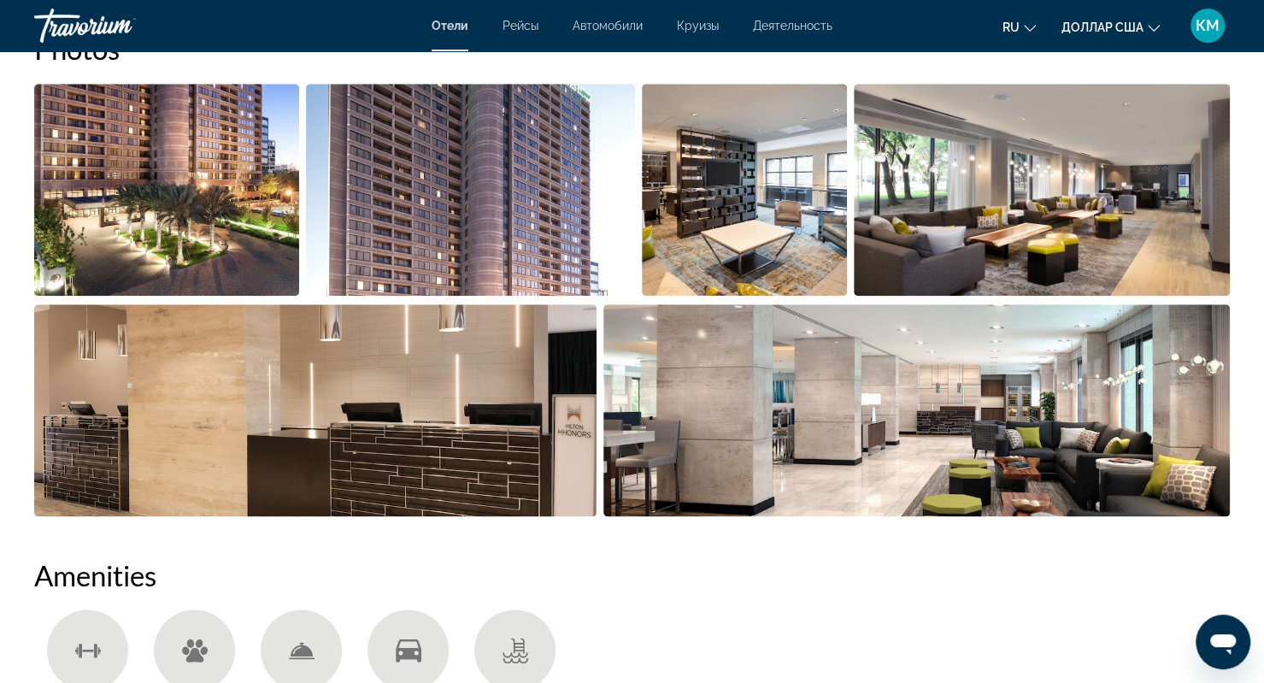
scroll to position [907, 0]
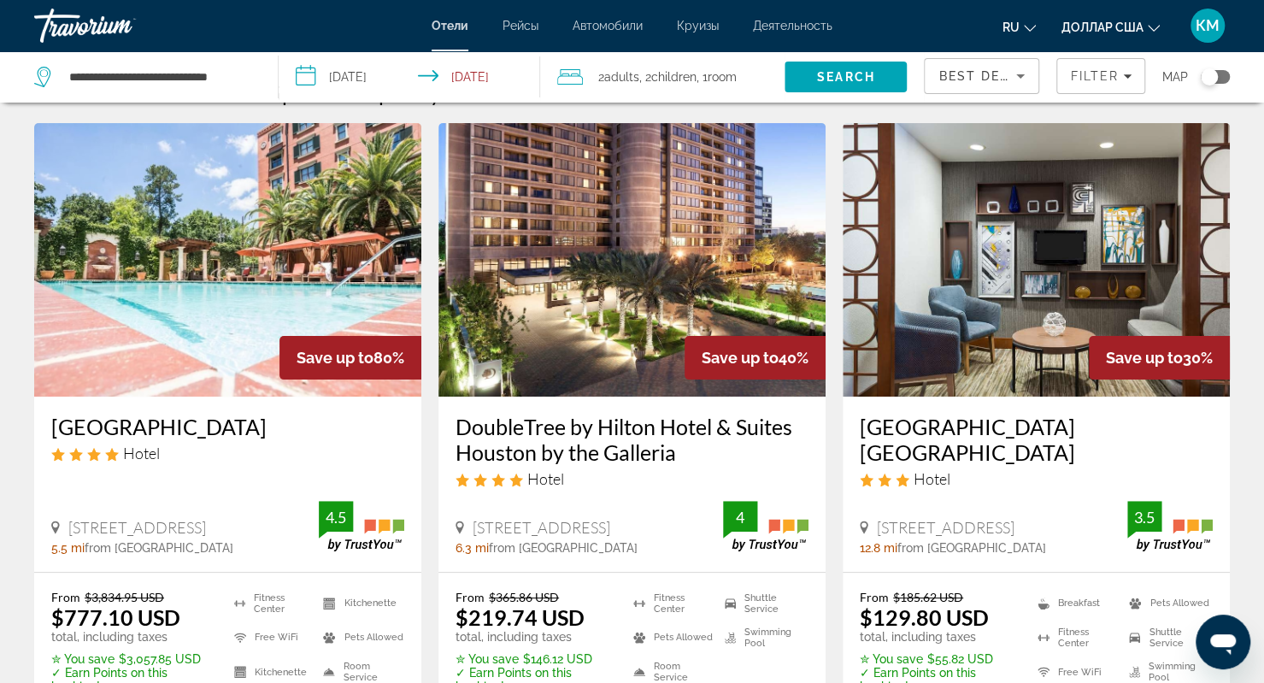
scroll to position [48, 0]
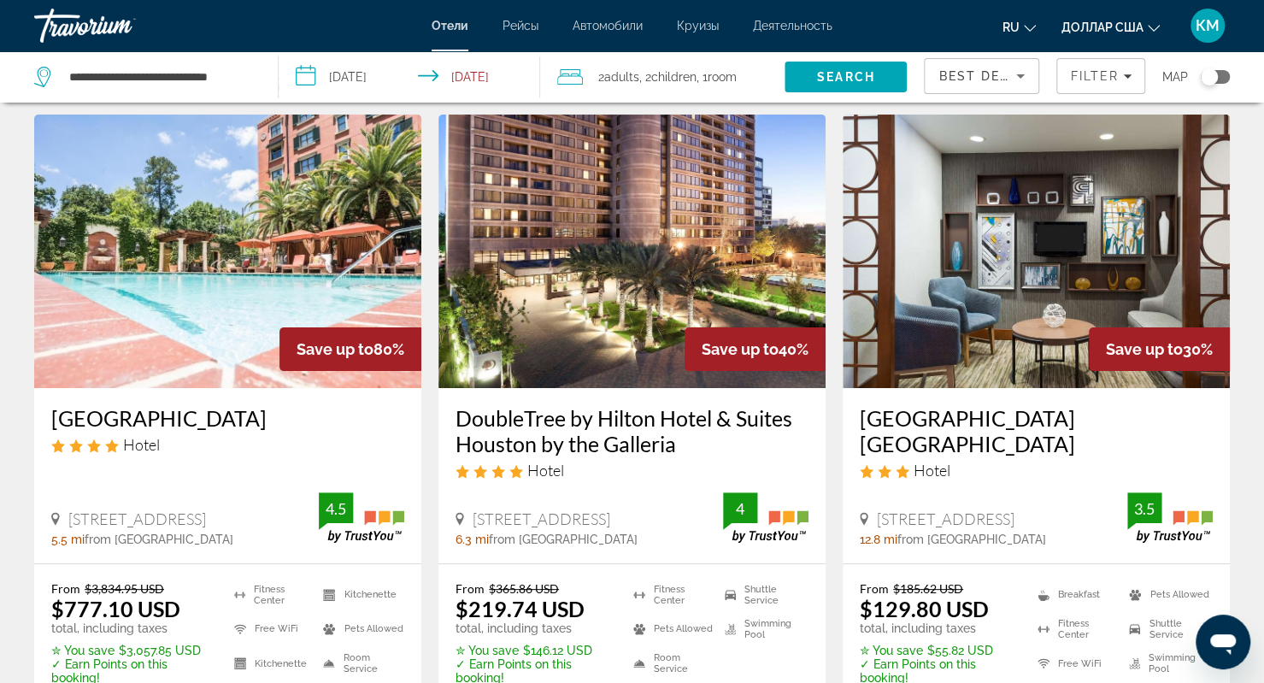
click at [940, 287] on img "Основное содержание" at bounding box center [1036, 251] width 387 height 273
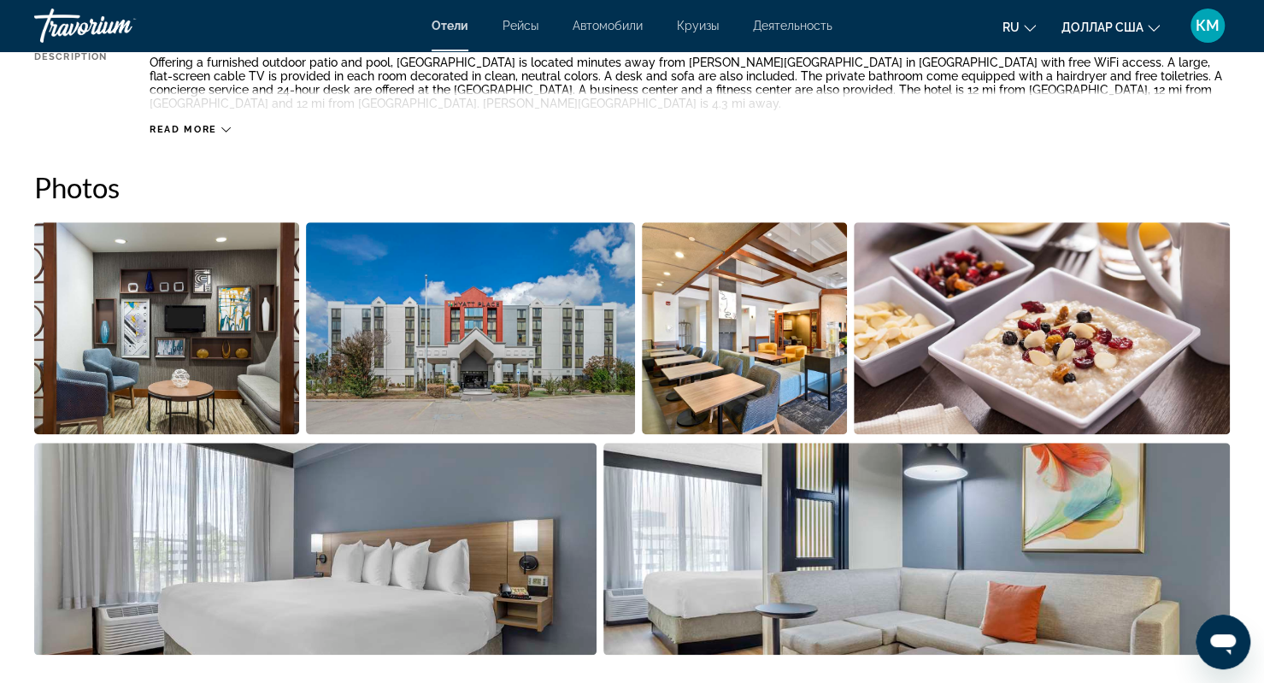
scroll to position [722, 0]
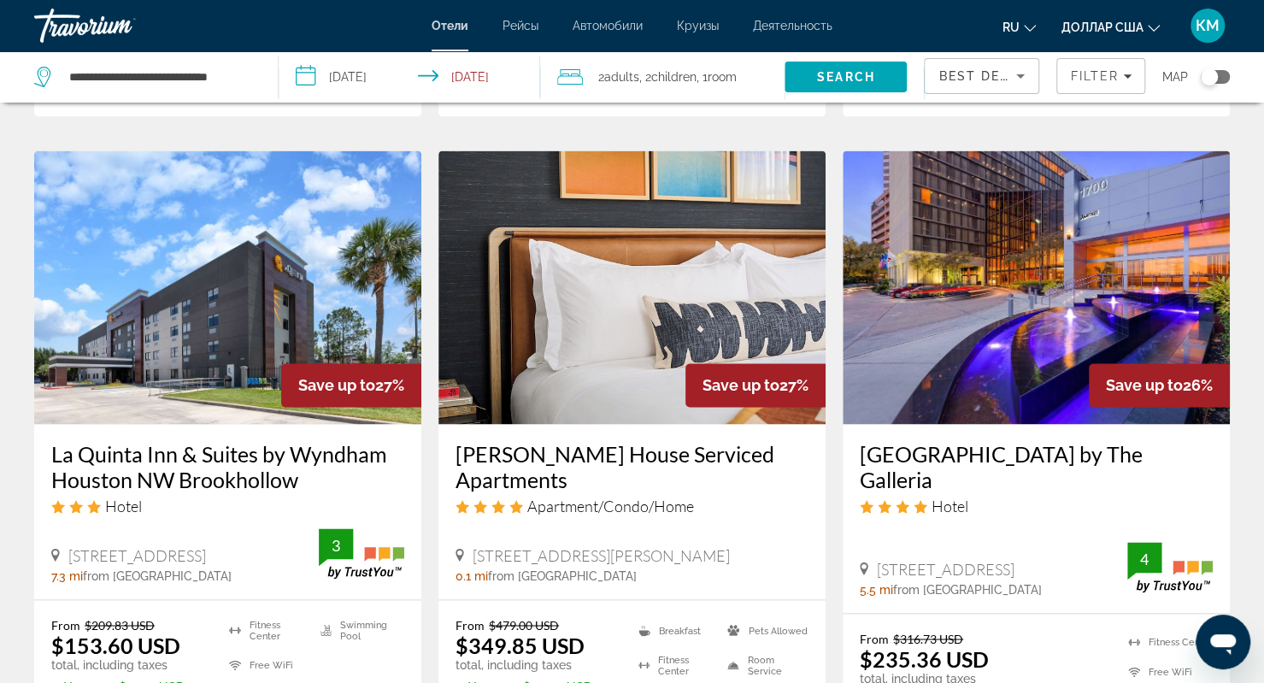
scroll to position [1350, 0]
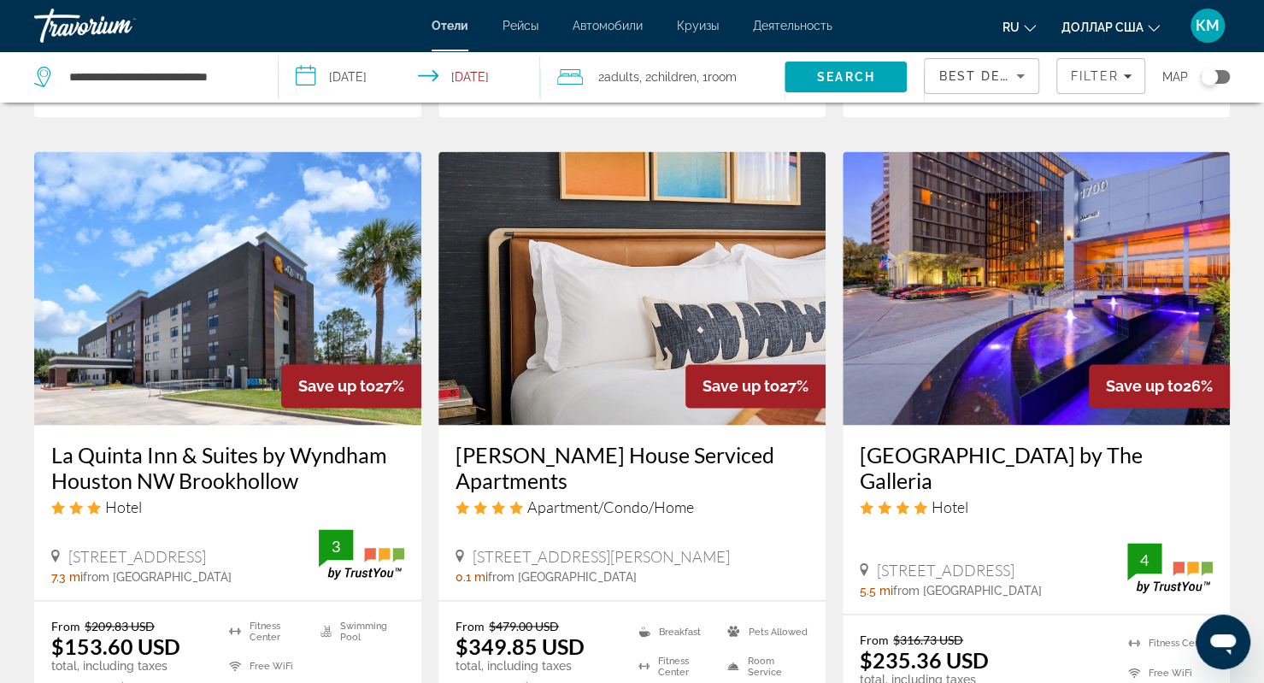
click at [928, 240] on img "Основное содержание" at bounding box center [1036, 287] width 387 height 273
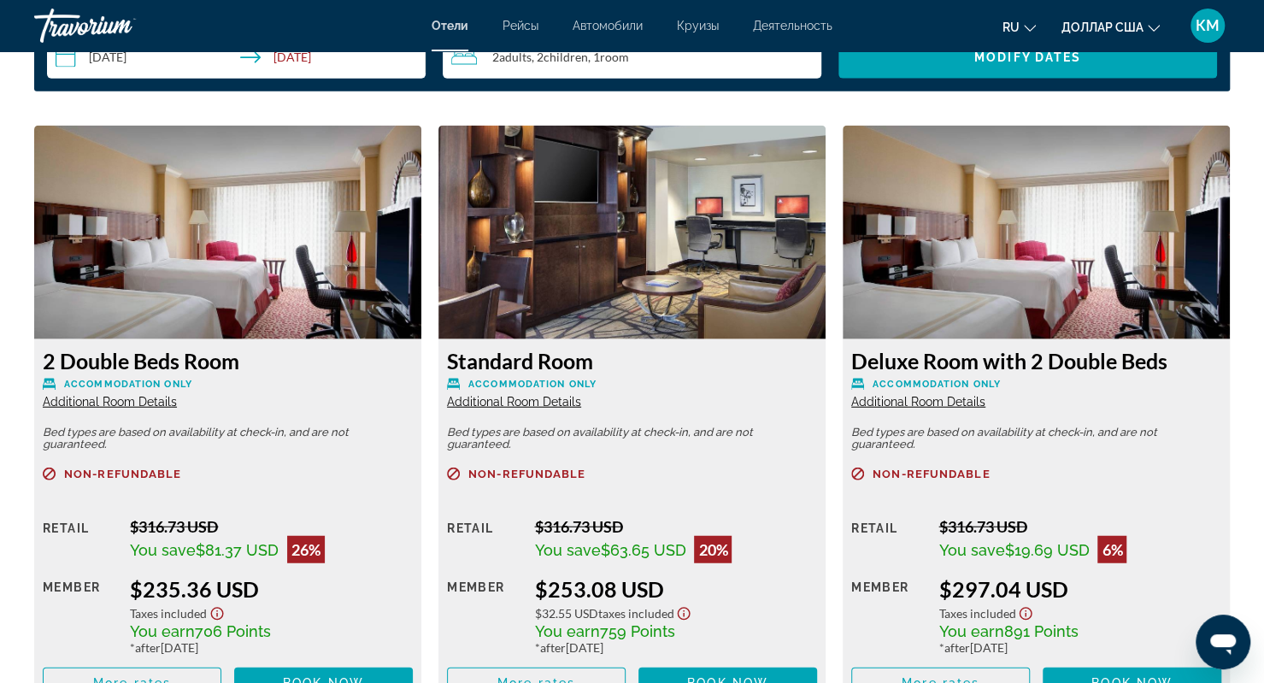
scroll to position [2294, 0]
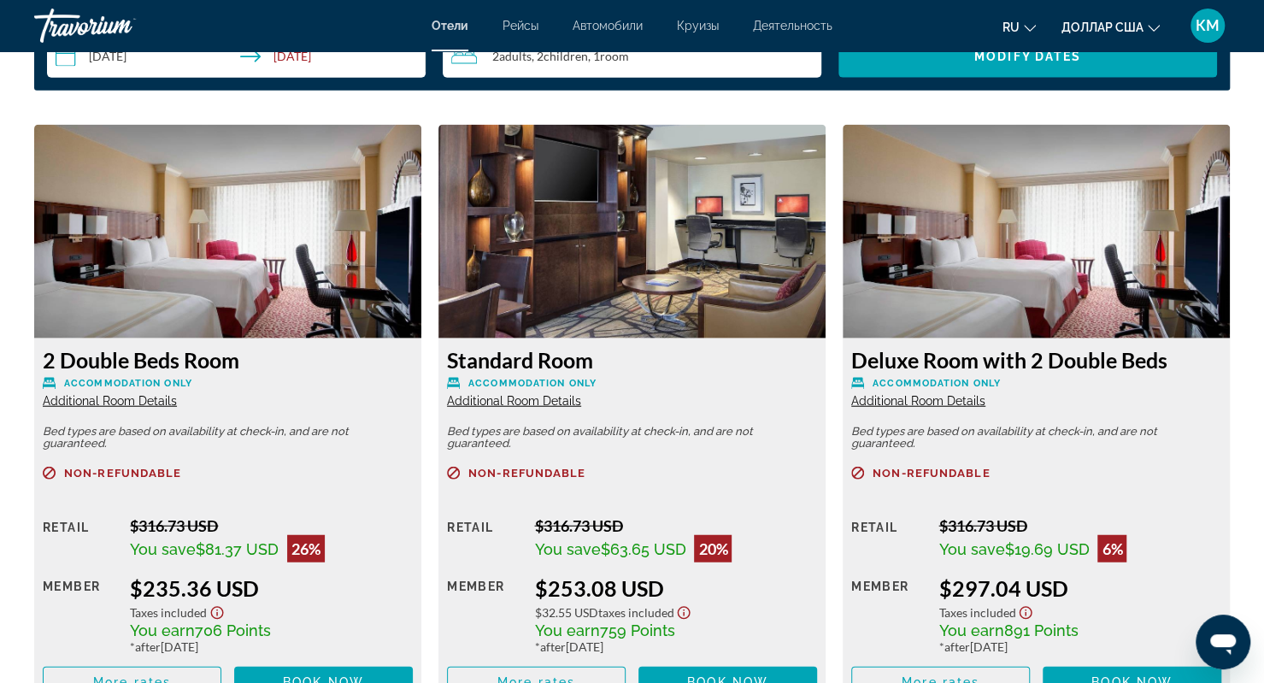
click at [639, 172] on img "Основное содержание" at bounding box center [631, 232] width 387 height 214
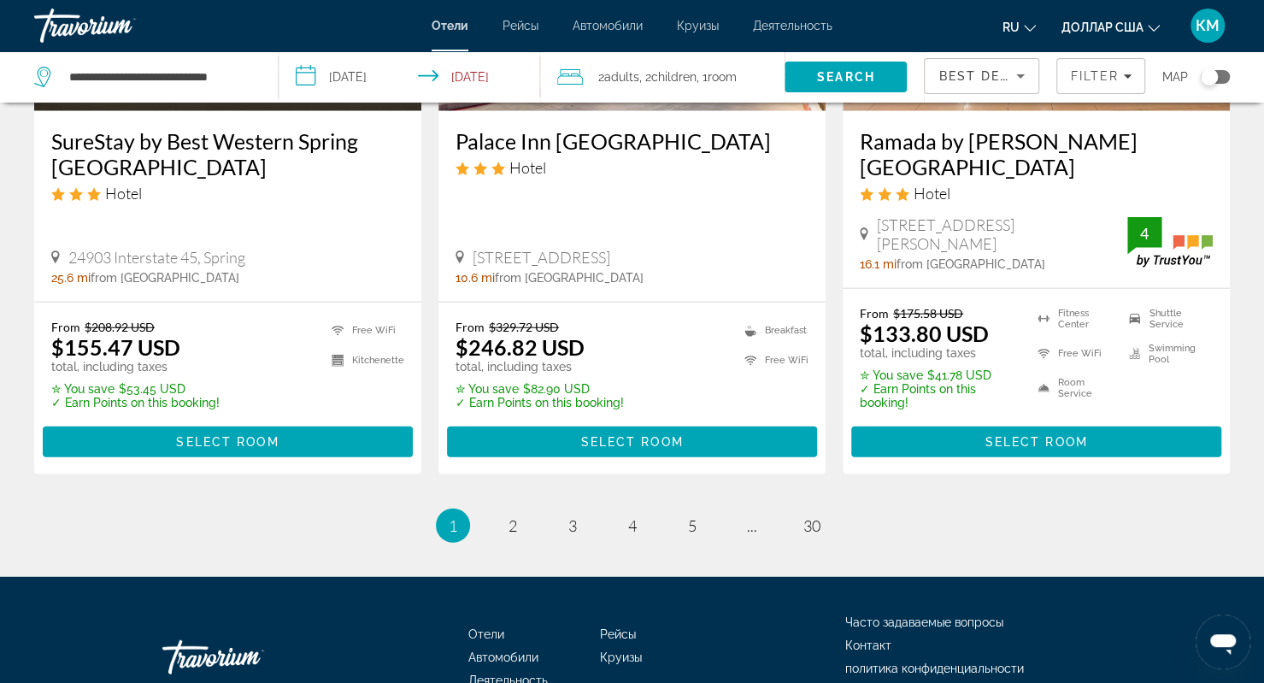
scroll to position [2335, 0]
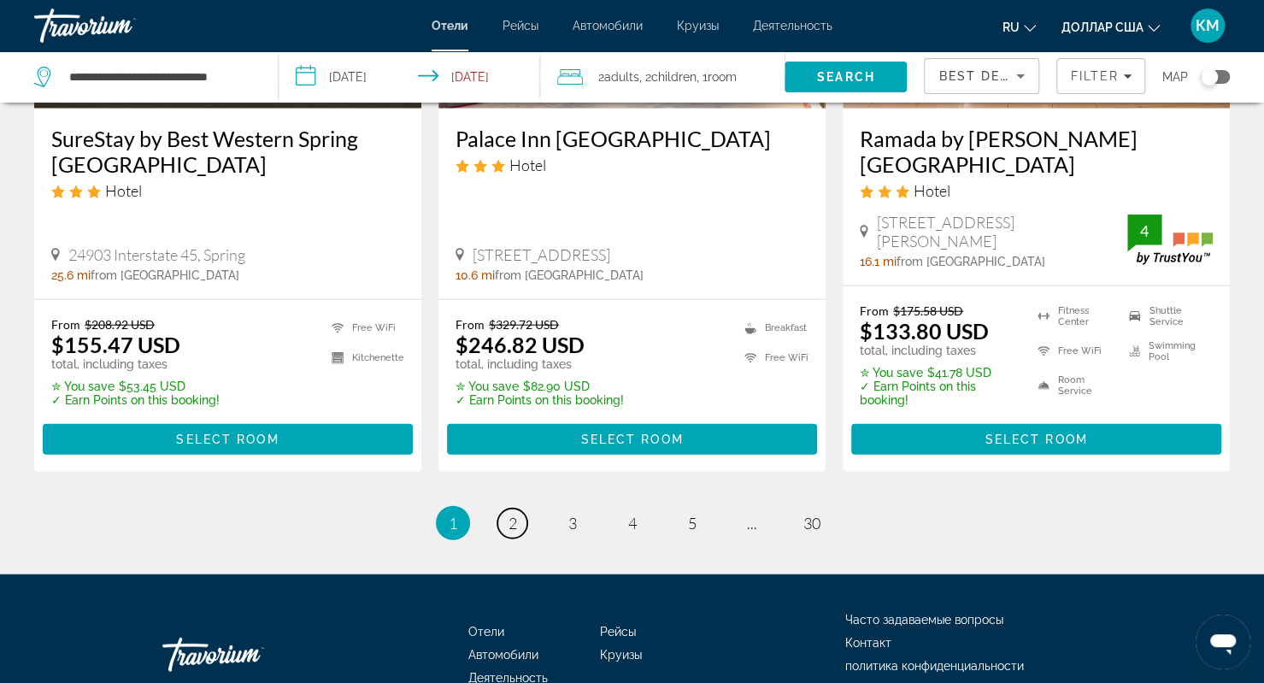
click at [514, 517] on span "2" at bounding box center [512, 523] width 9 height 19
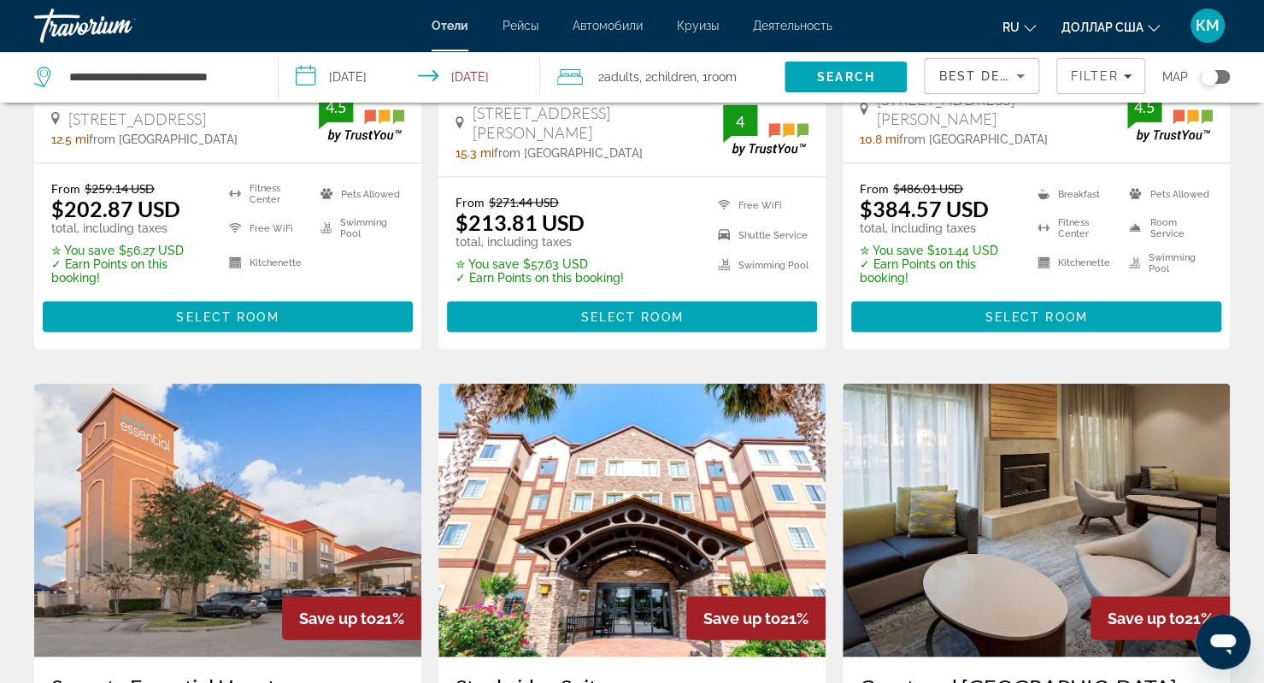
scroll to position [1793, 0]
